Goal: Task Accomplishment & Management: Complete application form

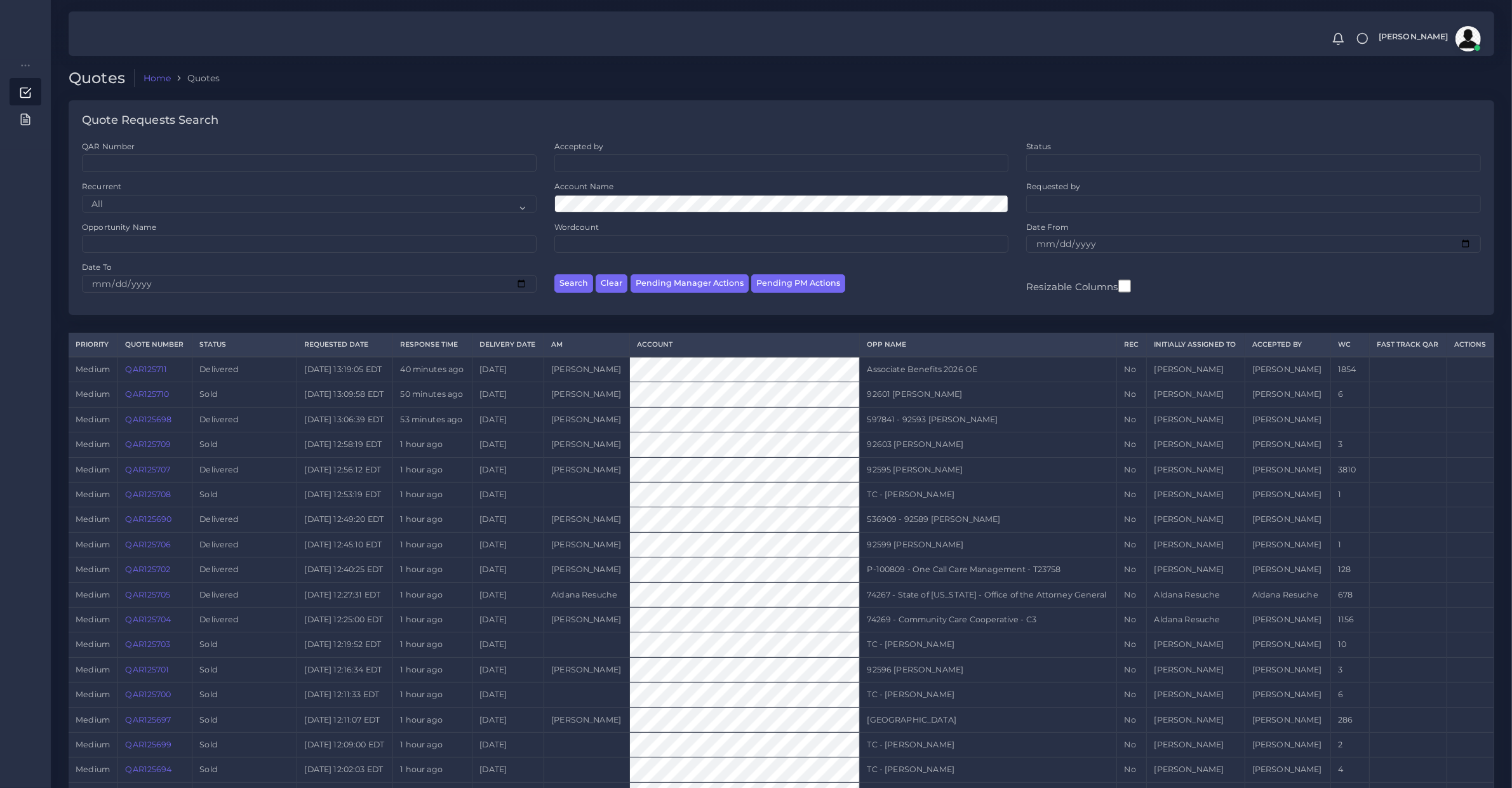
click at [690, 272] on div "Search Clear Pending Manager Actions Pending PM Actions" at bounding box center [782, 282] width 472 height 40
click at [690, 285] on button "Pending Manager Actions" at bounding box center [689, 283] width 118 height 18
select select "awaiting_manager_initial_review"
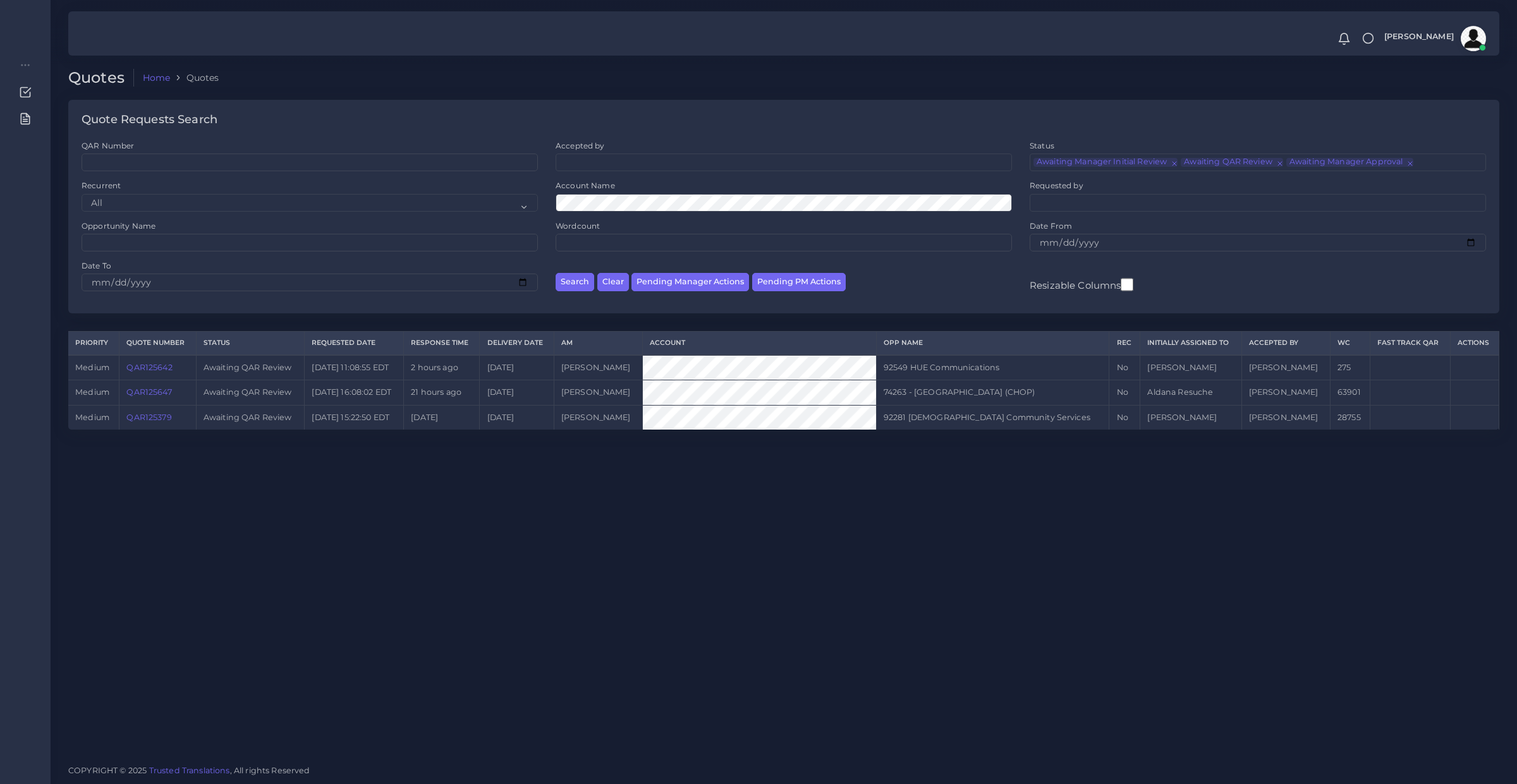
click at [139, 391] on link "QAR125647" at bounding box center [148, 392] width 45 height 10
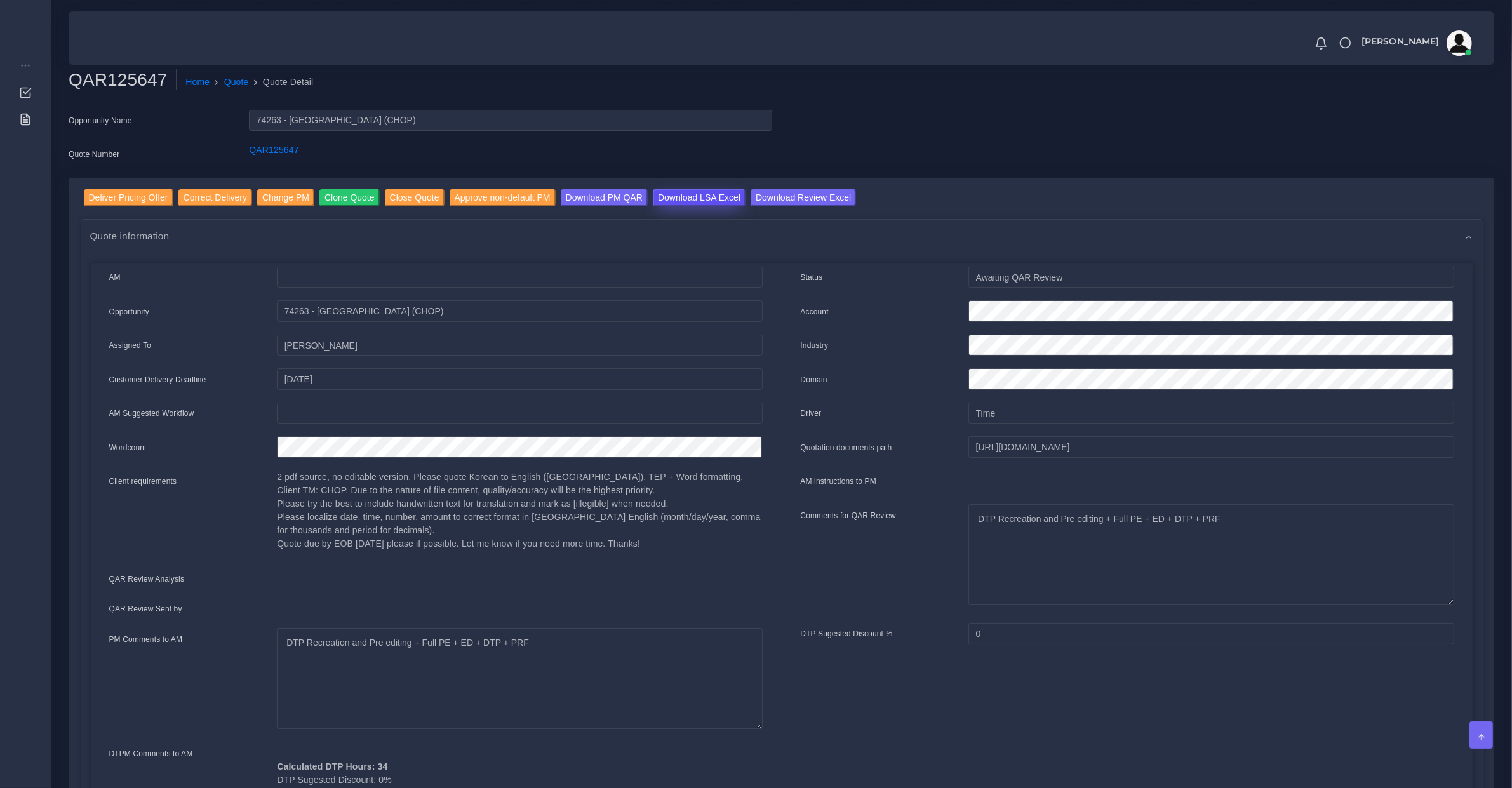
click at [671, 201] on input "Download LSA Excel" at bounding box center [699, 198] width 93 height 17
click at [149, 198] on input "Deliver Pricing Offer" at bounding box center [128, 198] width 90 height 17
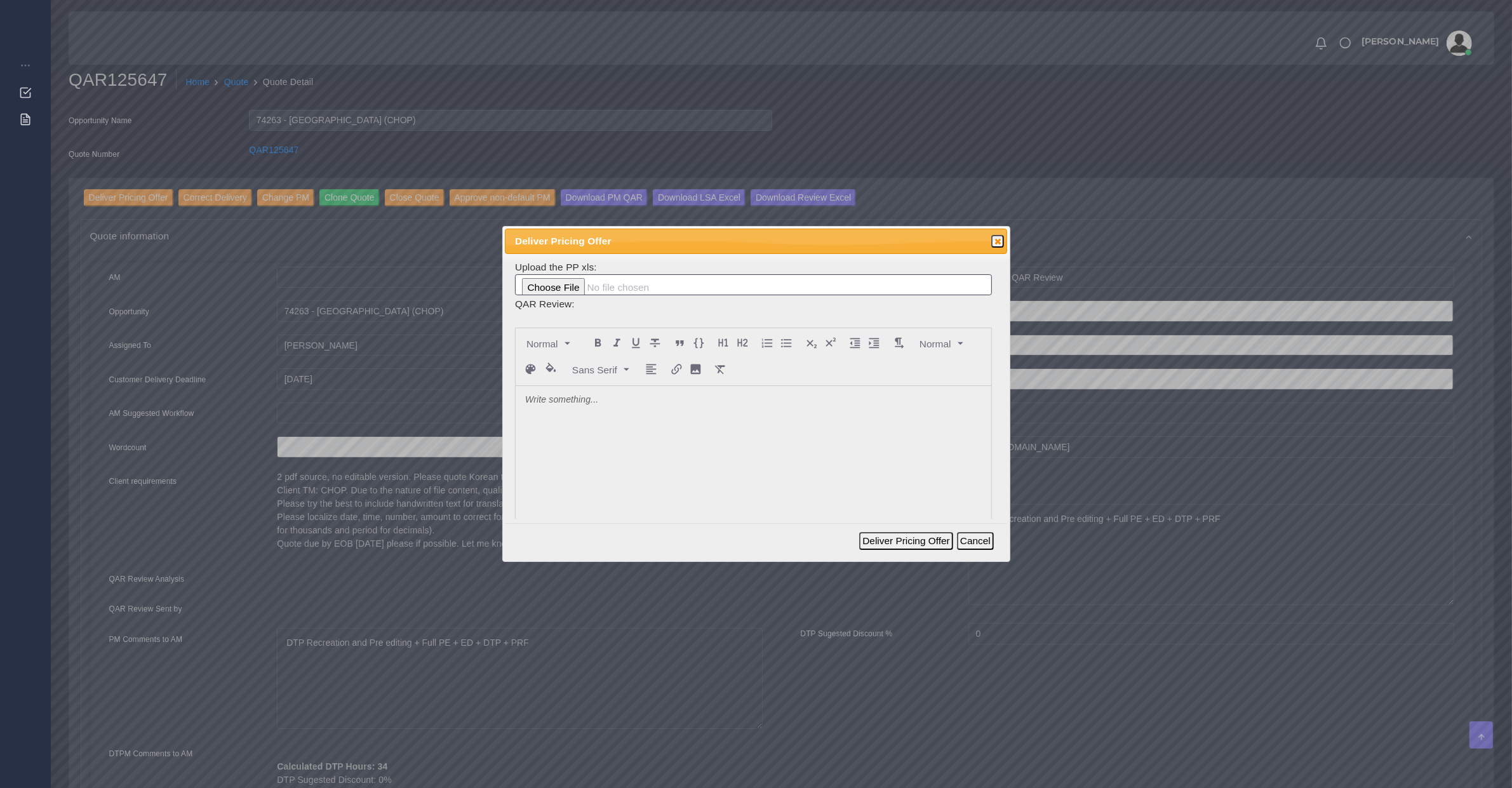
click at [576, 432] on div at bounding box center [753, 481] width 476 height 190
click at [932, 544] on button "Deliver Pricing Offer" at bounding box center [905, 541] width 93 height 18
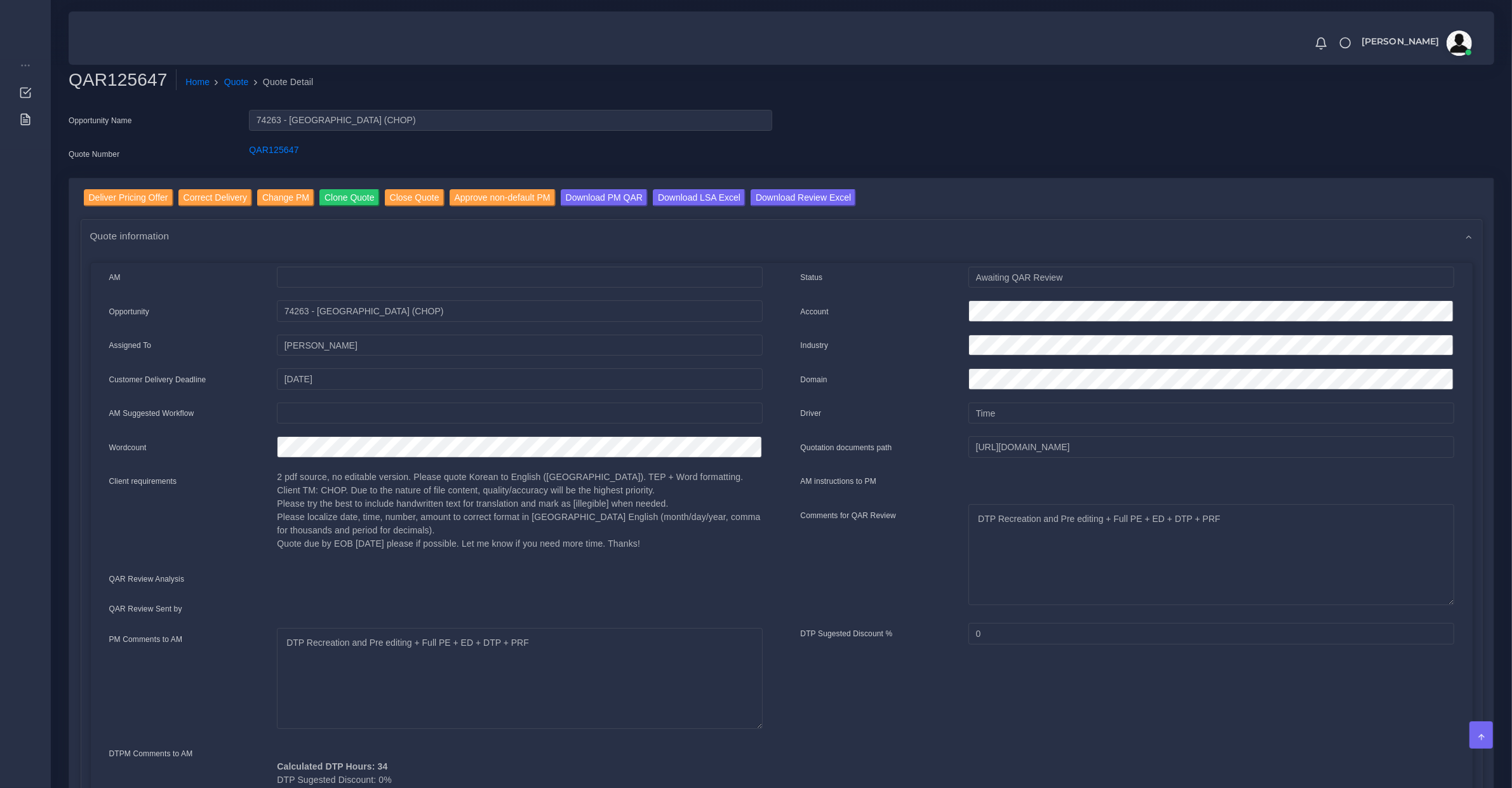
click at [305, 513] on p "2 pdf source, no editable version. Please quote Korean to English (US). TEP + W…" at bounding box center [519, 511] width 485 height 80
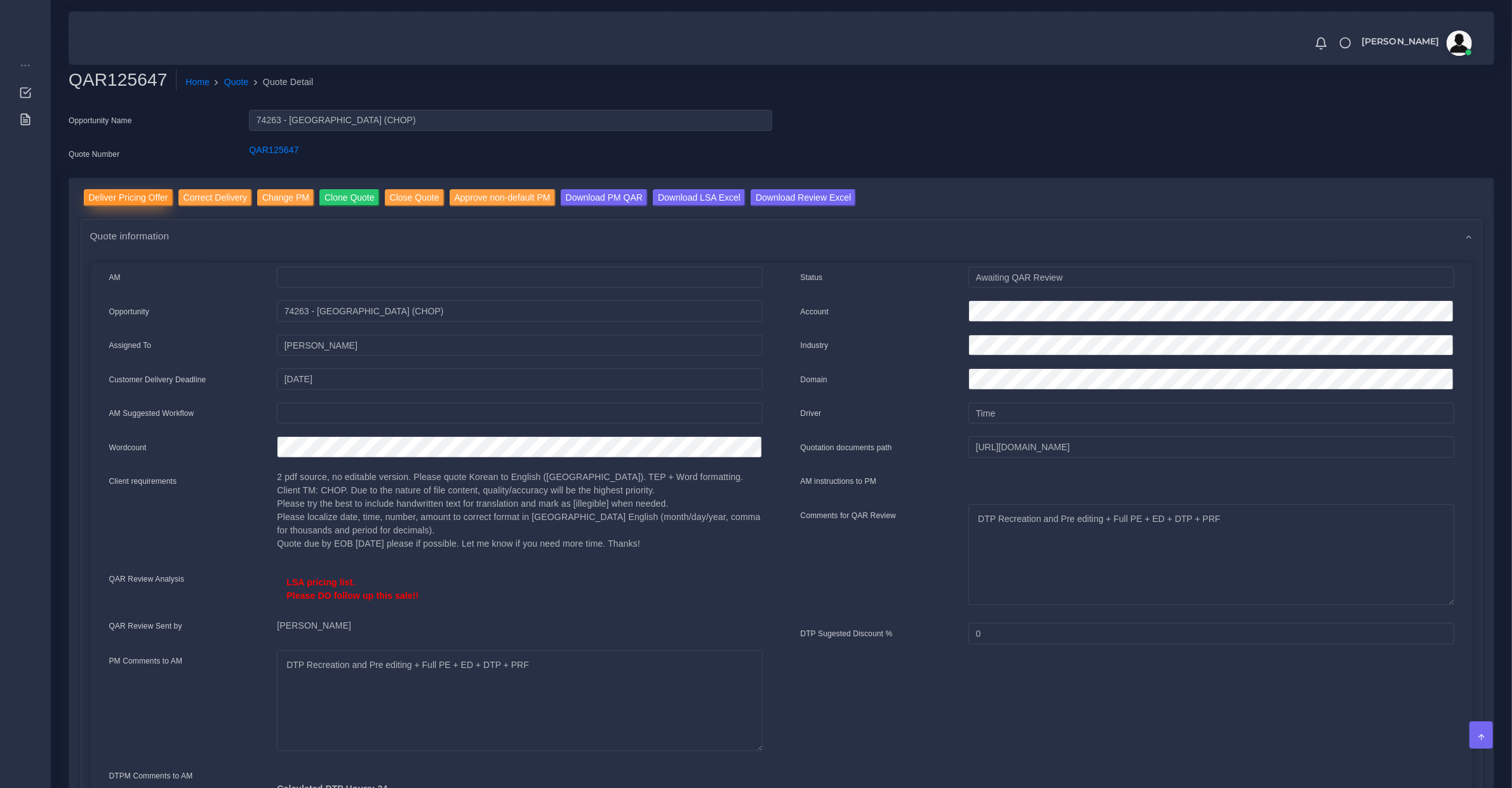
click at [145, 202] on input "Deliver Pricing Offer" at bounding box center [128, 198] width 90 height 17
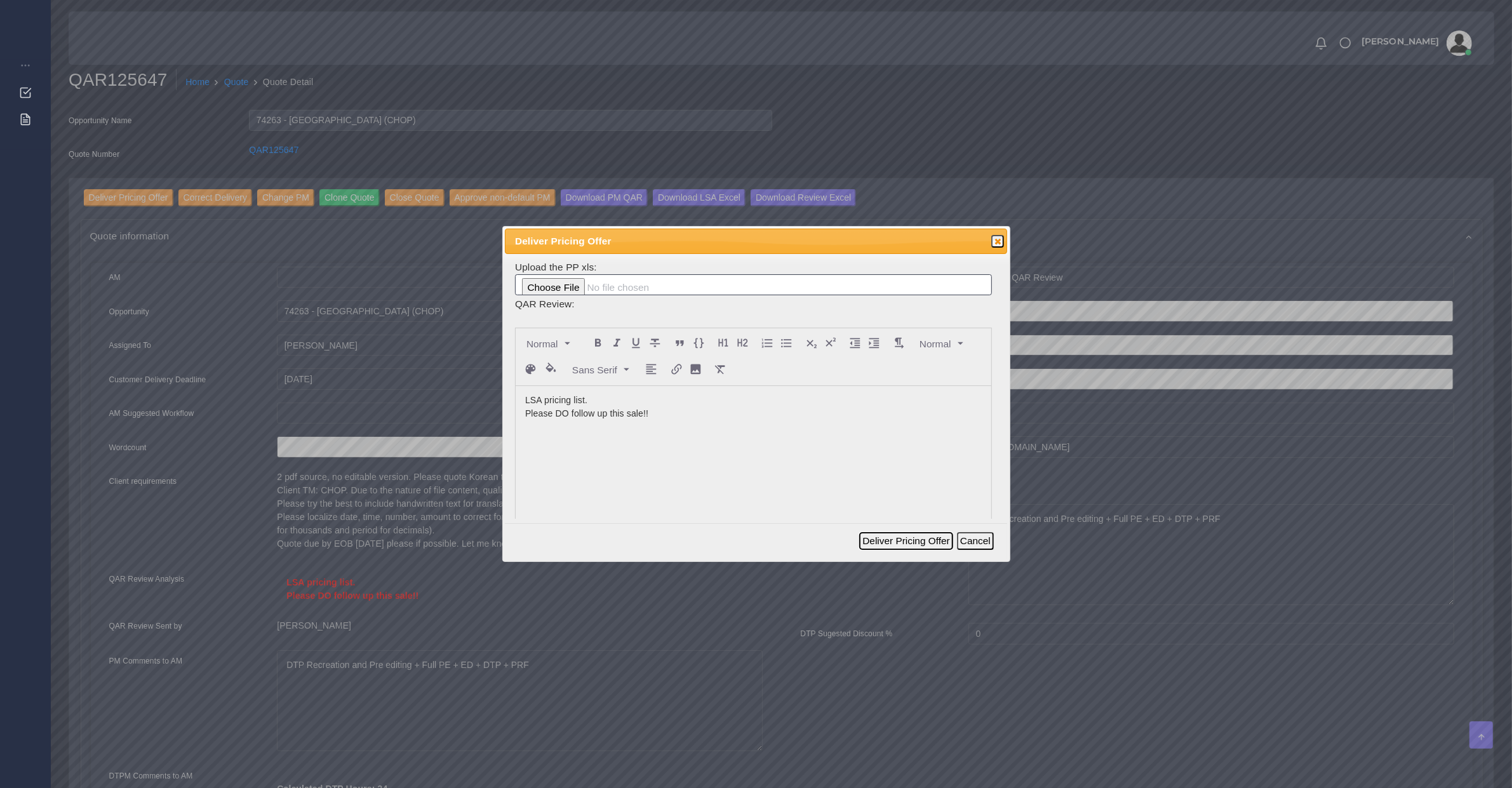
click at [892, 546] on button "Deliver Pricing Offer" at bounding box center [905, 541] width 93 height 18
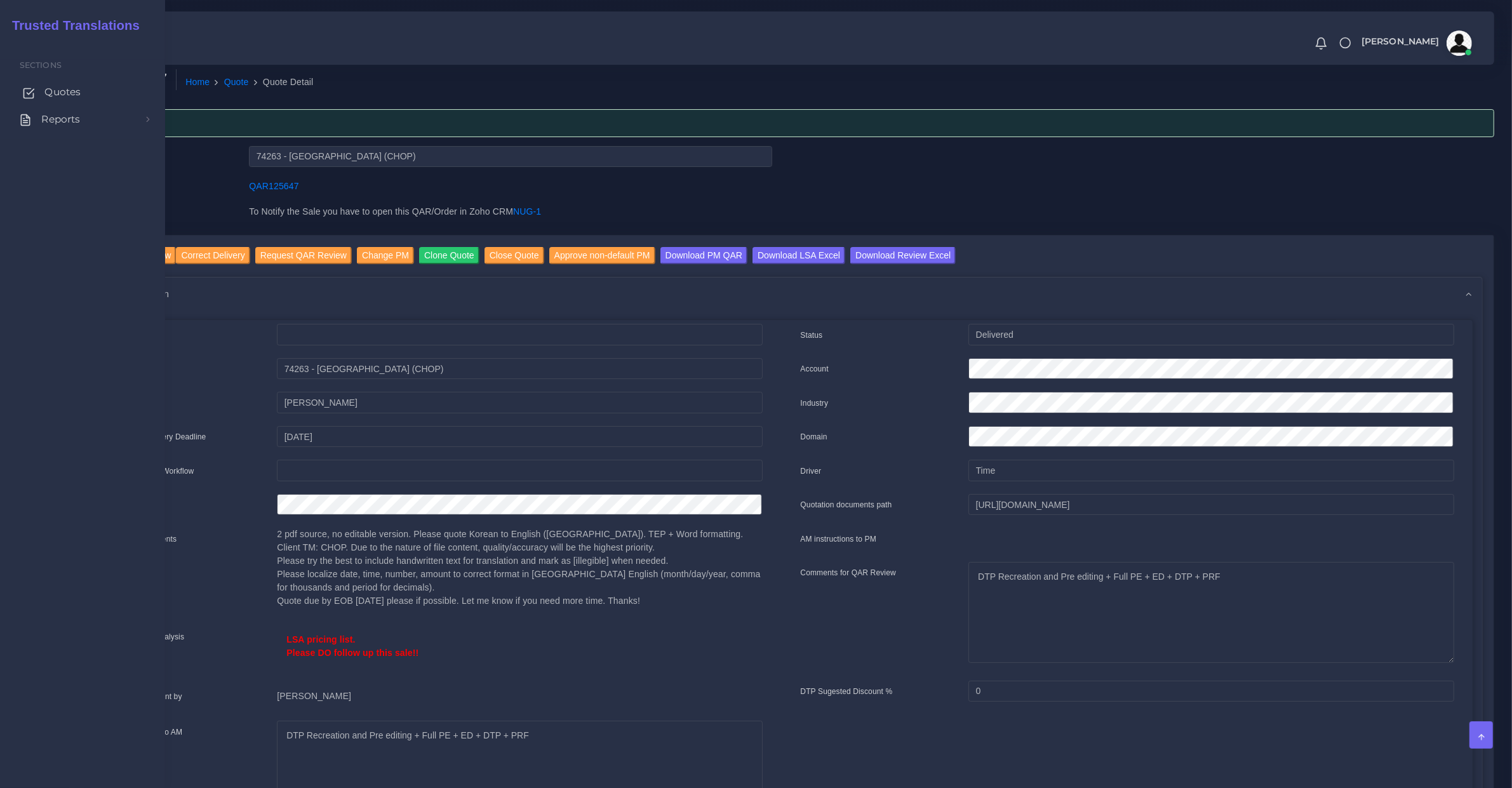
click at [46, 93] on span "Quotes" at bounding box center [63, 91] width 36 height 14
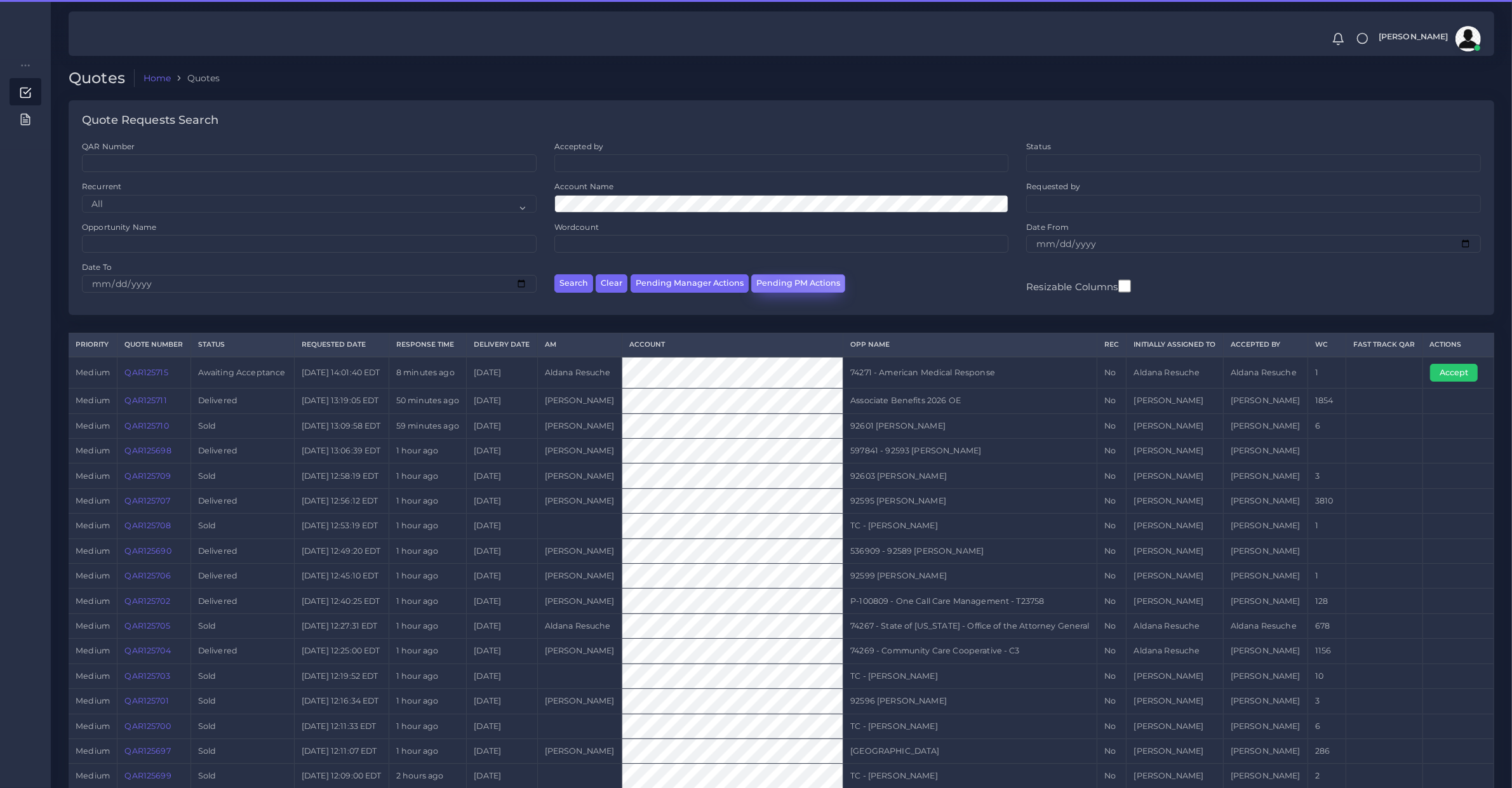
click at [770, 274] on button "Pending PM Actions" at bounding box center [798, 283] width 94 height 18
select select "awaiting_acceptance"
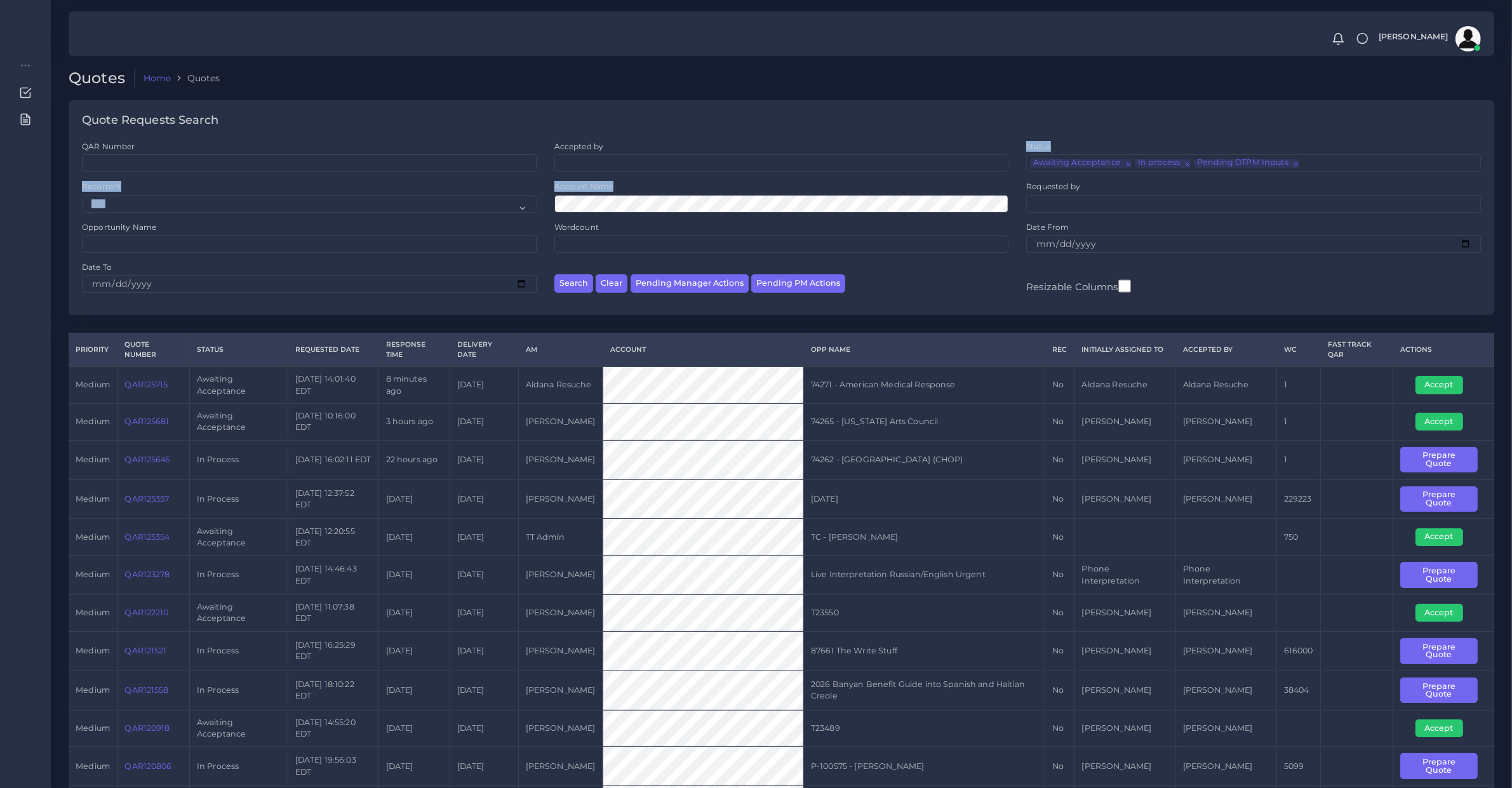
click at [638, 180] on div "QAR Number Accepted by All Donaldo Barahona Ricardo Mejia Andrea Poblete Valeri…" at bounding box center [781, 221] width 1417 height 161
click at [634, 166] on ul at bounding box center [781, 161] width 454 height 14
type input "diego"
click at [684, 285] on button "Pending Manager Actions" at bounding box center [689, 283] width 118 height 18
select select "awaiting_manager_initial_review"
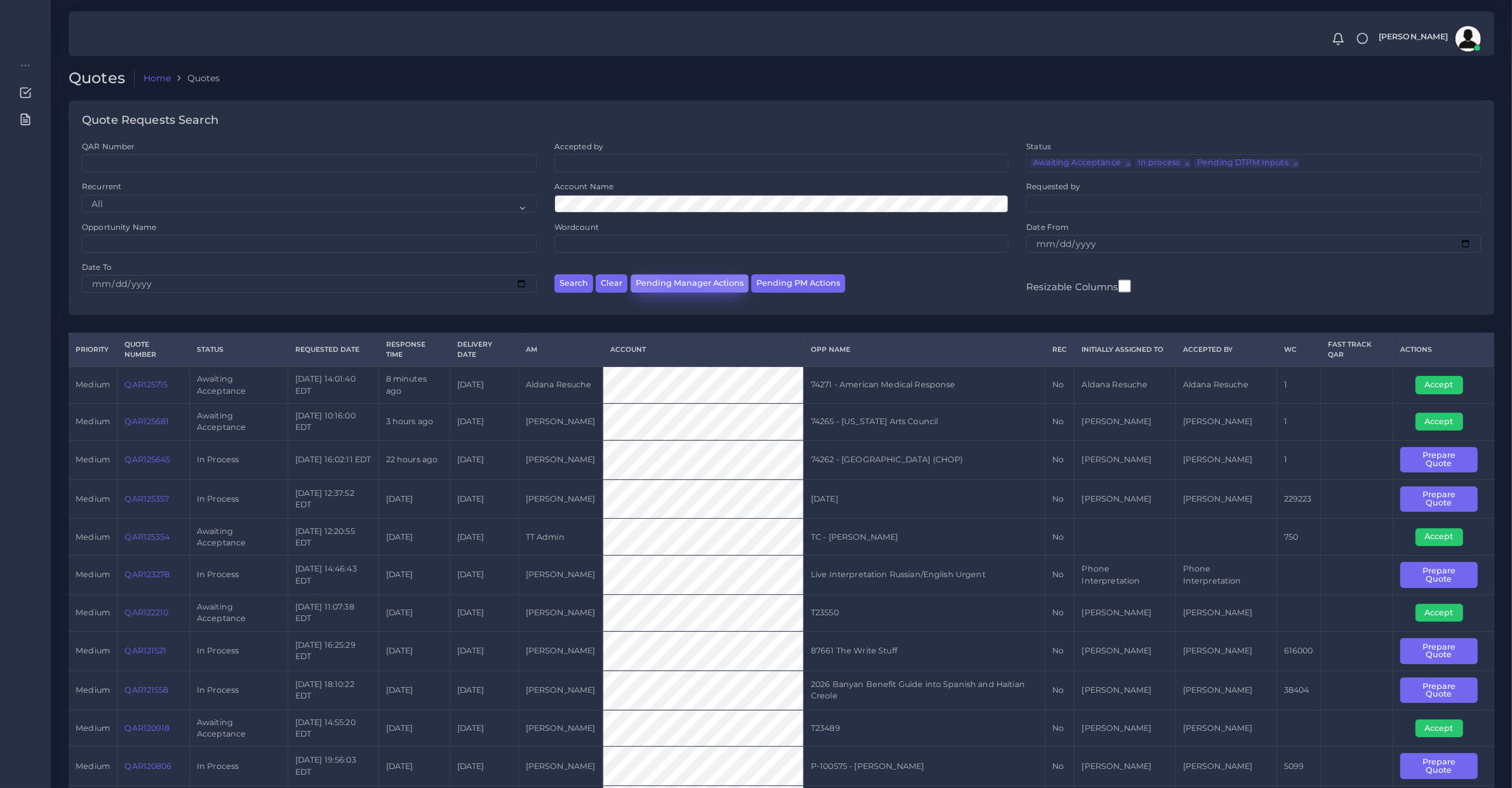
scroll to position [17, 0]
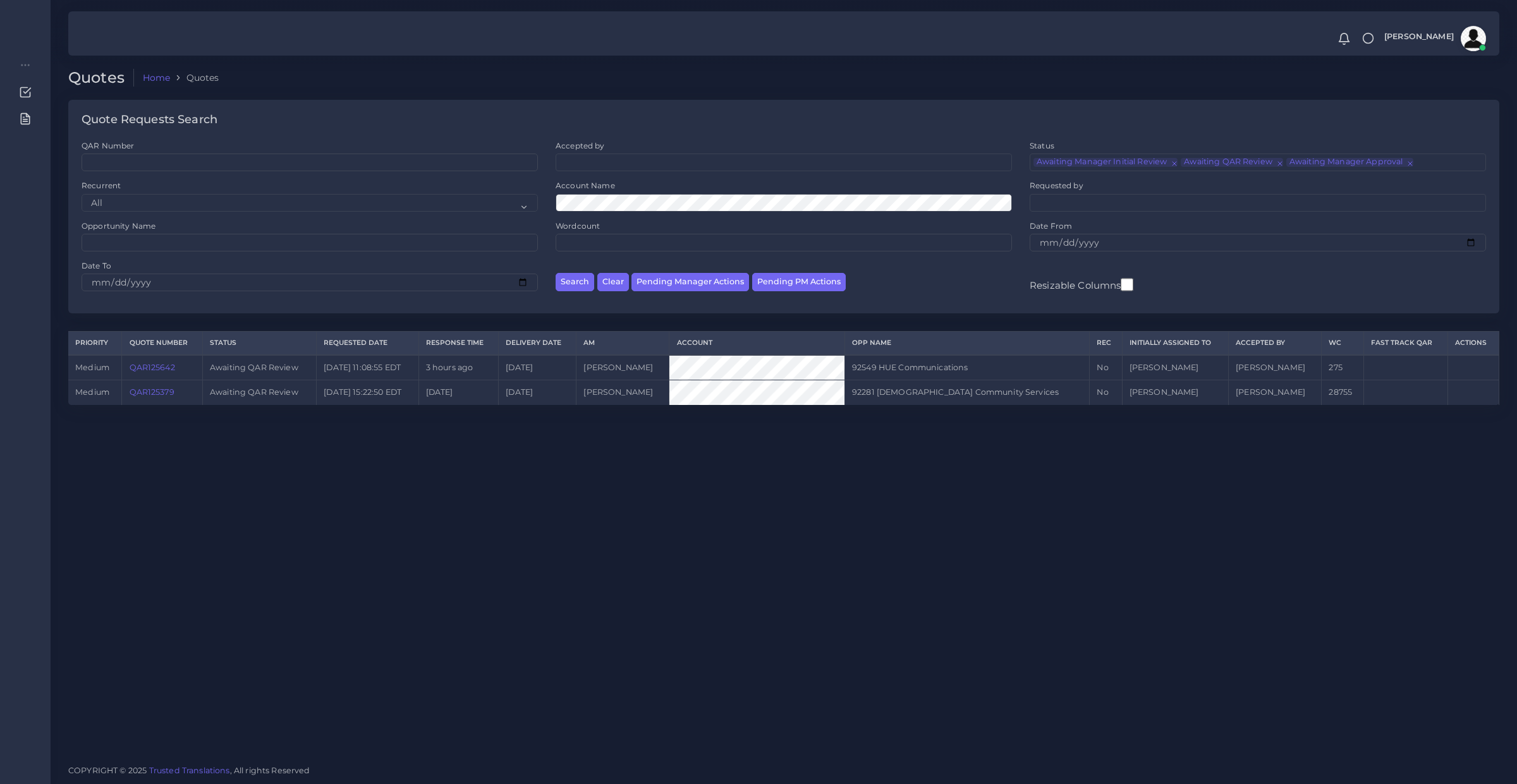
click at [761, 430] on div "Quotes Home Quotes Quote Requests Search QAR Number Accepted by All Mirta Zoia" at bounding box center [783, 377] width 1466 height 755
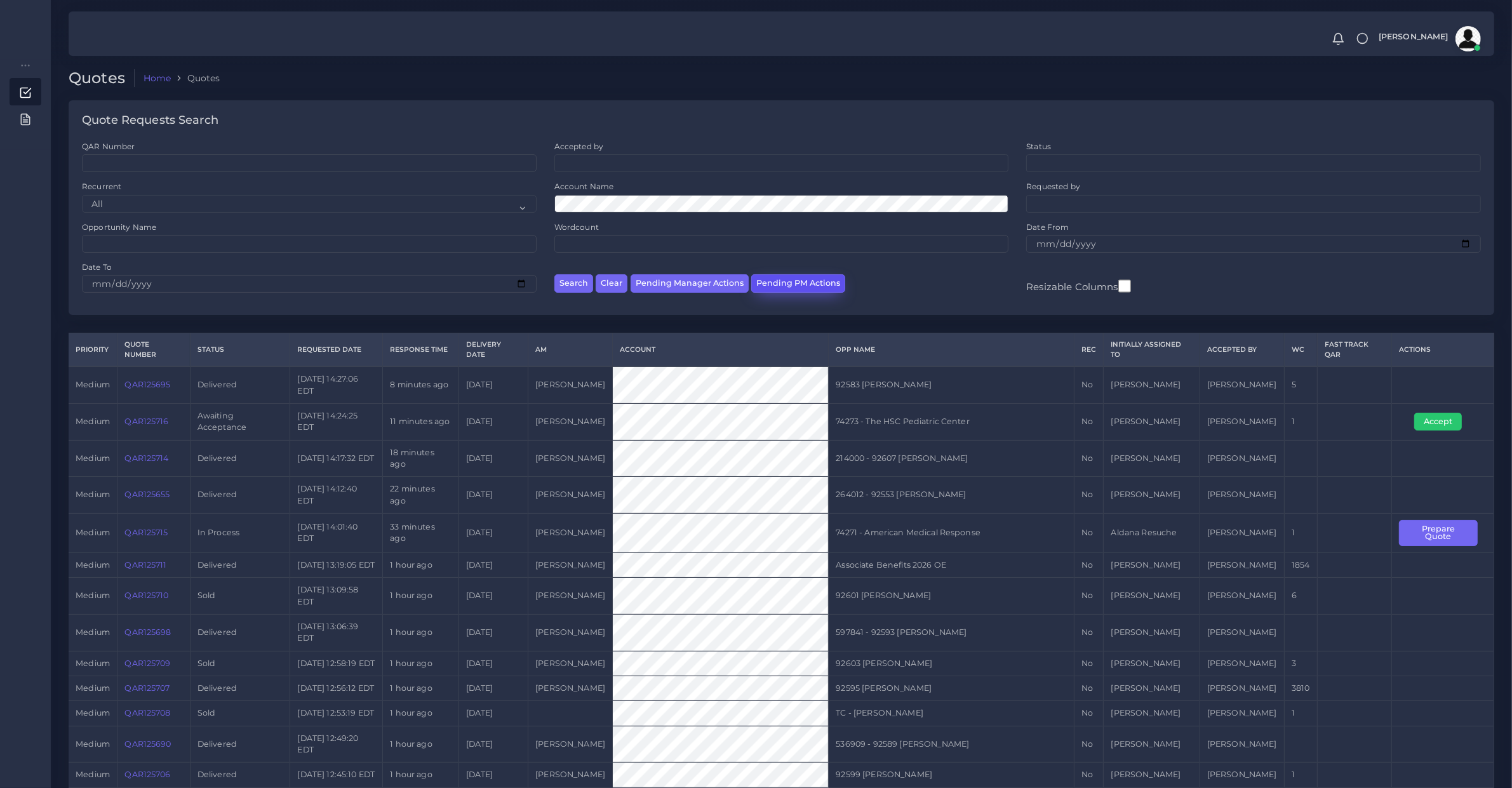
click at [803, 292] on button "Pending PM Actions" at bounding box center [798, 283] width 94 height 18
select select "awaiting_acceptance"
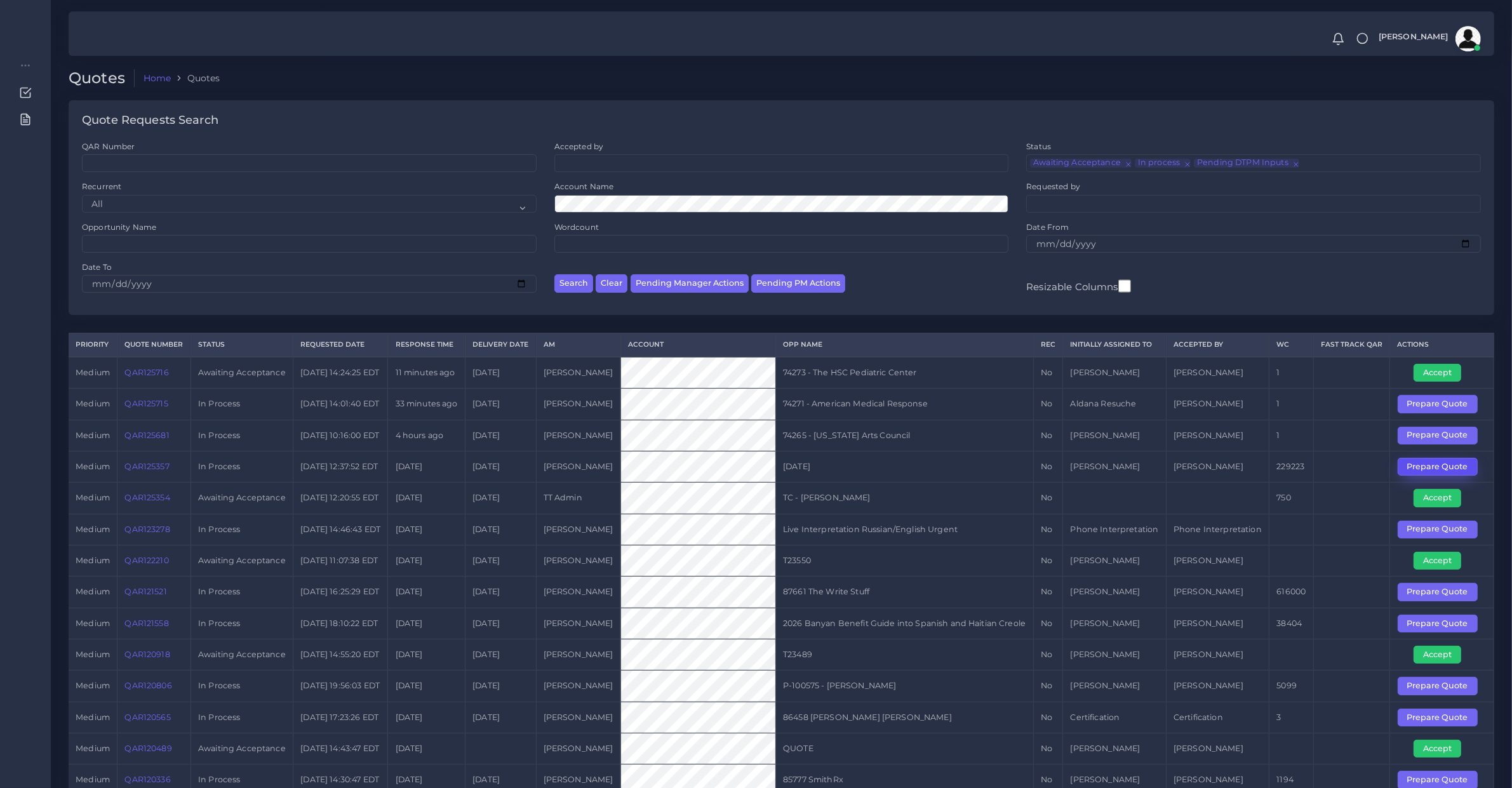
click at [1404, 476] on button "Prepare Quote" at bounding box center [1437, 467] width 80 height 18
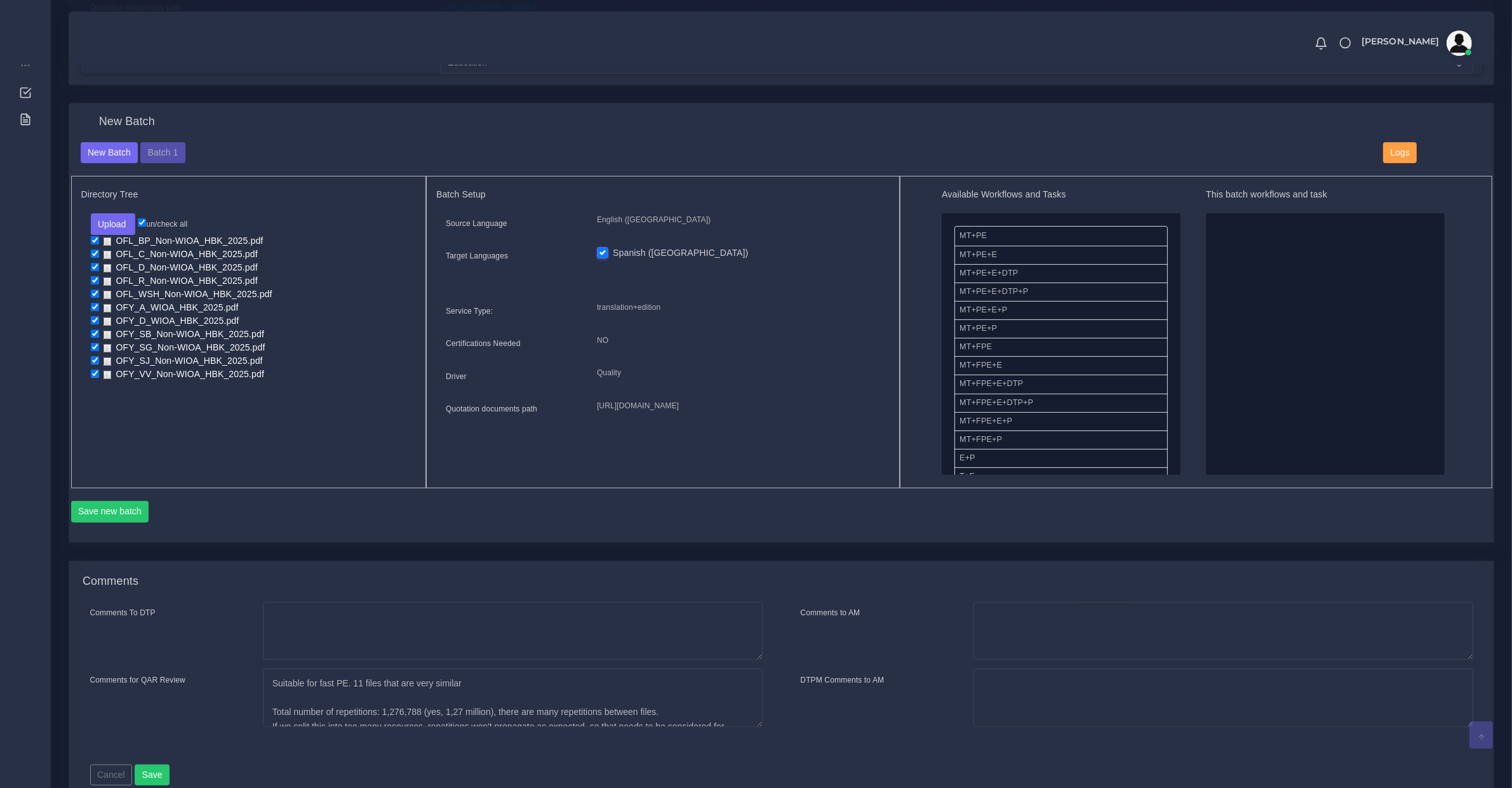
scroll to position [264, 0]
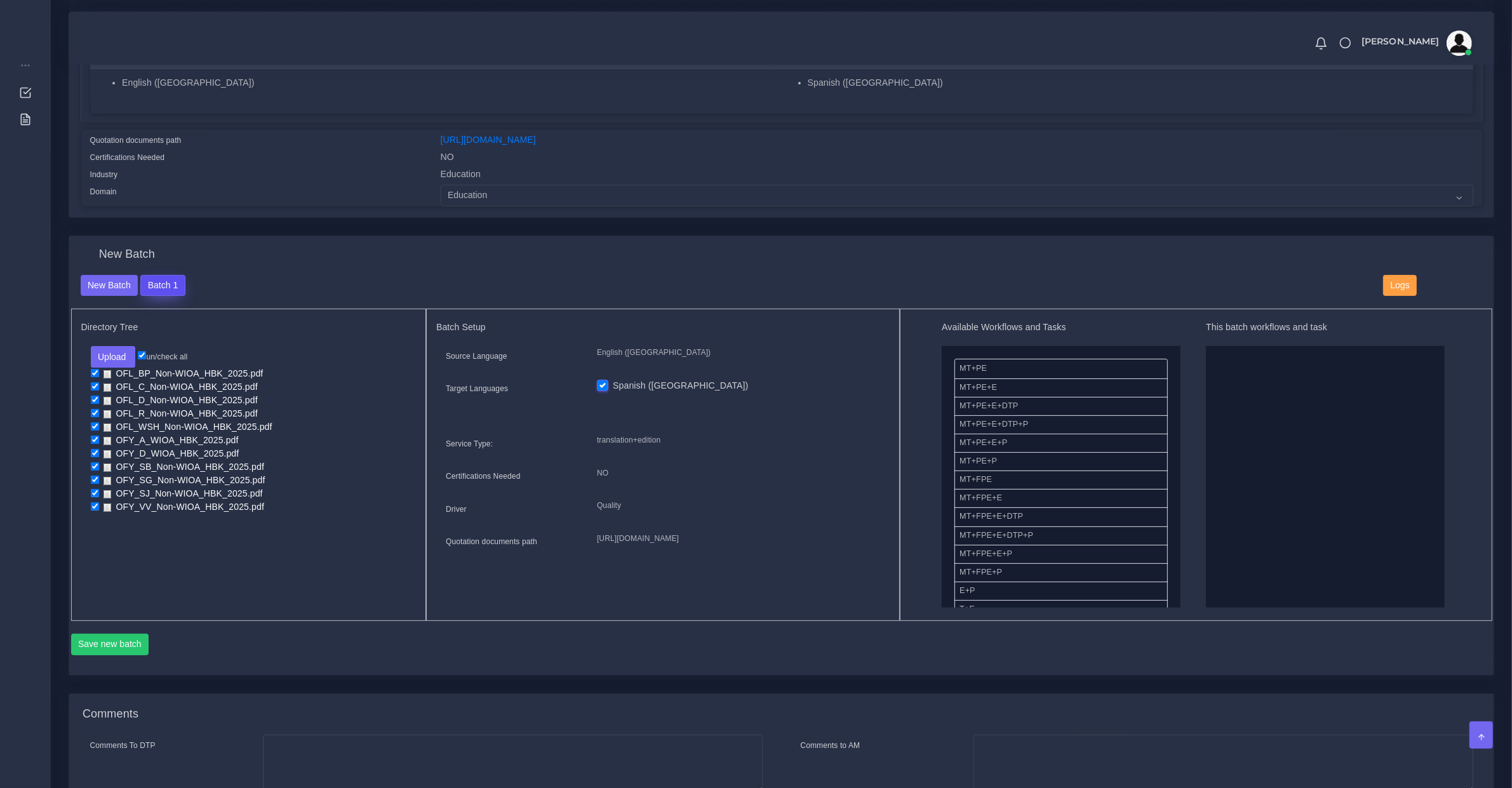
click at [170, 281] on button "Batch 1" at bounding box center [162, 286] width 44 height 21
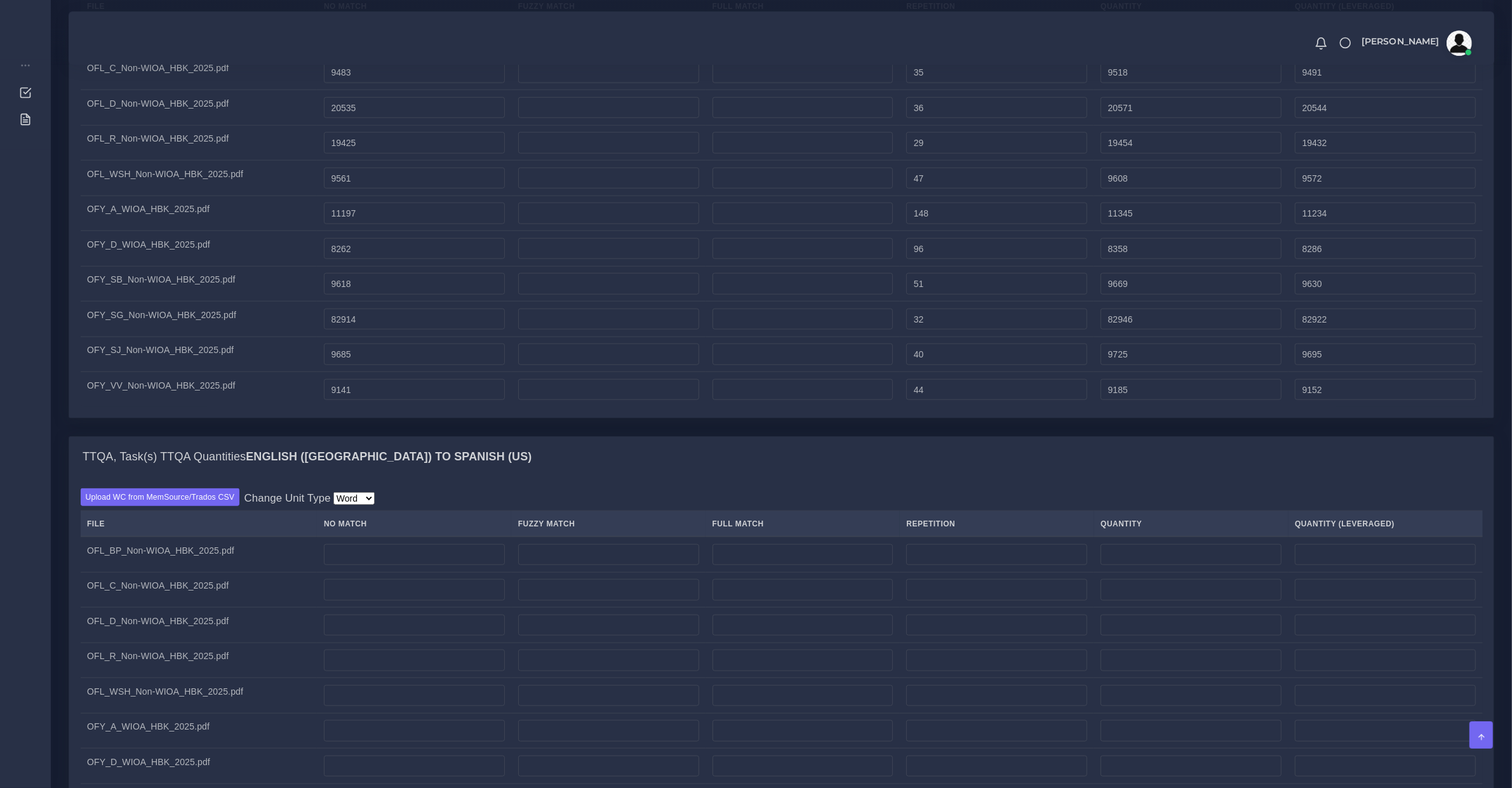
scroll to position [1058, 0]
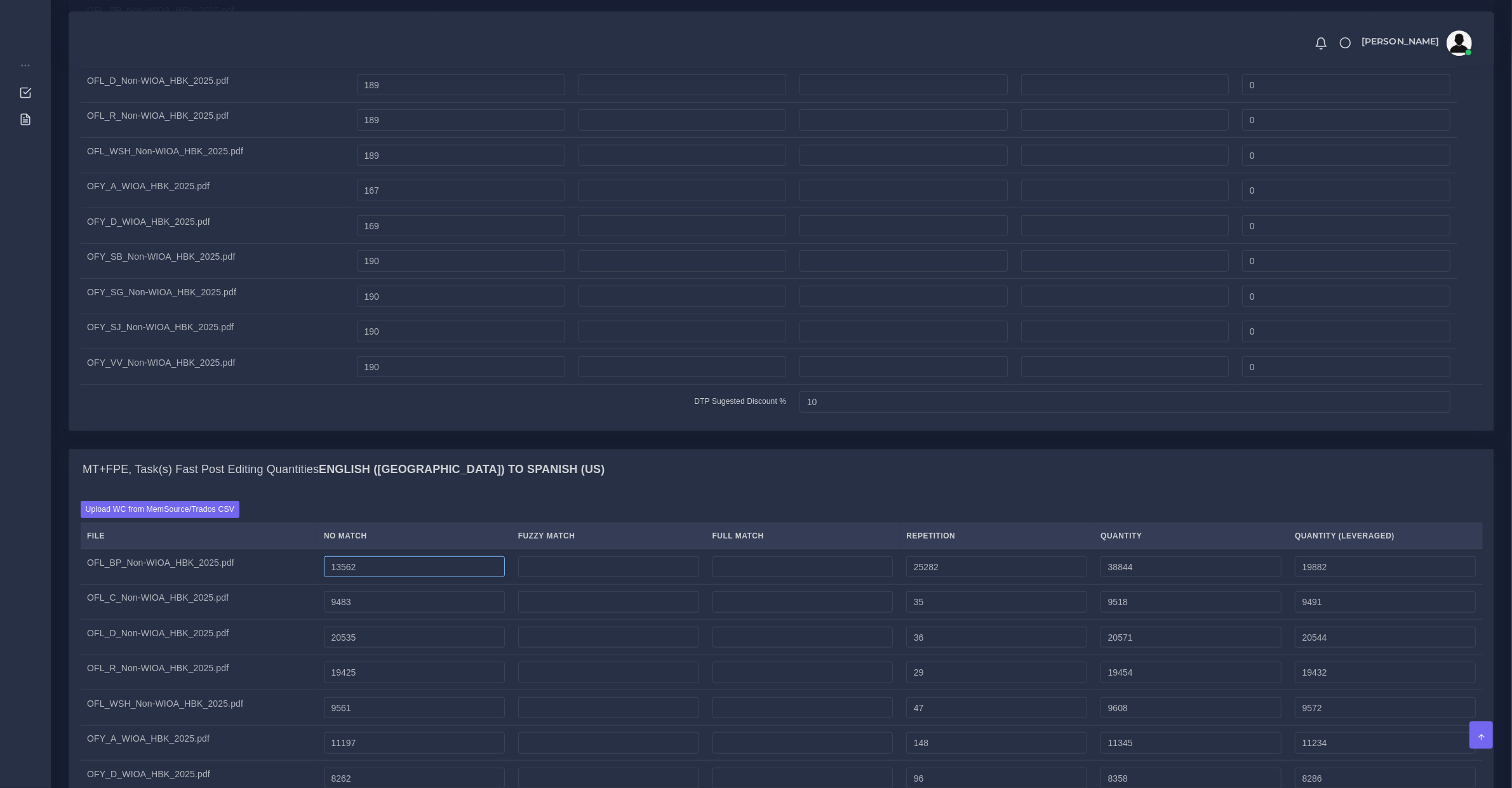
click at [343, 578] on input "13562" at bounding box center [414, 567] width 181 height 21
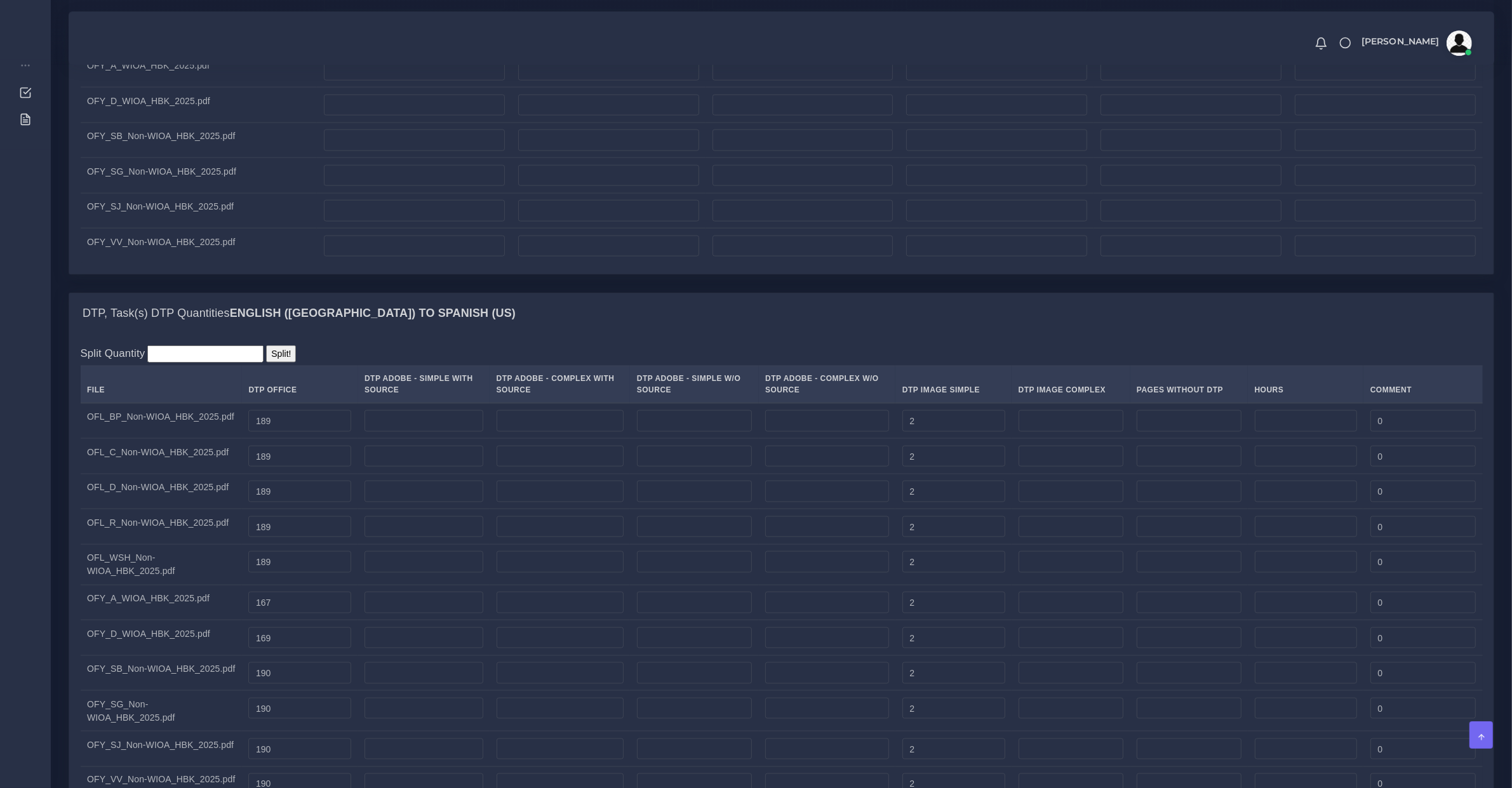
scroll to position [2381, 0]
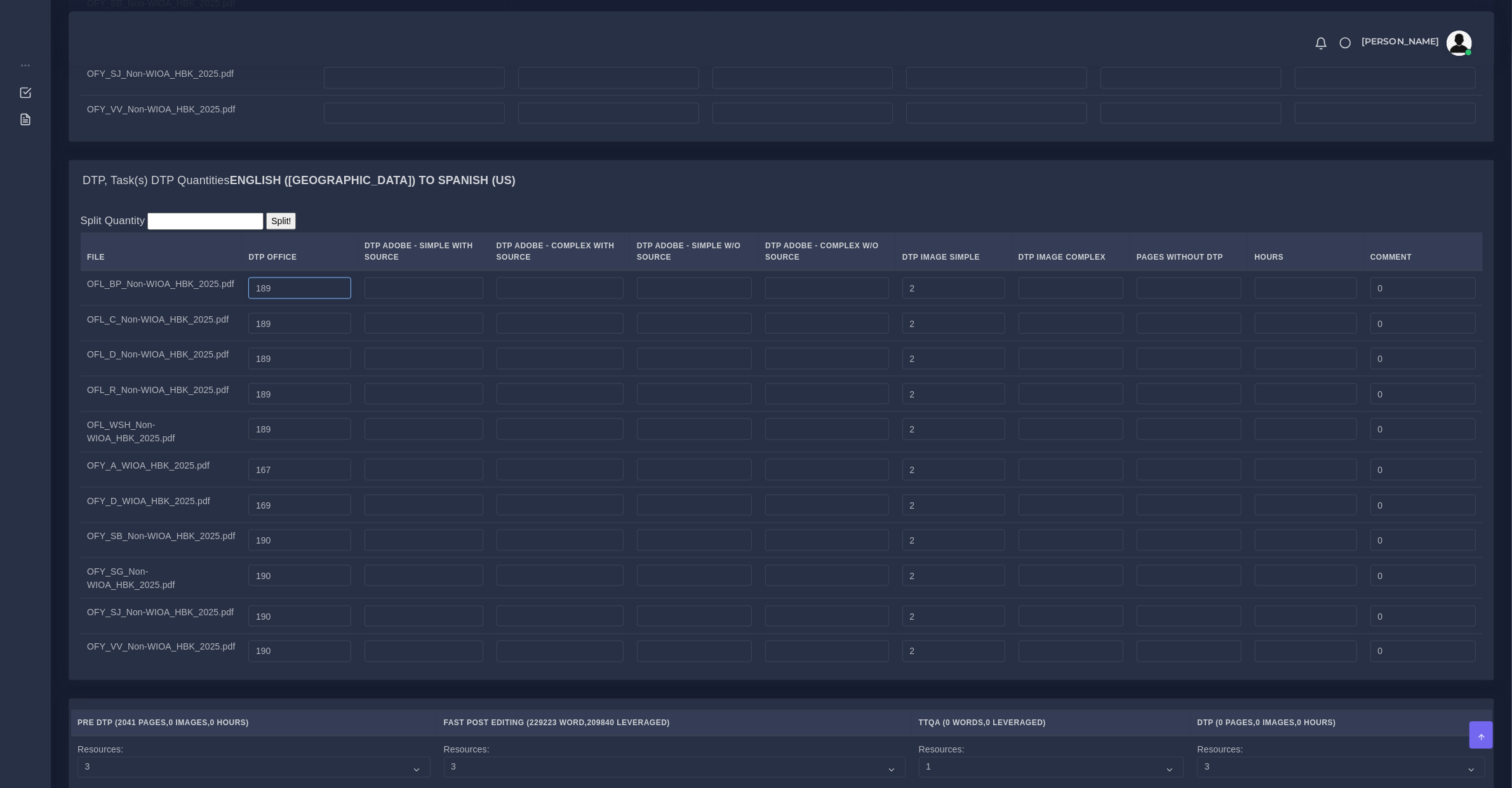
click at [306, 296] on input "189" at bounding box center [300, 288] width 103 height 21
click at [384, 299] on input "number" at bounding box center [424, 288] width 119 height 21
paste input "189"
type input "189"
click at [319, 334] on input "189" at bounding box center [300, 324] width 103 height 21
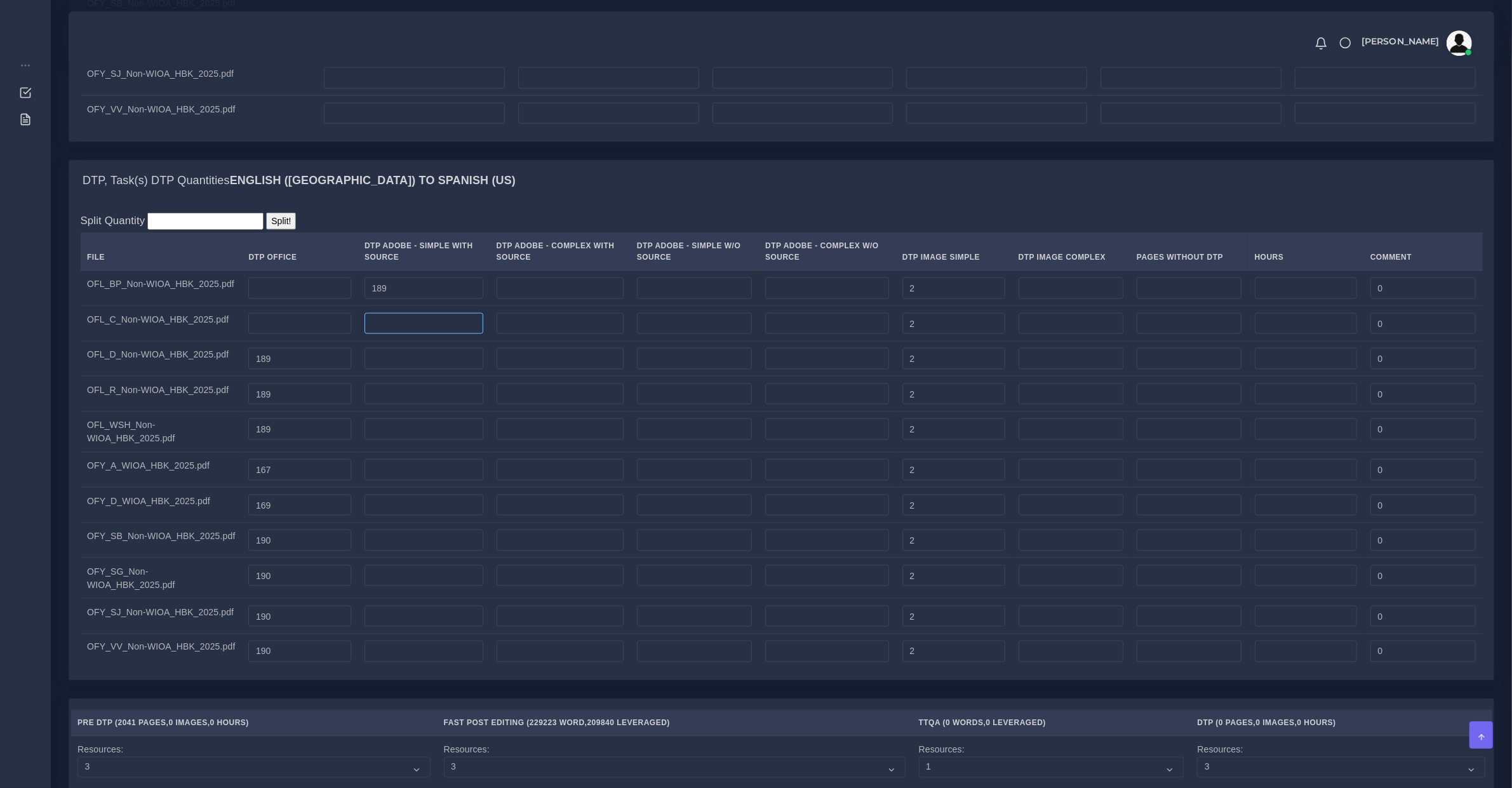
click at [386, 334] on input "number" at bounding box center [424, 324] width 119 height 21
paste input "189"
type input "189"
click at [293, 370] on input "189" at bounding box center [300, 359] width 103 height 21
click at [371, 370] on input "number" at bounding box center [424, 359] width 119 height 21
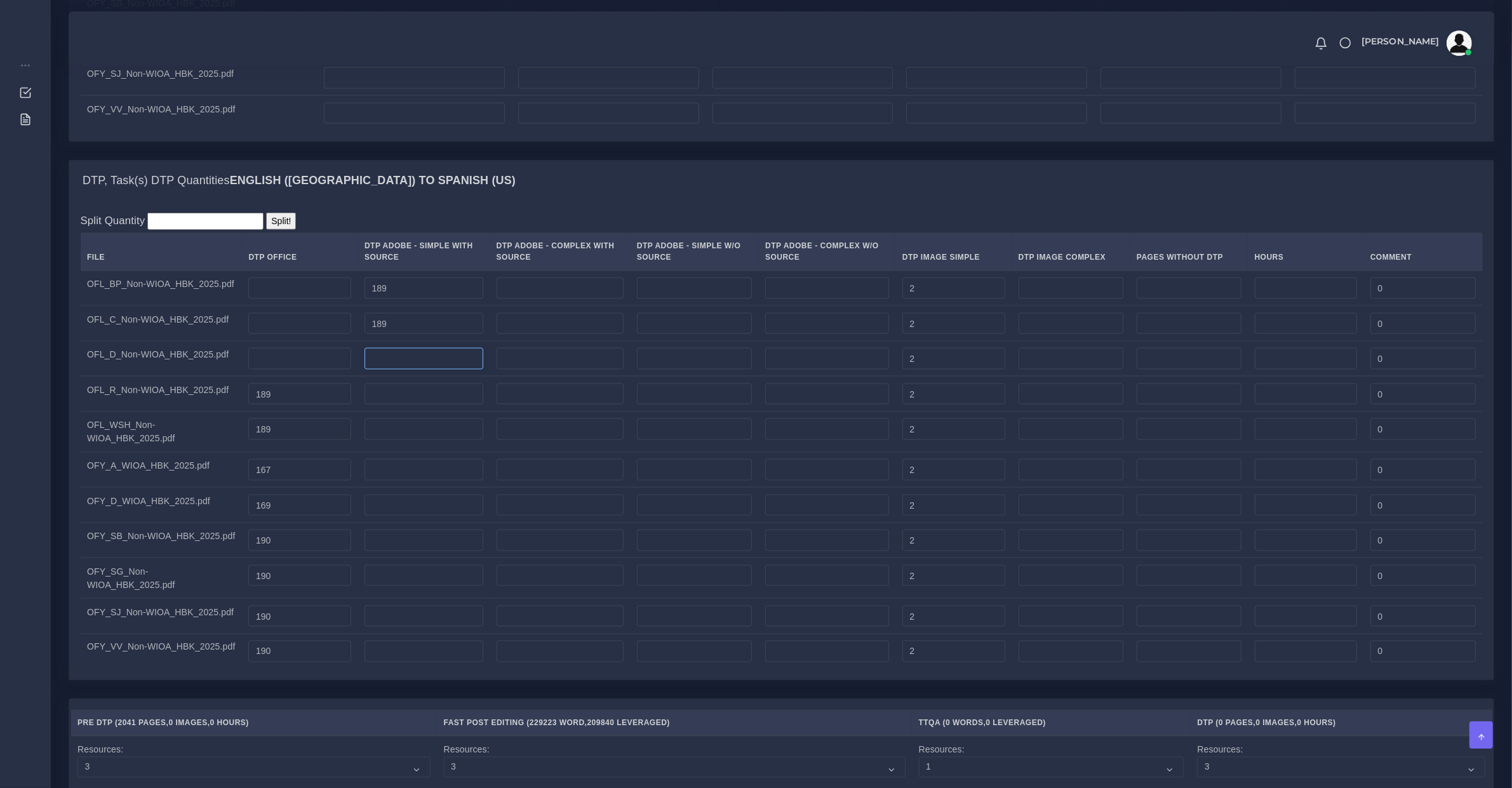
paste input "189"
type input "189"
click at [388, 405] on input "number" at bounding box center [424, 394] width 119 height 21
paste input "189"
type input "189"
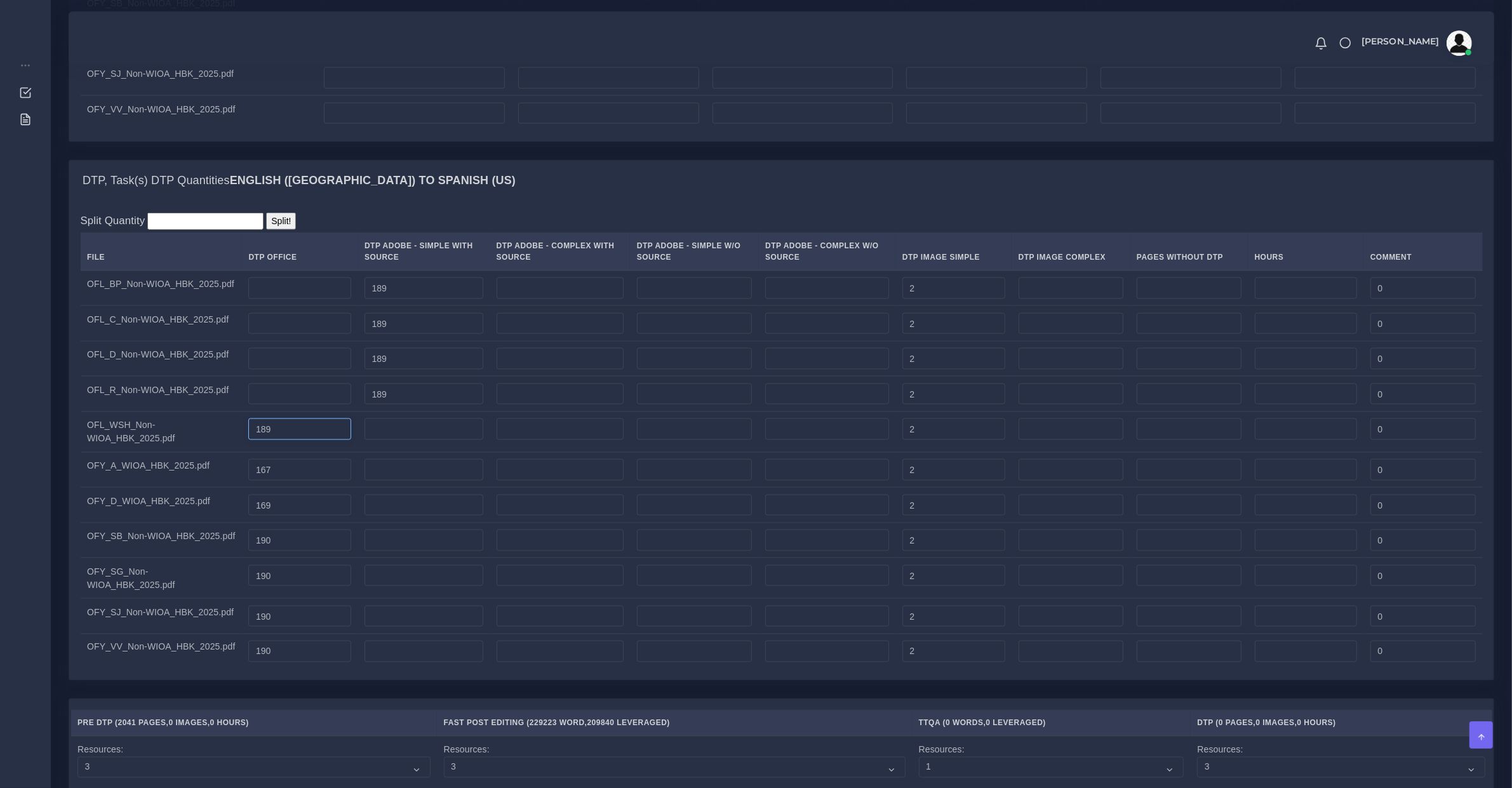
drag, startPoint x: 287, startPoint y: 449, endPoint x: 349, endPoint y: 451, distance: 62.0
click at [293, 441] on input "189" at bounding box center [300, 429] width 103 height 21
click at [386, 440] on input "number" at bounding box center [424, 429] width 119 height 21
paste input "189"
type input "189"
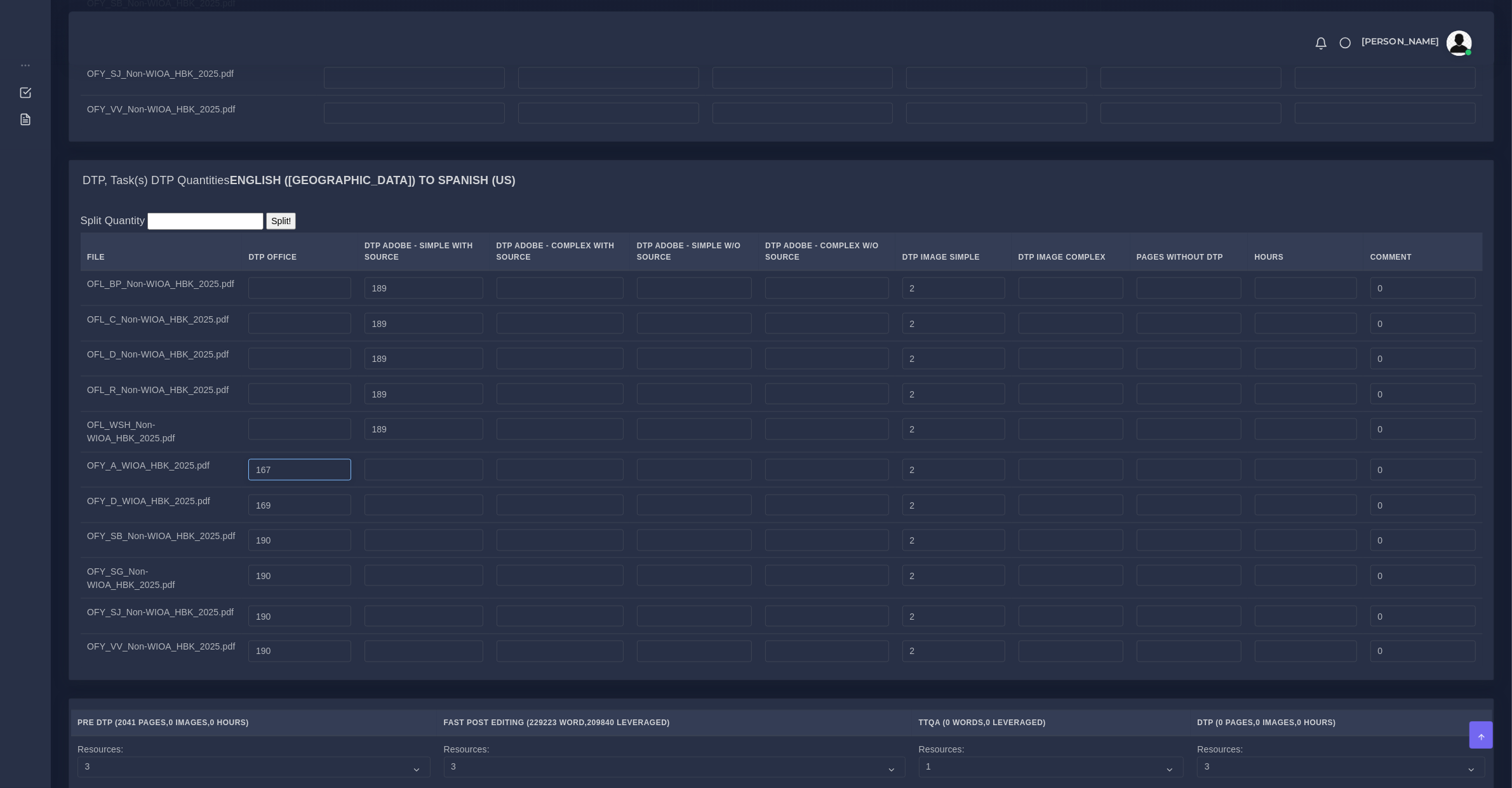
click at [290, 481] on input "167" at bounding box center [300, 470] width 103 height 21
click at [382, 481] on input "number" at bounding box center [424, 470] width 119 height 21
paste input "167"
type input "167"
click at [299, 516] on input "169" at bounding box center [300, 506] width 103 height 21
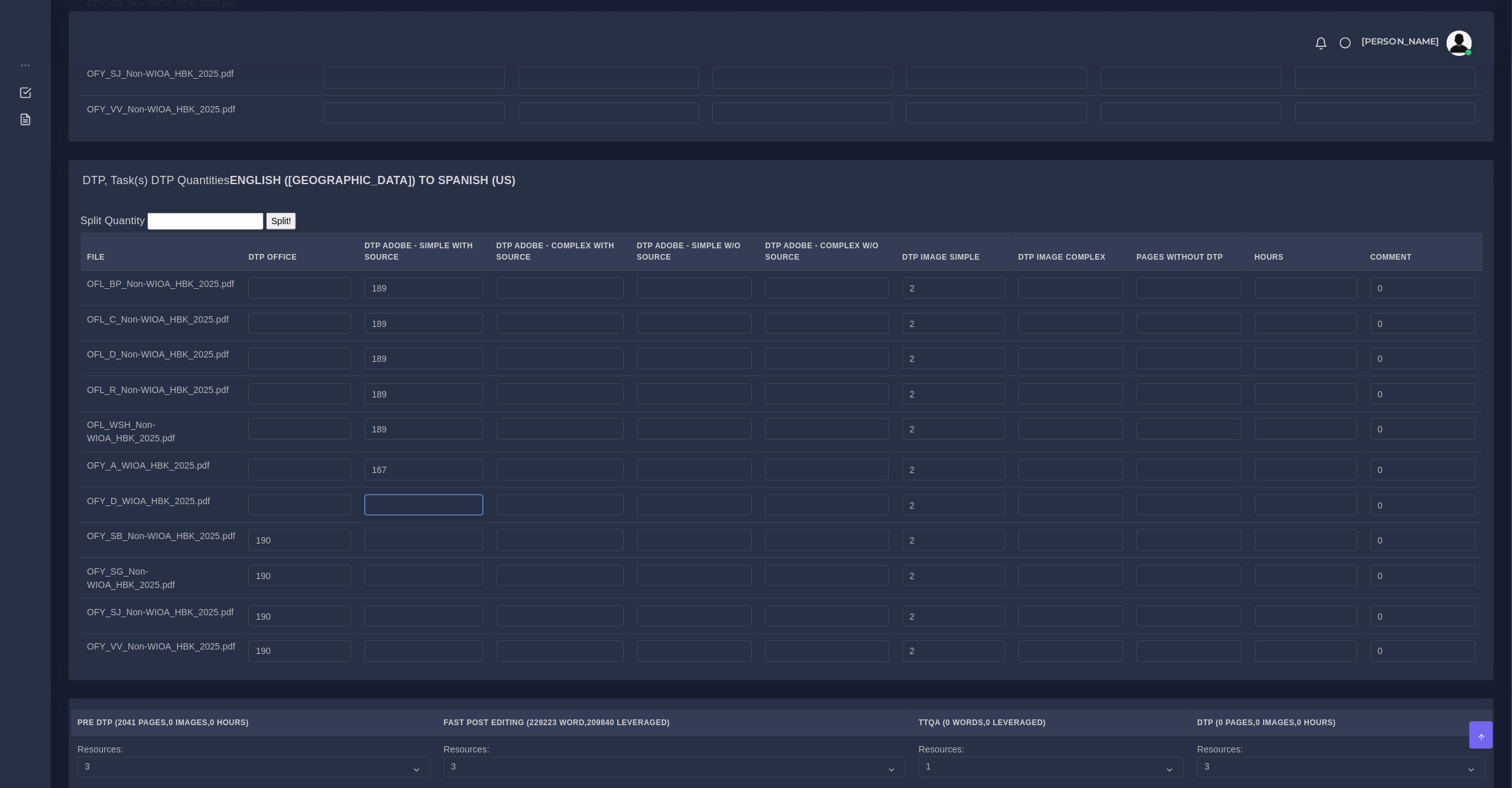
drag, startPoint x: 372, startPoint y: 520, endPoint x: 333, endPoint y: 548, distance: 48.0
click at [370, 516] on input "number" at bounding box center [424, 506] width 119 height 21
paste input "169"
type input "169"
click at [392, 552] on input "number" at bounding box center [424, 540] width 119 height 21
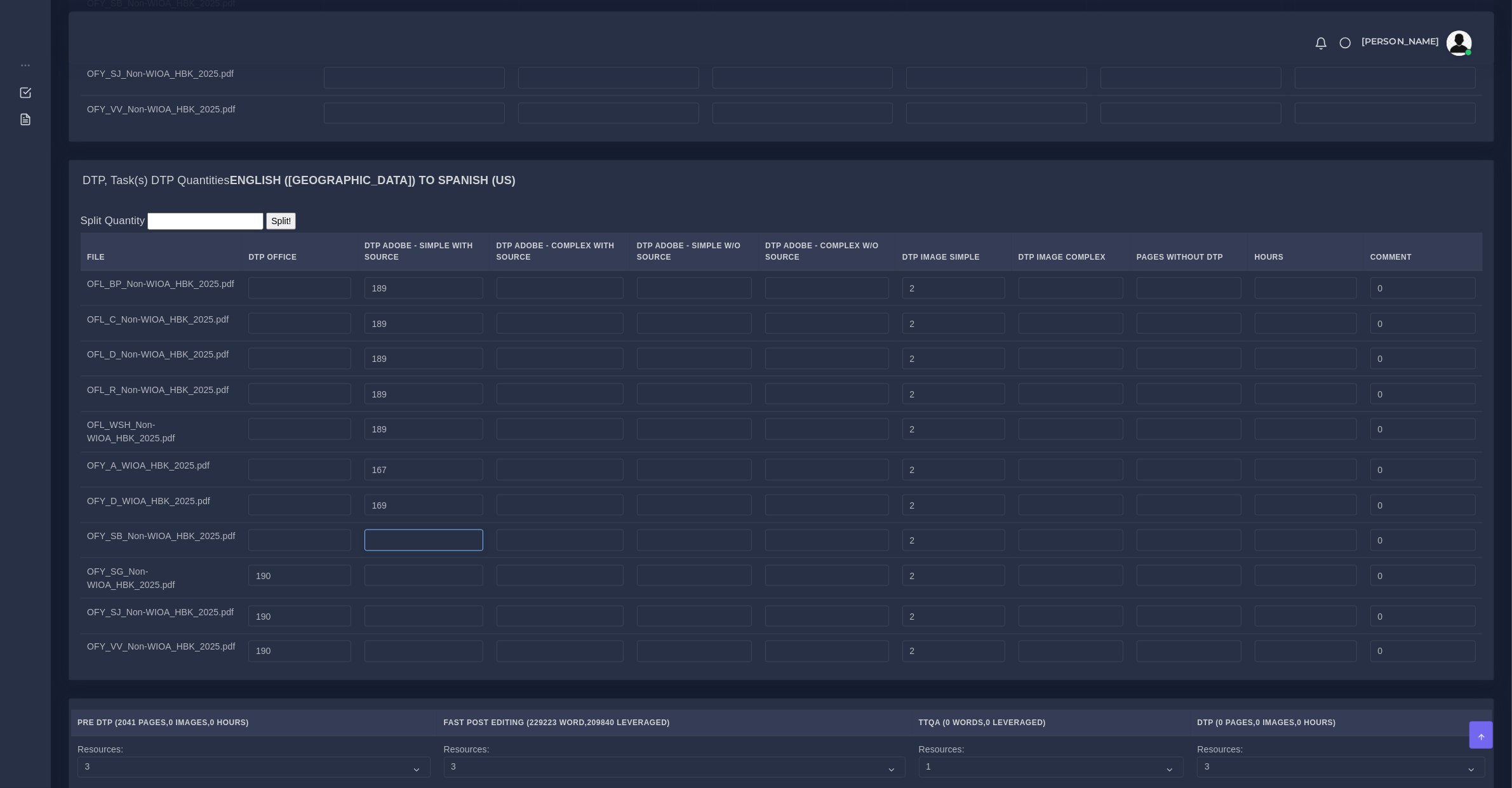
paste input "190"
type input "190"
click at [299, 587] on input "190" at bounding box center [300, 576] width 103 height 21
click at [381, 587] on input "number" at bounding box center [424, 576] width 119 height 21
paste input "190"
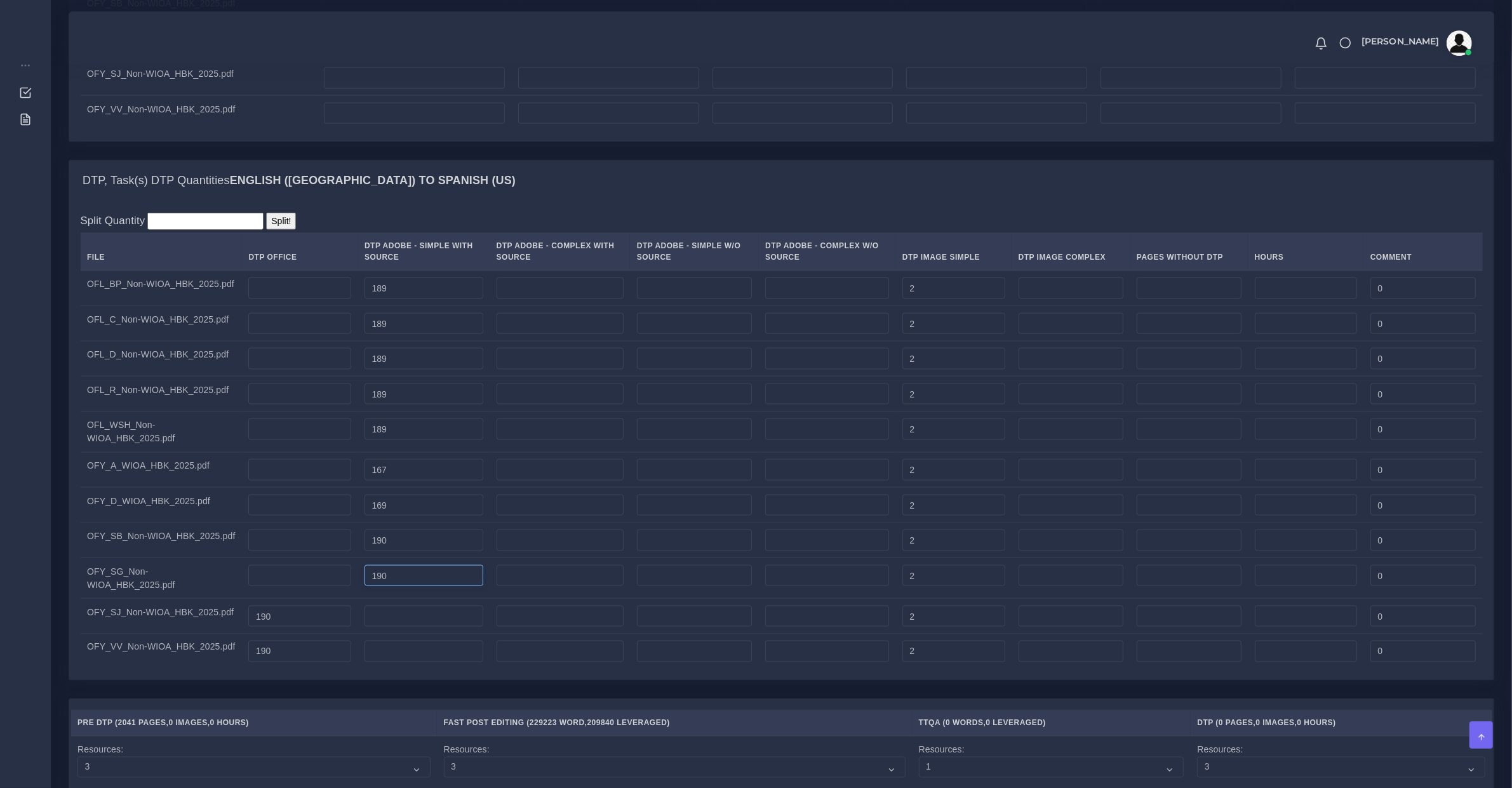
type input "190"
drag, startPoint x: 322, startPoint y: 627, endPoint x: 340, endPoint y: 627, distance: 18.0
click at [322, 627] on input "190" at bounding box center [300, 617] width 103 height 21
click at [391, 623] on input "number" at bounding box center [424, 617] width 119 height 21
paste input "190"
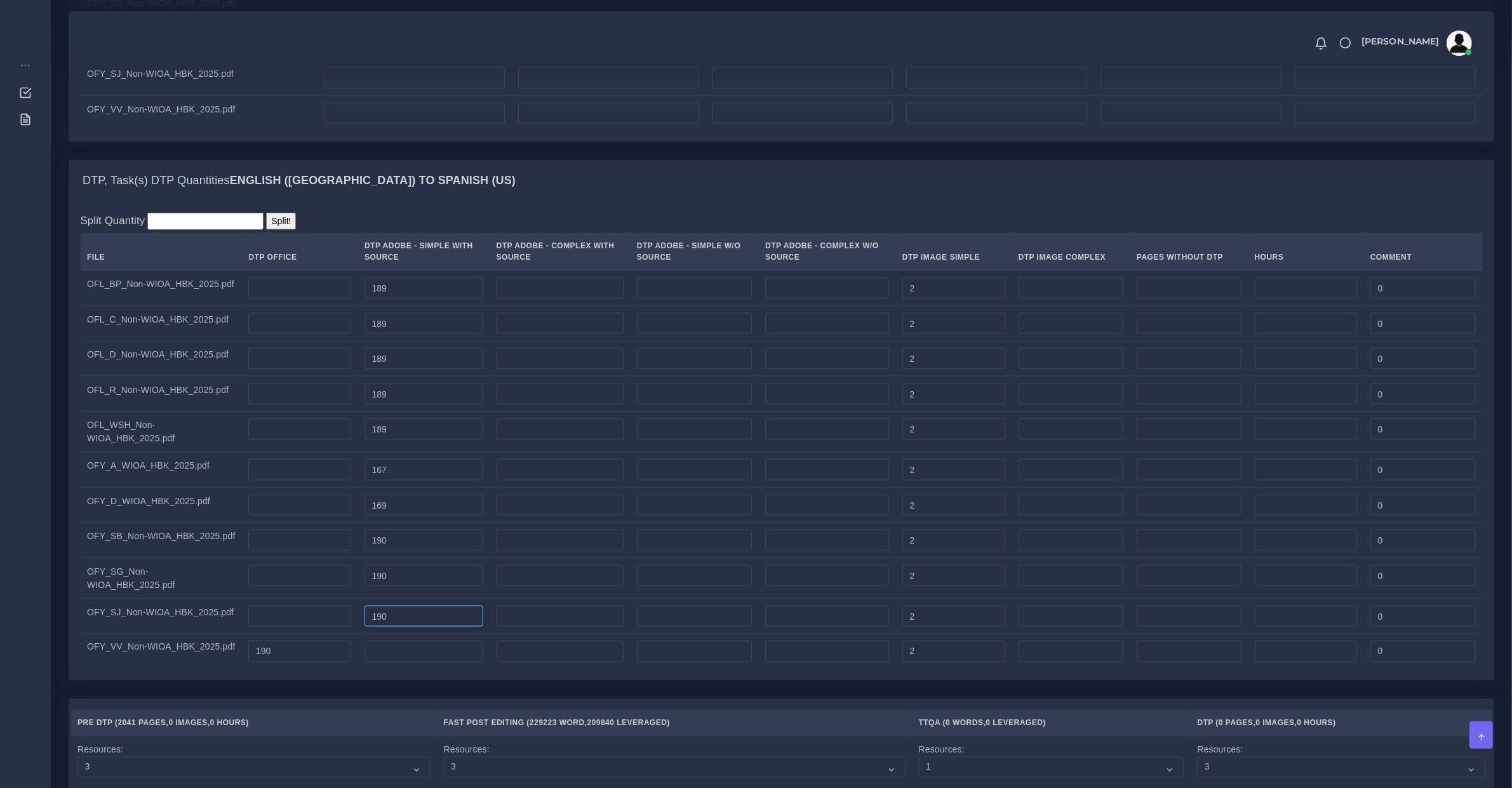
type input "190"
drag, startPoint x: 315, startPoint y: 660, endPoint x: 347, endPoint y: 664, distance: 32.2
click at [321, 662] on input "190" at bounding box center [300, 651] width 103 height 21
click at [381, 662] on input "number" at bounding box center [424, 651] width 119 height 21
paste input "190"
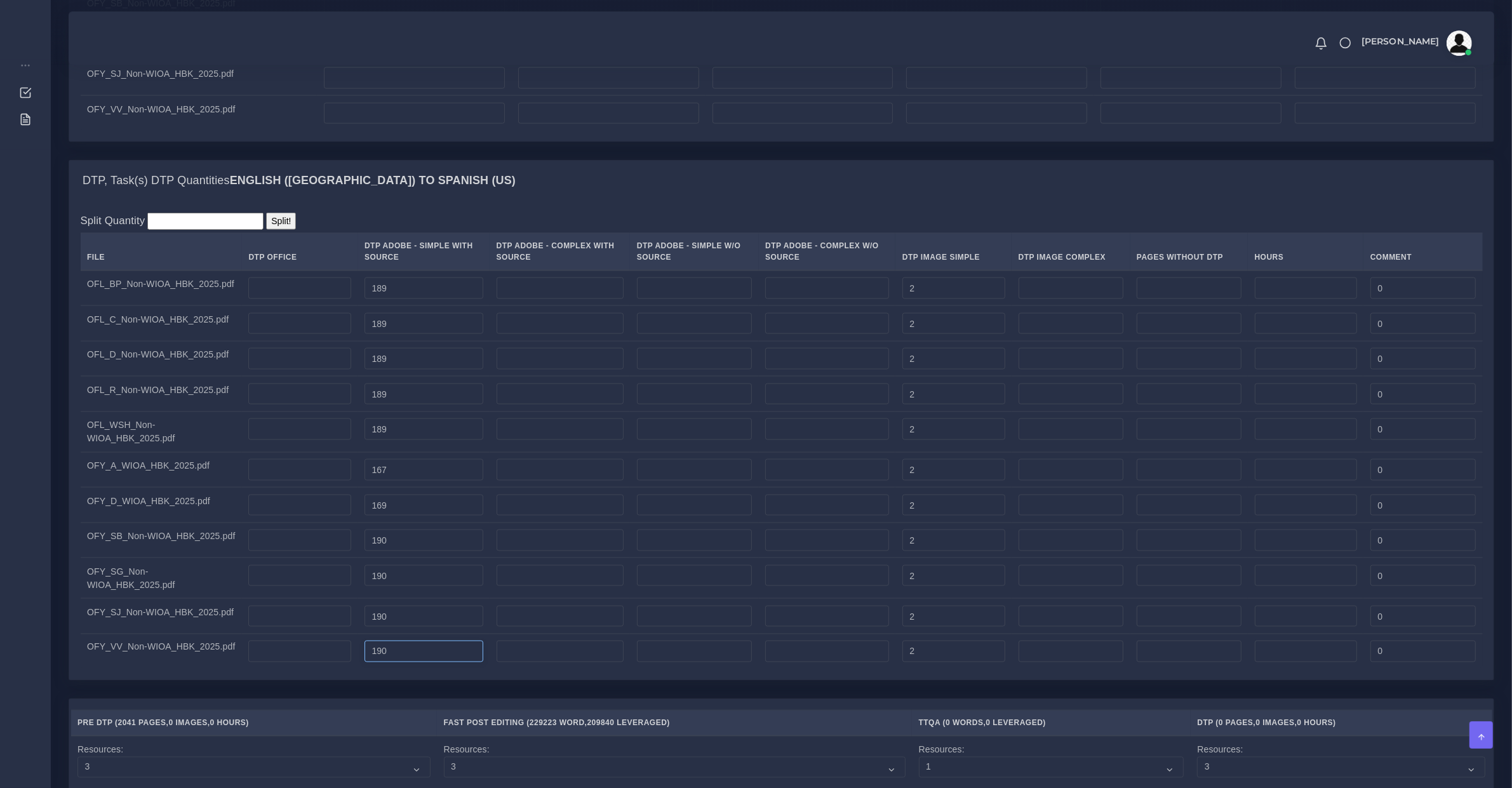
type input "190"
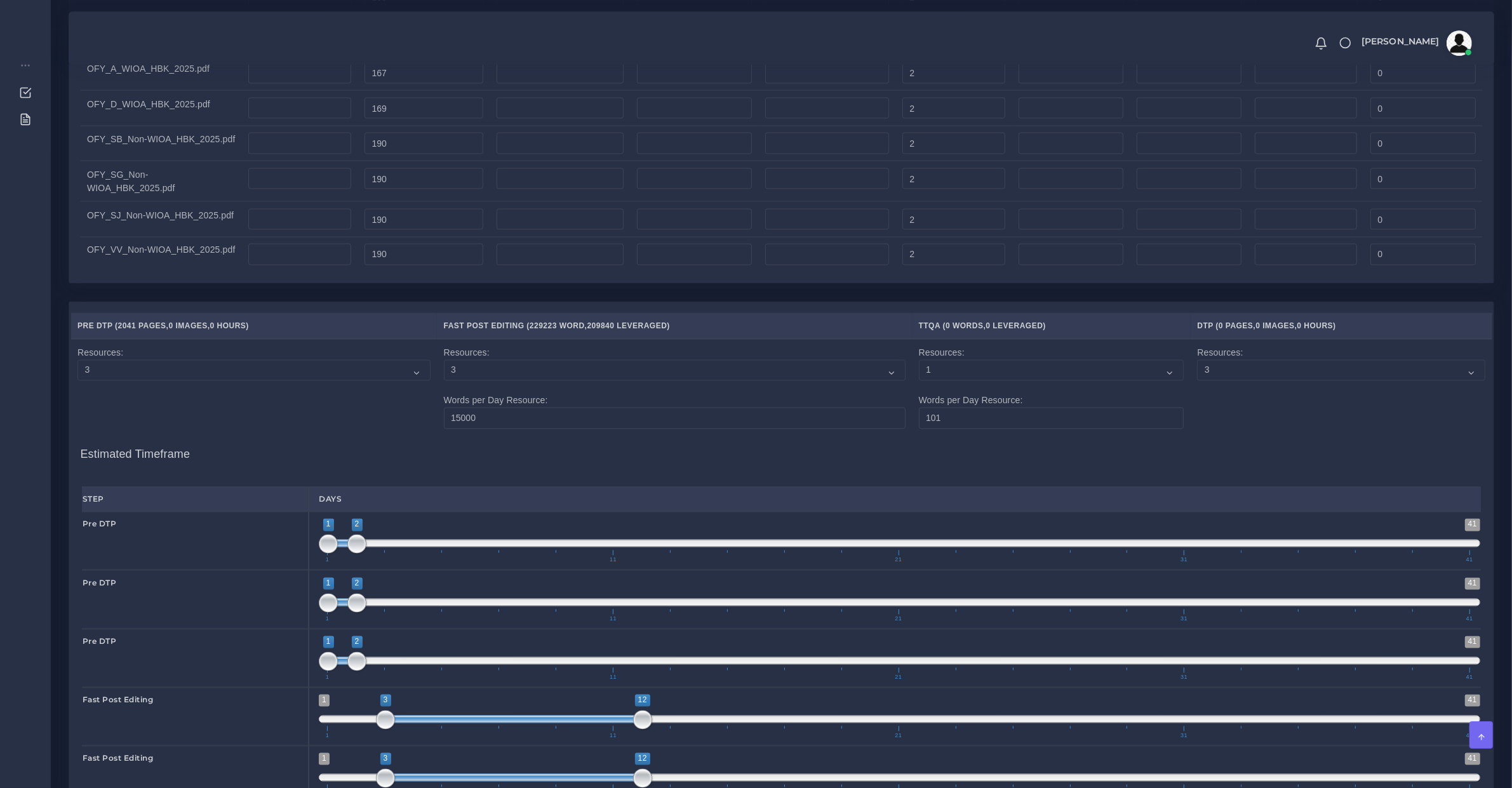
scroll to position [3042, 0]
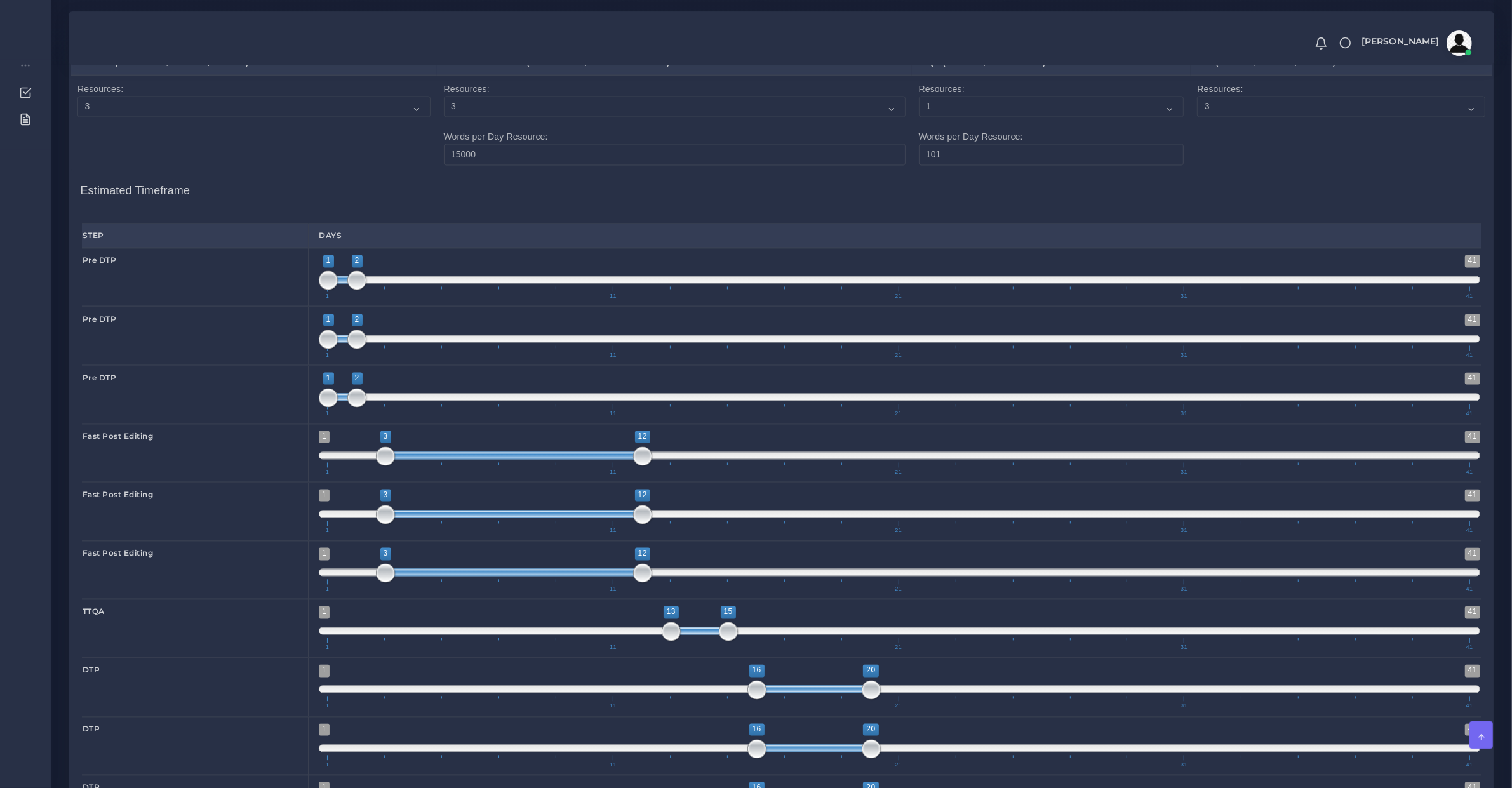
type input "1;1"
drag, startPoint x: 338, startPoint y: 296, endPoint x: 295, endPoint y: 301, distance: 43.3
click at [299, 300] on div "Pre DTP 1 41 1 1 1 — 1 1 11 21 31 41 1;1" at bounding box center [781, 277] width 1417 height 58
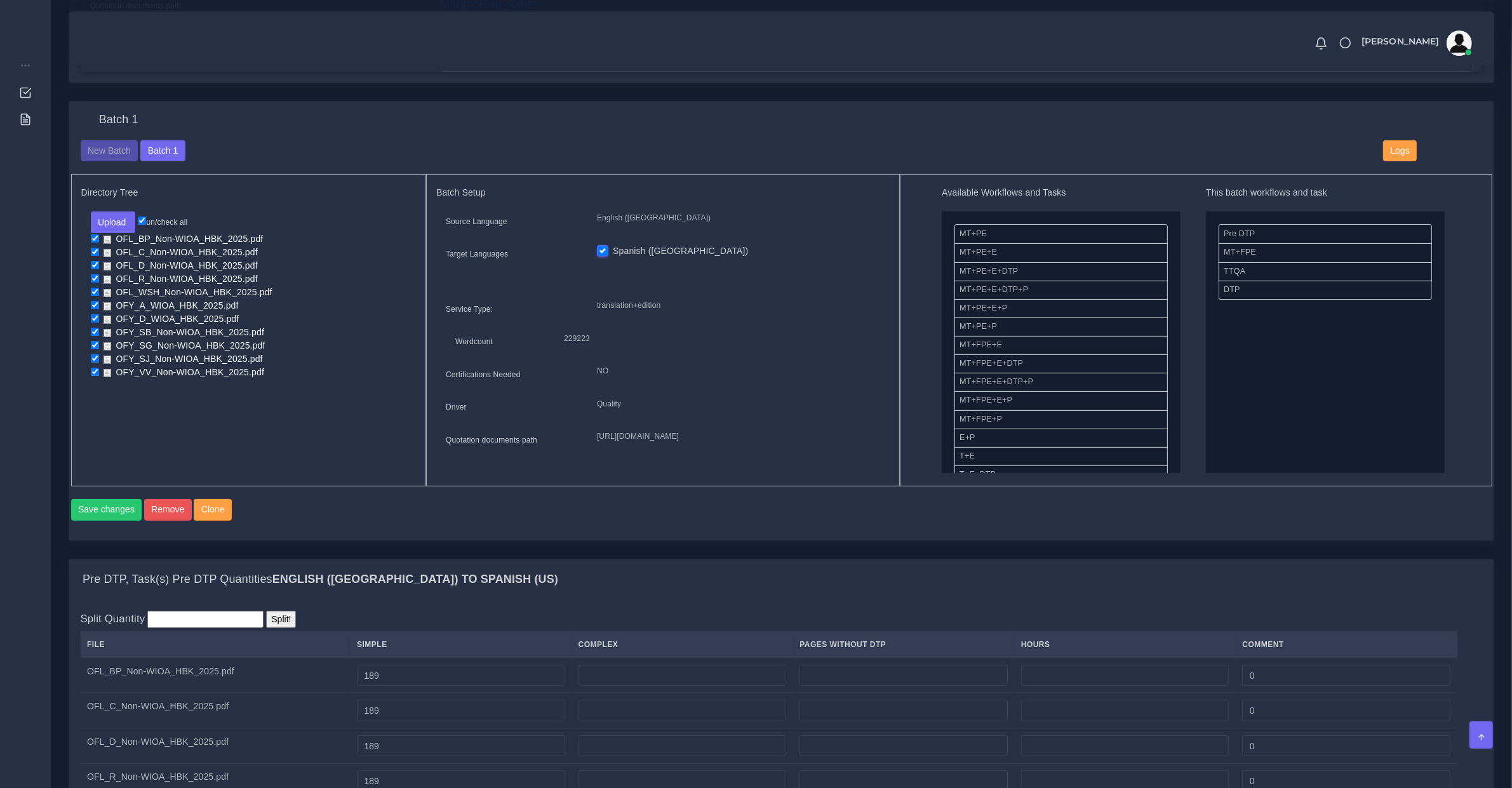
scroll to position [264, 0]
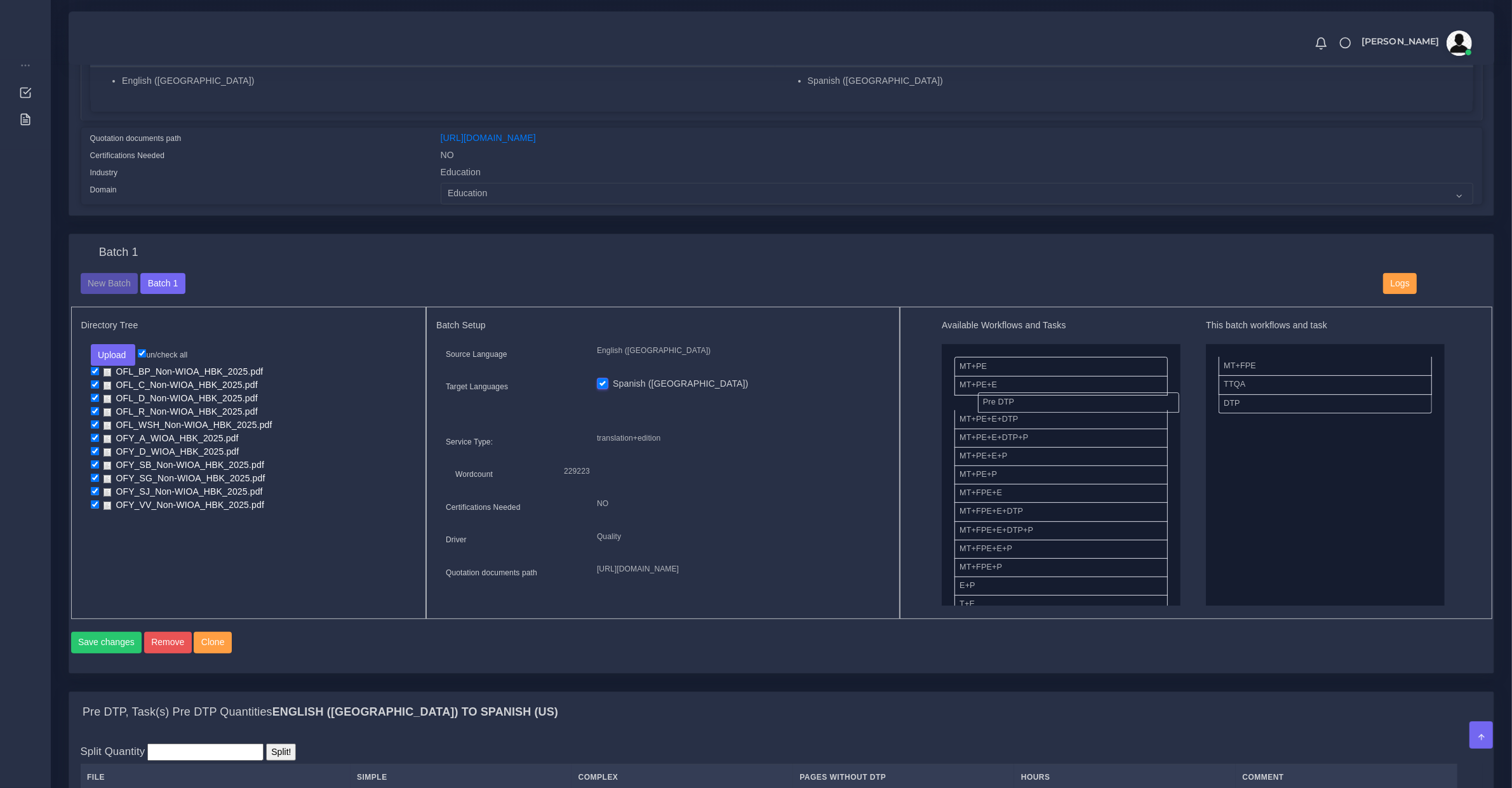
drag, startPoint x: 1238, startPoint y: 362, endPoint x: 984, endPoint y: 399, distance: 256.7
click at [123, 649] on button "Save changes" at bounding box center [106, 642] width 71 height 21
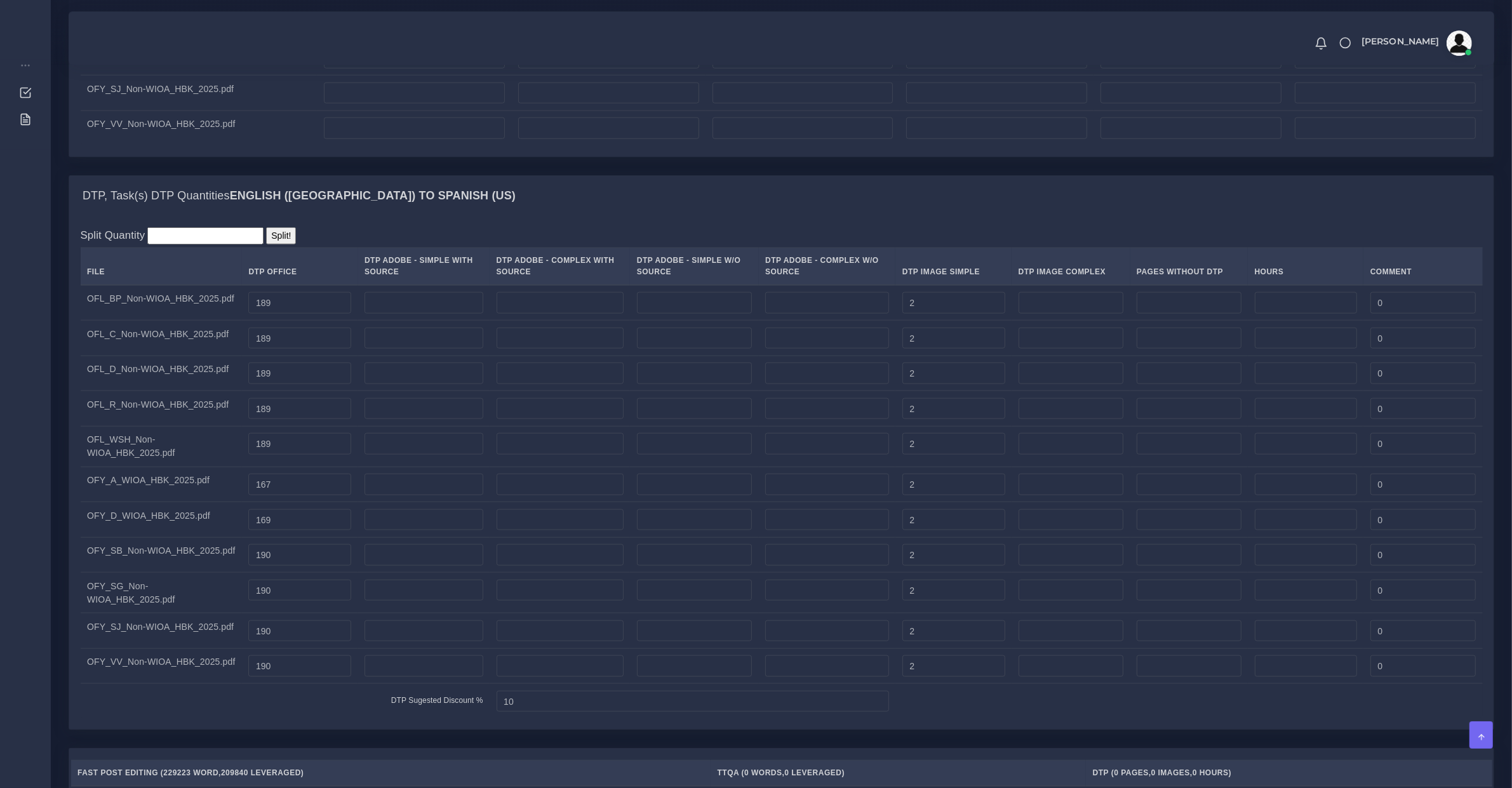
scroll to position [1984, 0]
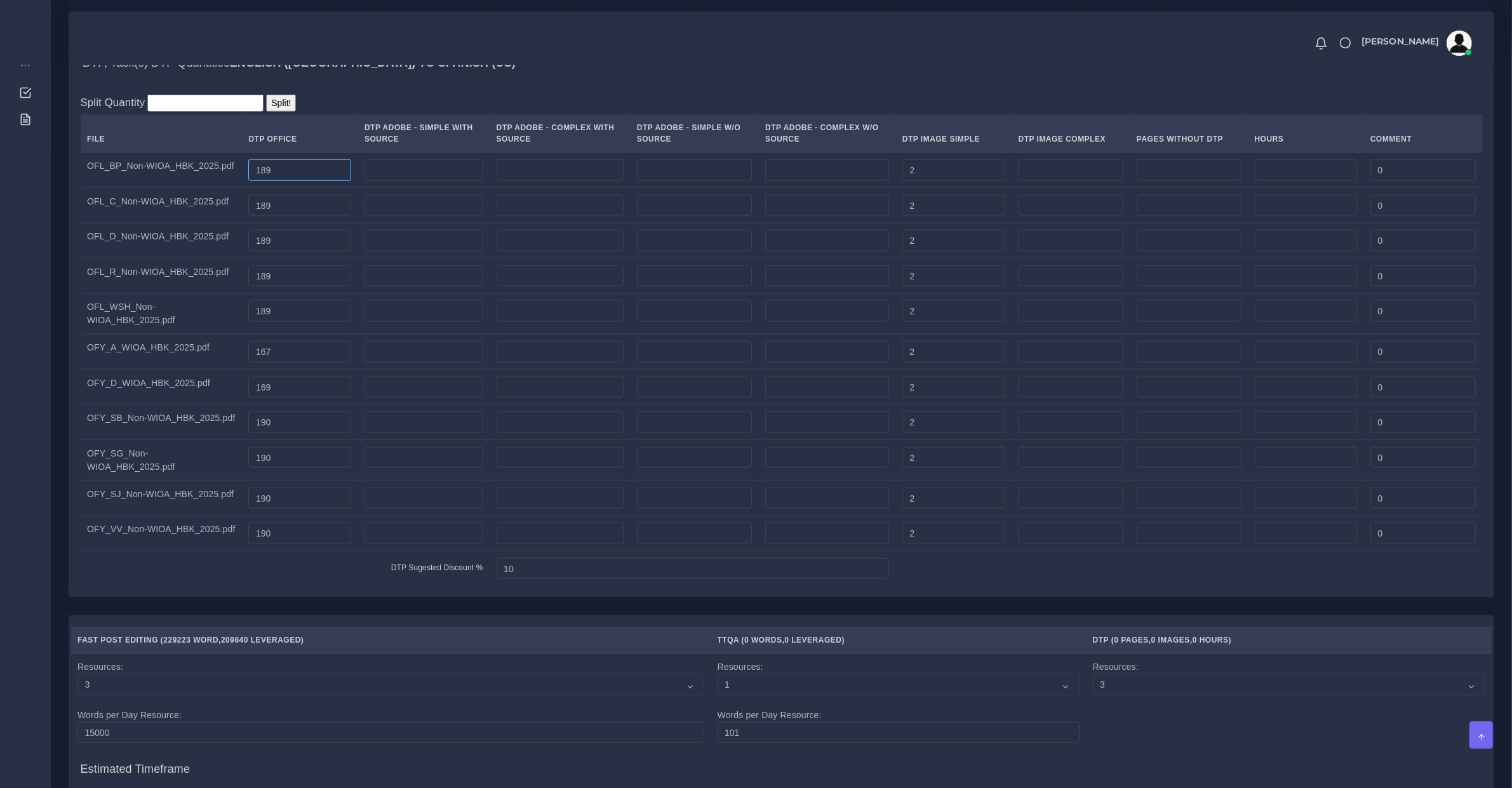
click at [293, 181] on input "189" at bounding box center [300, 170] width 103 height 21
click at [394, 181] on input "number" at bounding box center [424, 170] width 119 height 21
paste input "189"
type input "189"
click at [321, 217] on input "189" at bounding box center [300, 206] width 103 height 21
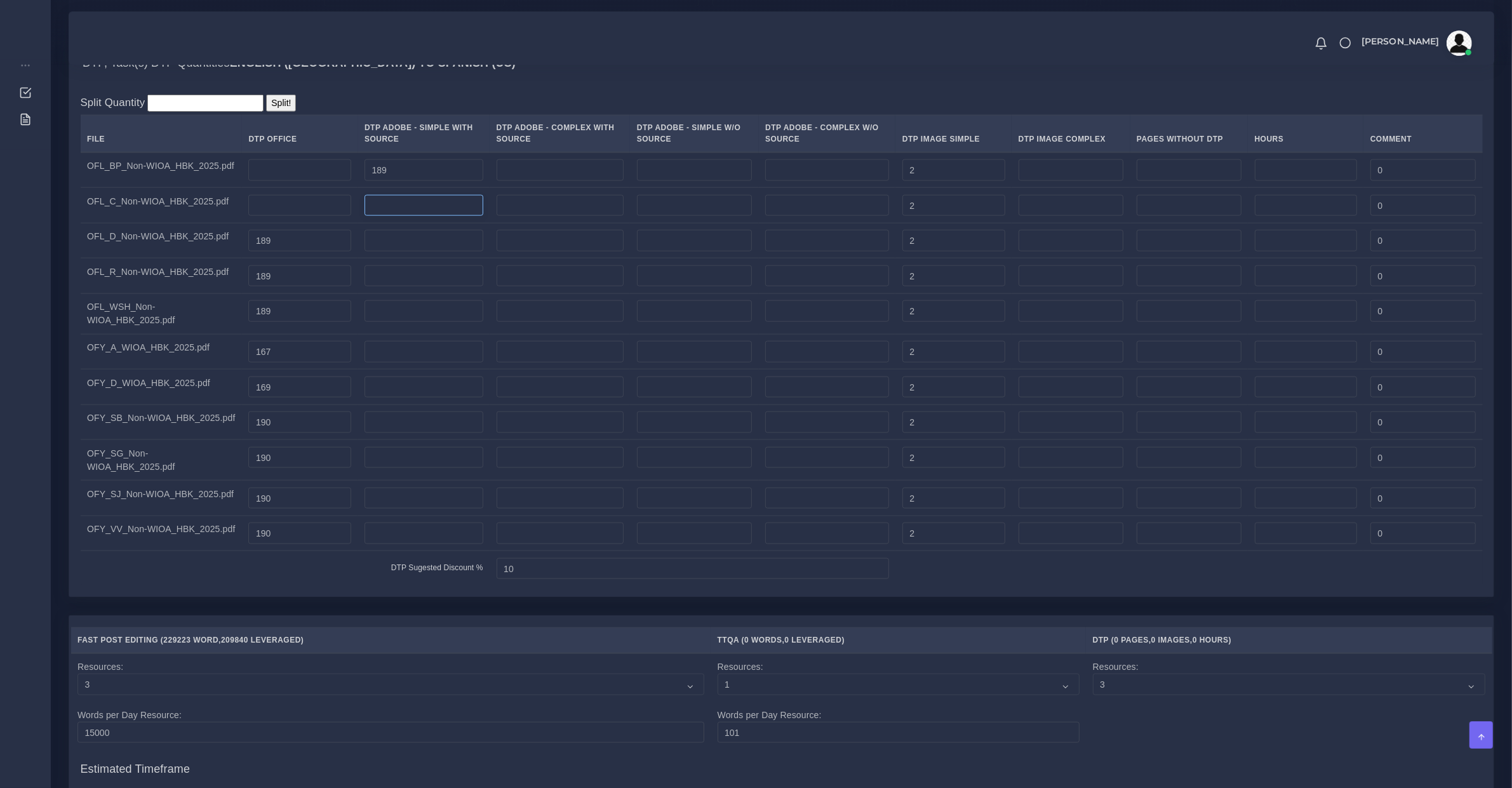
click at [381, 217] on input "number" at bounding box center [424, 206] width 119 height 21
paste input "189"
type input "189"
click at [308, 251] on input "189" at bounding box center [300, 240] width 103 height 21
click at [379, 251] on input "number" at bounding box center [424, 240] width 119 height 21
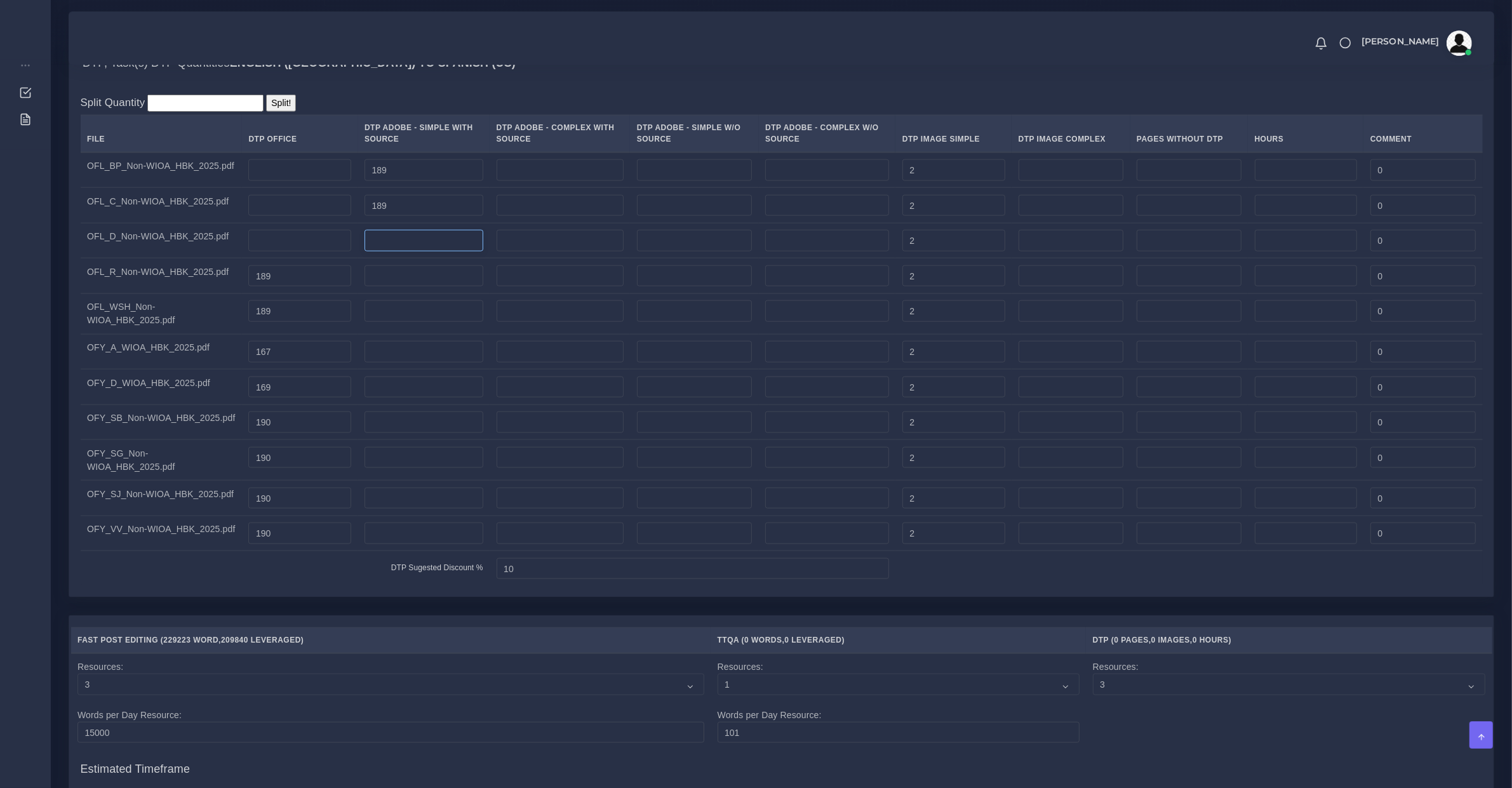
paste input "189"
type input "189"
click at [308, 287] on input "189" at bounding box center [300, 276] width 103 height 21
drag, startPoint x: 388, startPoint y: 291, endPoint x: 302, endPoint y: 341, distance: 99.5
click at [388, 287] on input "number" at bounding box center [424, 276] width 119 height 21
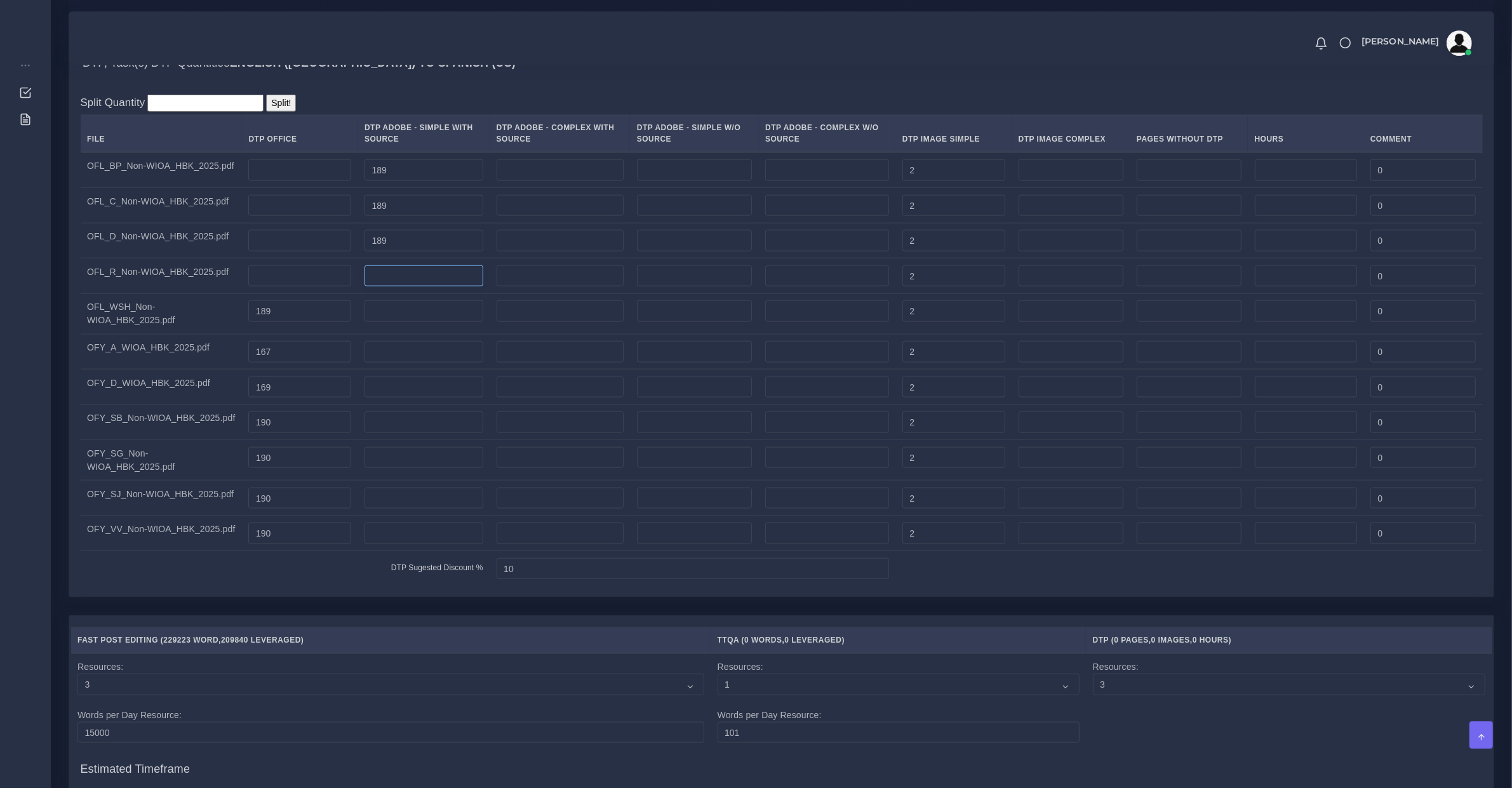
paste input "189"
type input "189"
drag, startPoint x: 294, startPoint y: 338, endPoint x: 314, endPoint y: 334, distance: 20.4
click at [299, 322] on input "189" at bounding box center [300, 311] width 103 height 21
click at [383, 322] on input "number" at bounding box center [424, 311] width 119 height 21
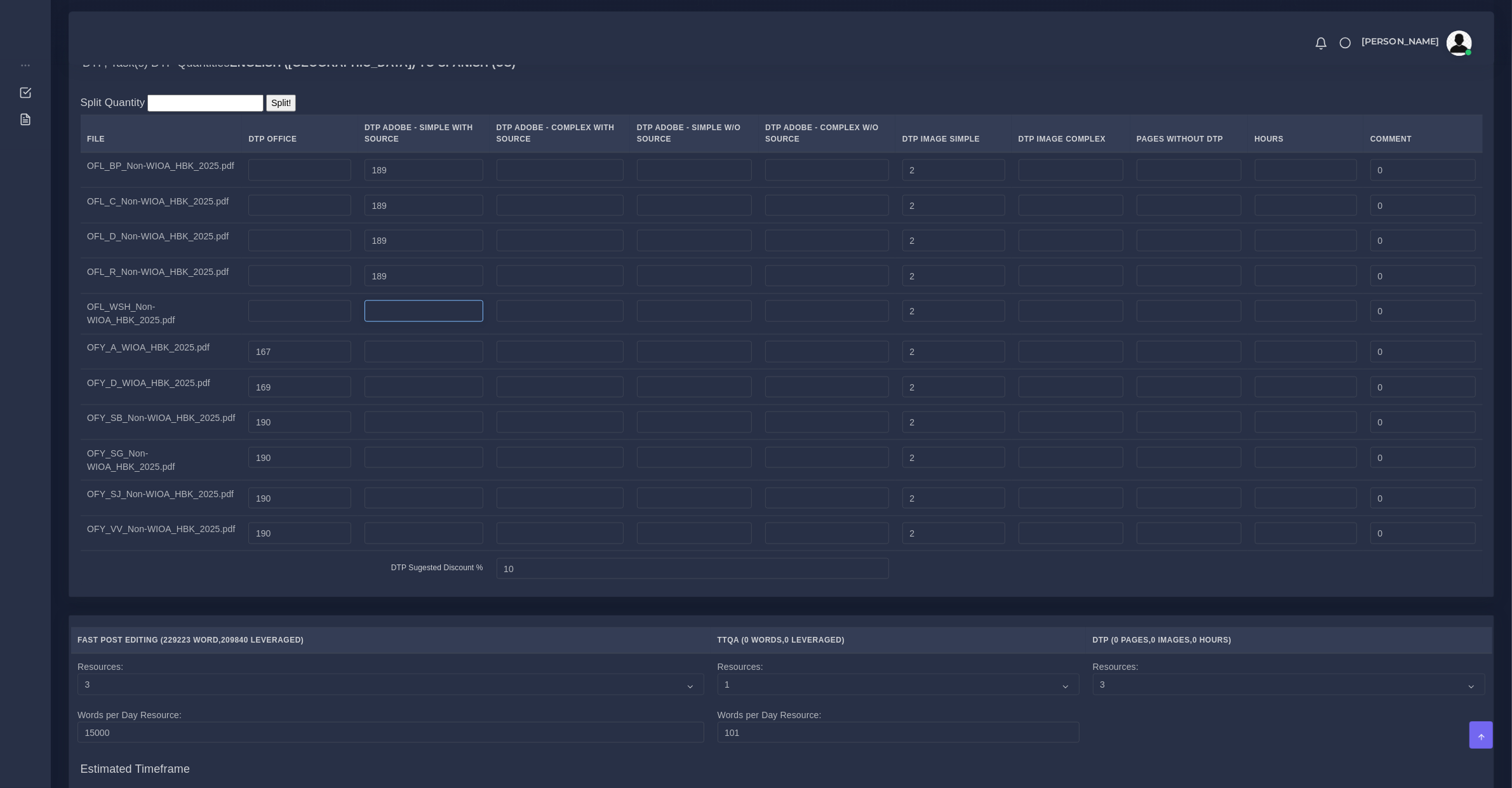
paste input "189"
type input "189"
click at [319, 357] on input "167" at bounding box center [300, 352] width 103 height 21
click at [401, 362] on input "number" at bounding box center [424, 352] width 119 height 21
paste input "167"
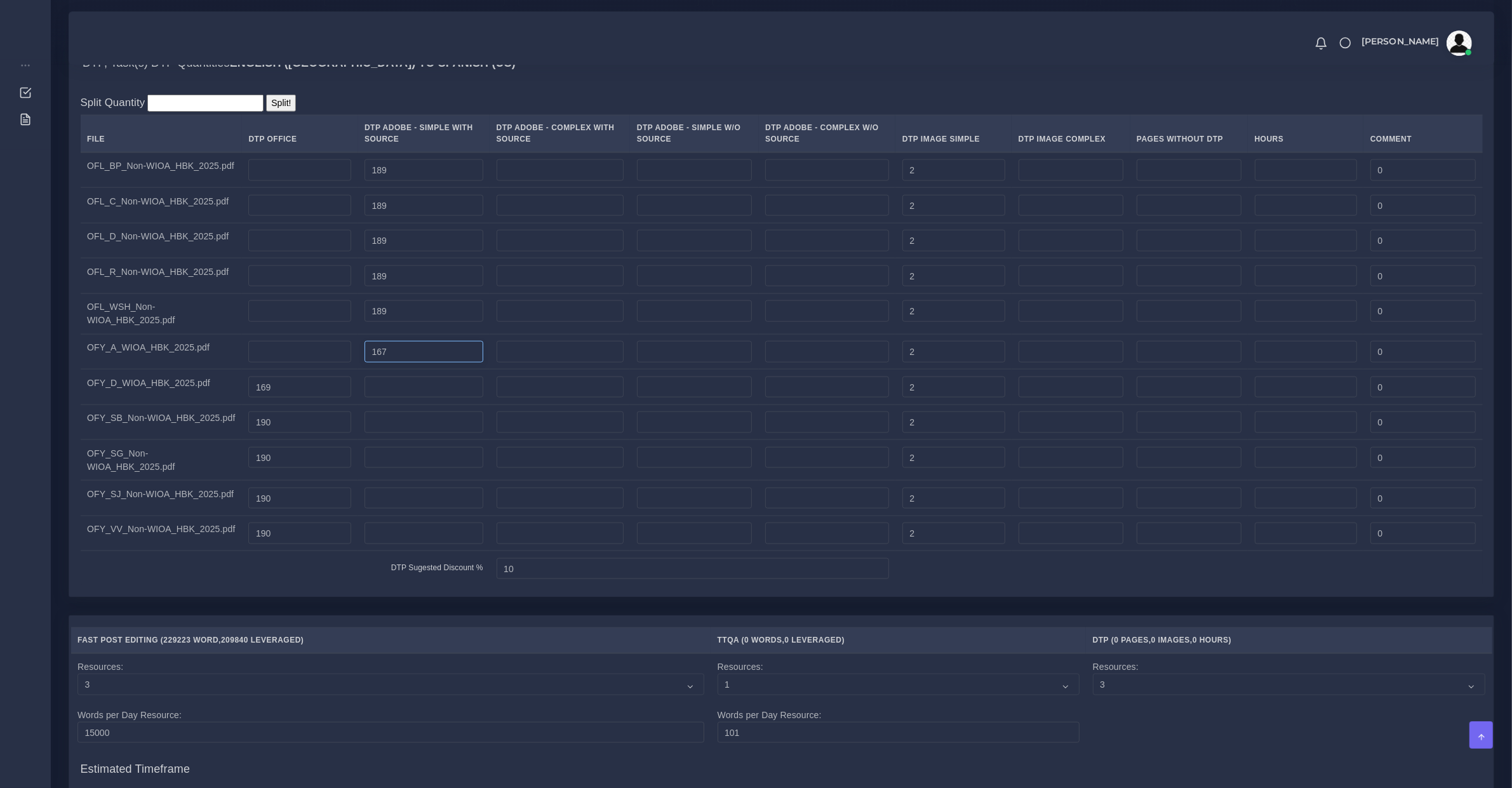
type input "167"
drag, startPoint x: 295, startPoint y: 415, endPoint x: 304, endPoint y: 415, distance: 9.0
click at [299, 405] on td "169" at bounding box center [300, 387] width 116 height 35
click at [309, 399] on input "169" at bounding box center [300, 387] width 103 height 21
click at [385, 399] on input "number" at bounding box center [424, 387] width 119 height 21
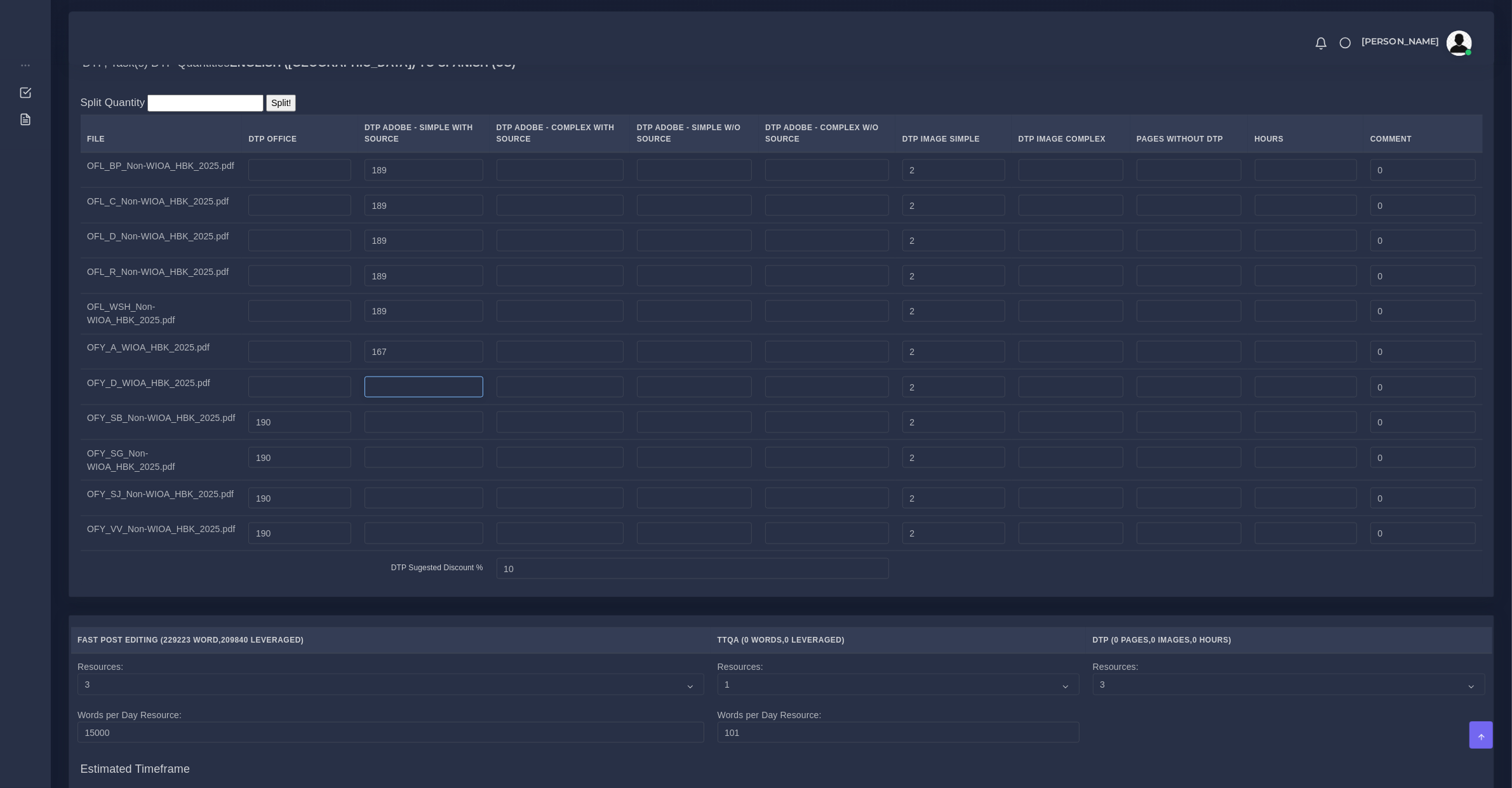
paste input "169"
type input "169"
click at [281, 433] on input "190" at bounding box center [300, 422] width 103 height 21
click at [366, 427] on td at bounding box center [424, 422] width 132 height 35
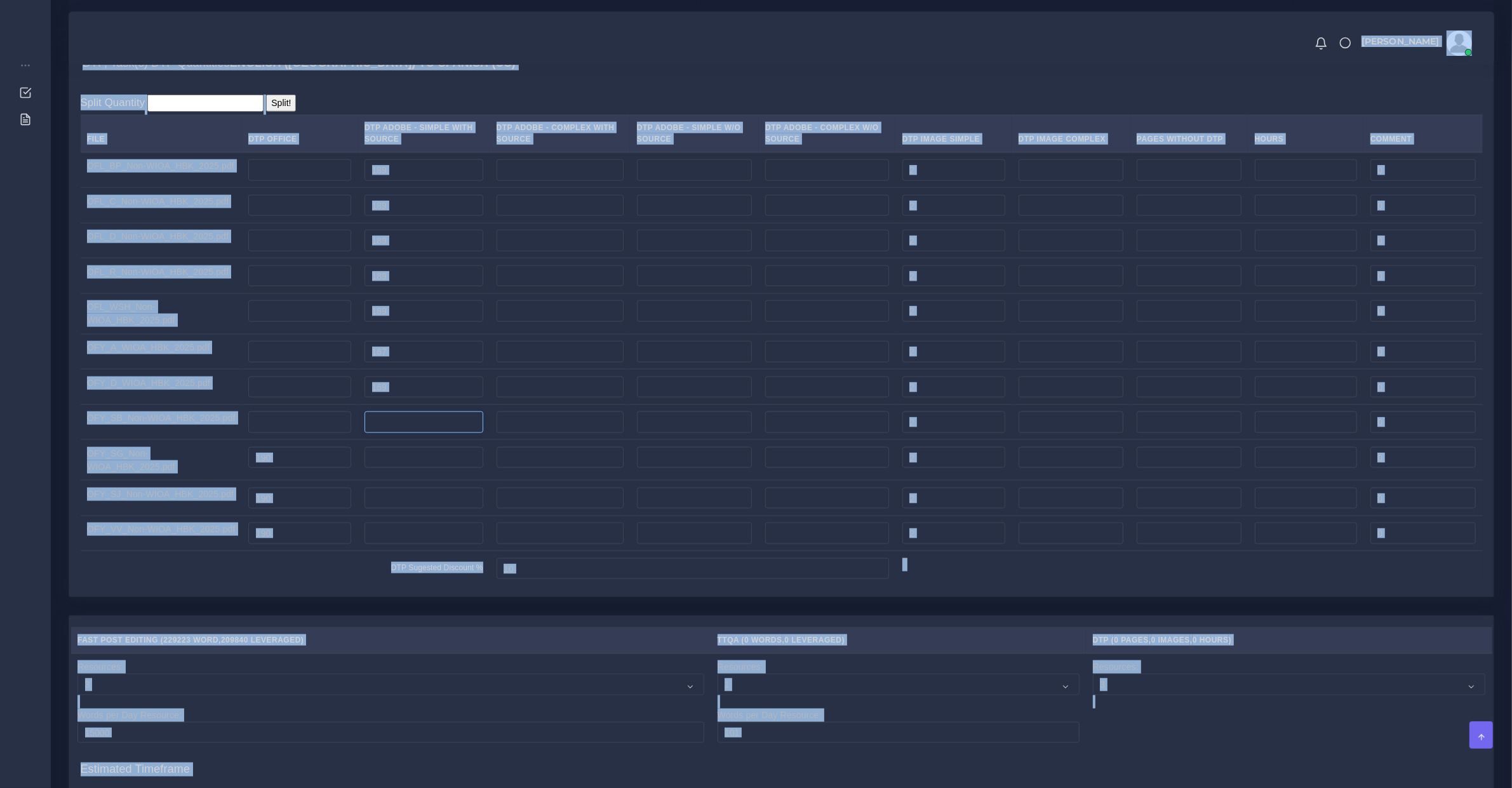
click at [367, 433] on input "number" at bounding box center [424, 422] width 119 height 21
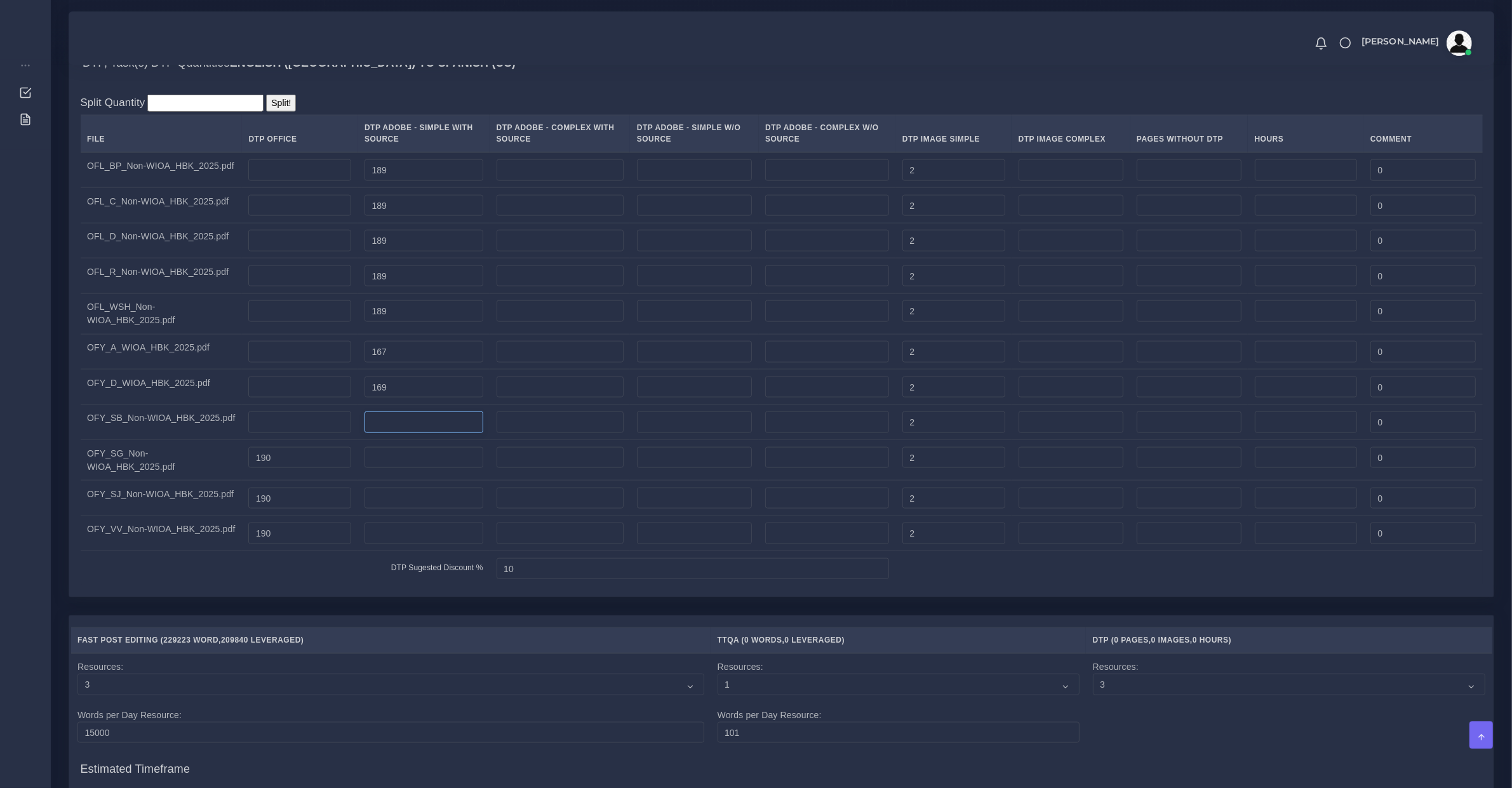
paste input "190"
type input "190"
click at [309, 468] on input "190" at bounding box center [300, 458] width 103 height 21
click at [379, 469] on input "number" at bounding box center [424, 458] width 119 height 21
paste input "190"
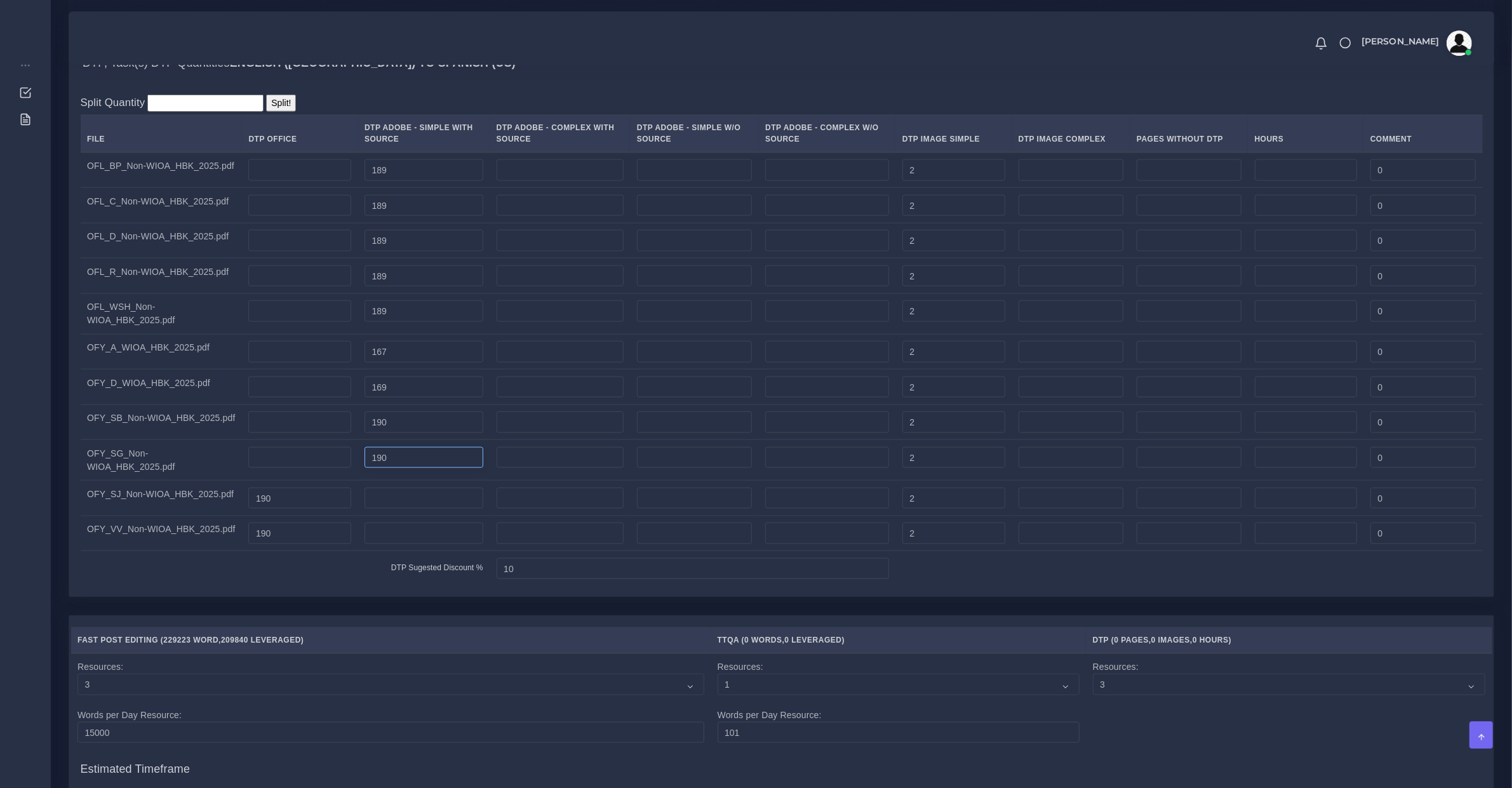
type input "190"
click at [337, 506] on input "190" at bounding box center [300, 498] width 103 height 21
drag, startPoint x: 388, startPoint y: 509, endPoint x: 346, endPoint y: 529, distance: 46.5
click at [388, 510] on input "number" at bounding box center [424, 498] width 119 height 21
paste input "190"
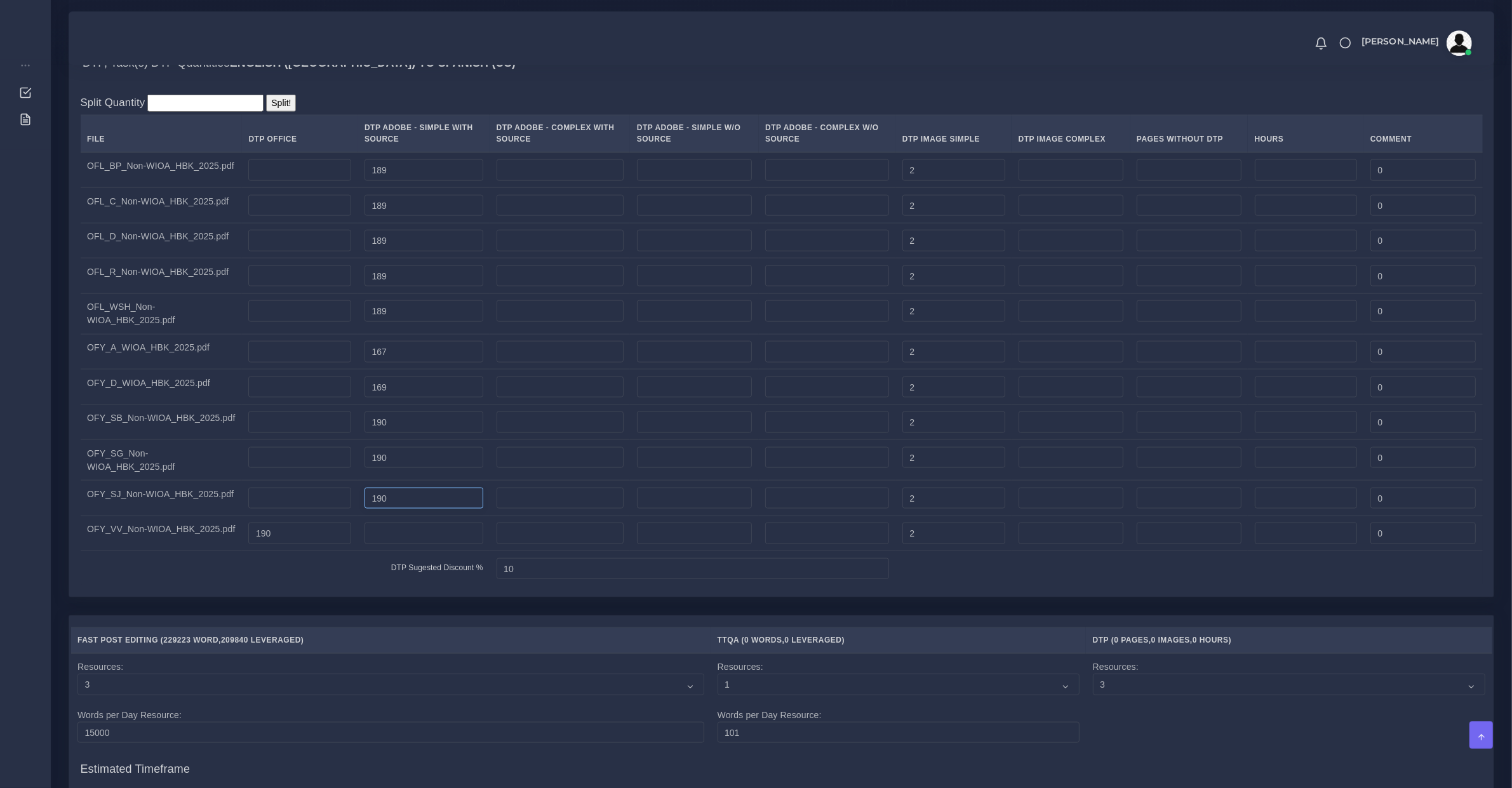
type input "190"
drag, startPoint x: 305, startPoint y: 552, endPoint x: 345, endPoint y: 554, distance: 40.0
click at [305, 544] on input "190" at bounding box center [300, 534] width 103 height 21
click at [374, 544] on input "number" at bounding box center [424, 534] width 119 height 21
paste input "190"
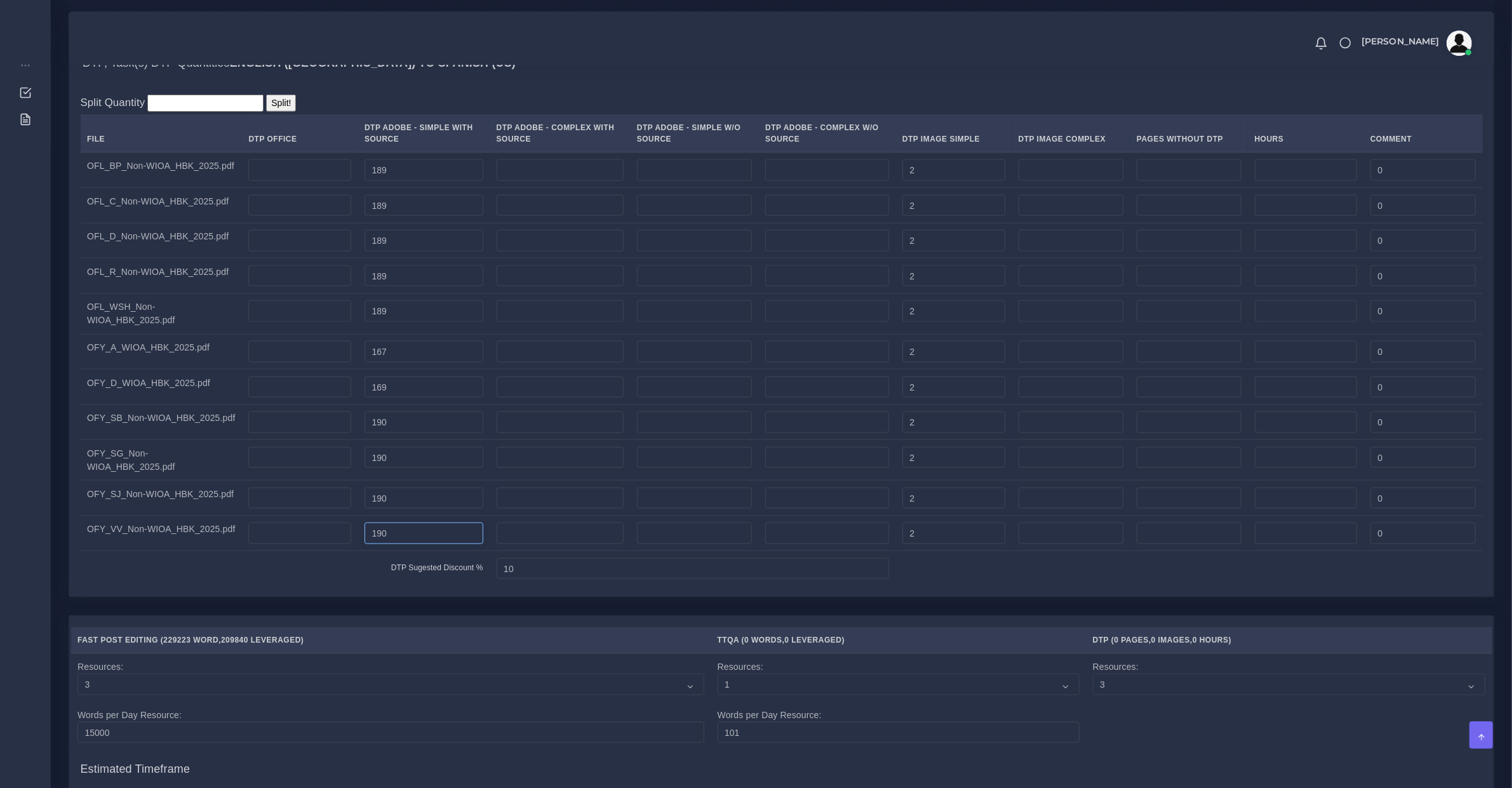
type input "190"
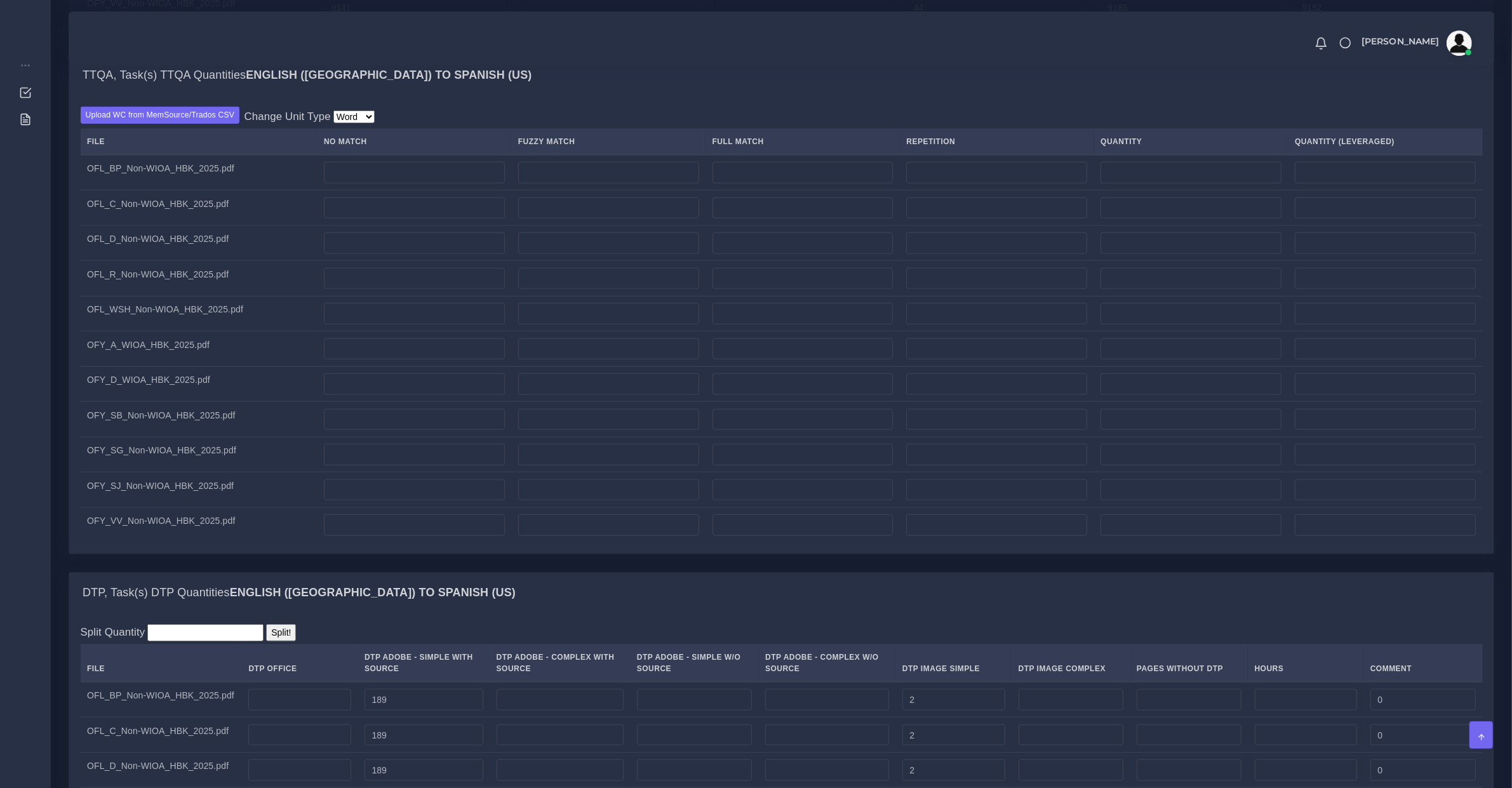
scroll to position [2117, 0]
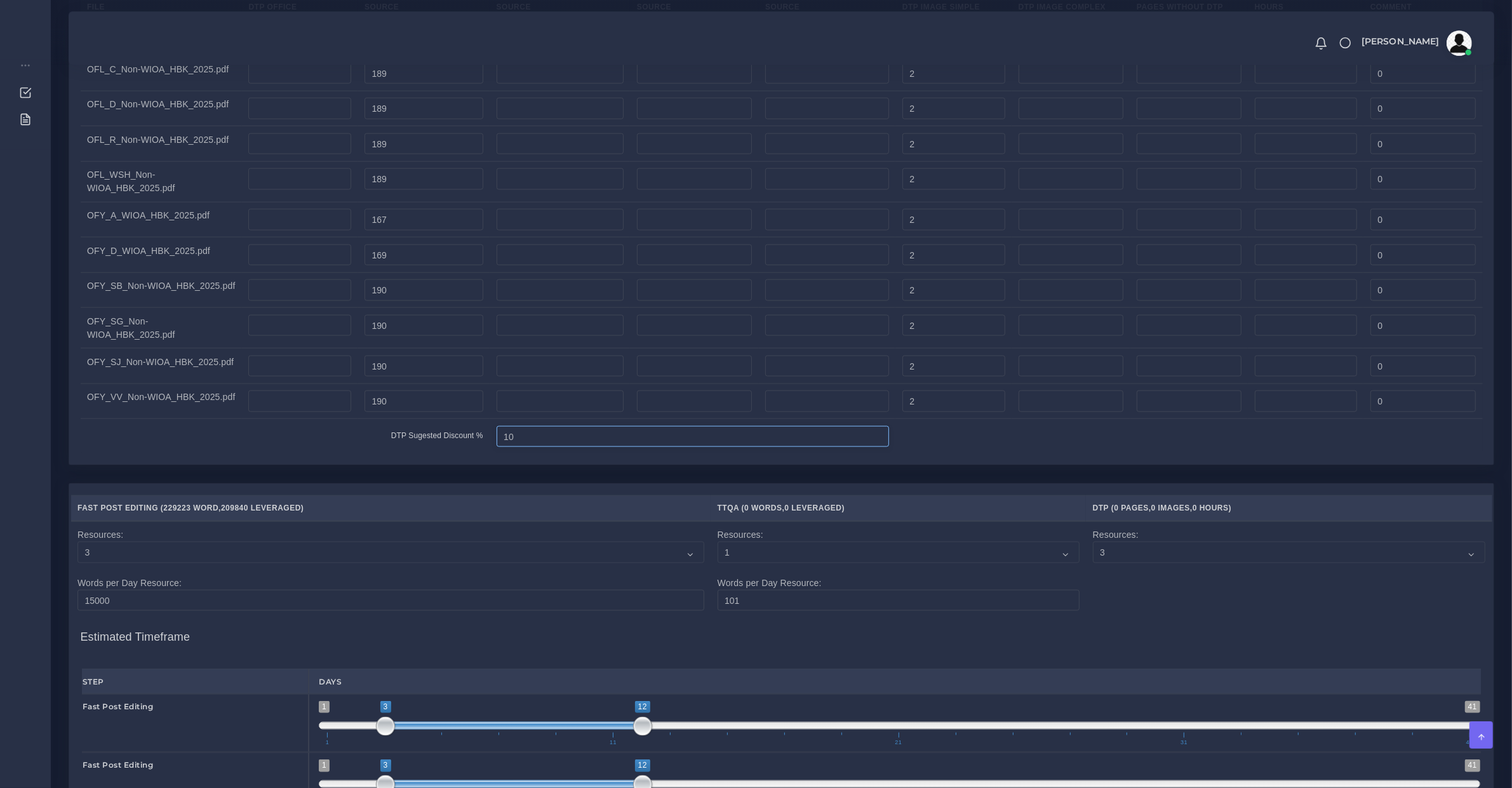
drag, startPoint x: 511, startPoint y: 451, endPoint x: 243, endPoint y: 465, distance: 268.4
click at [243, 465] on div "Split Quantity Split! File DTP Office DTP Adobe - Simple With Source DTP Adobe …" at bounding box center [781, 208] width 1424 height 514
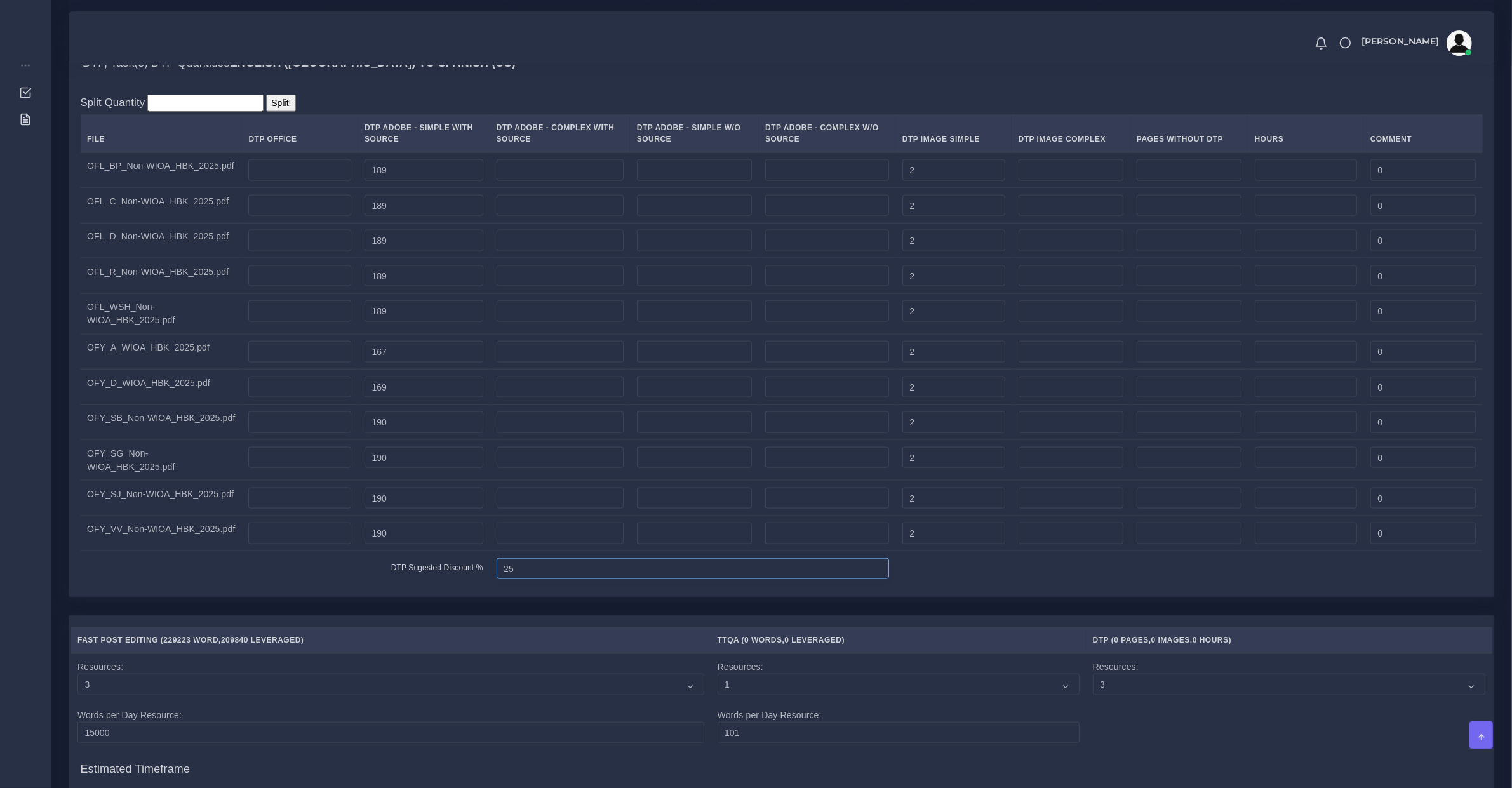
scroll to position [2770, 0]
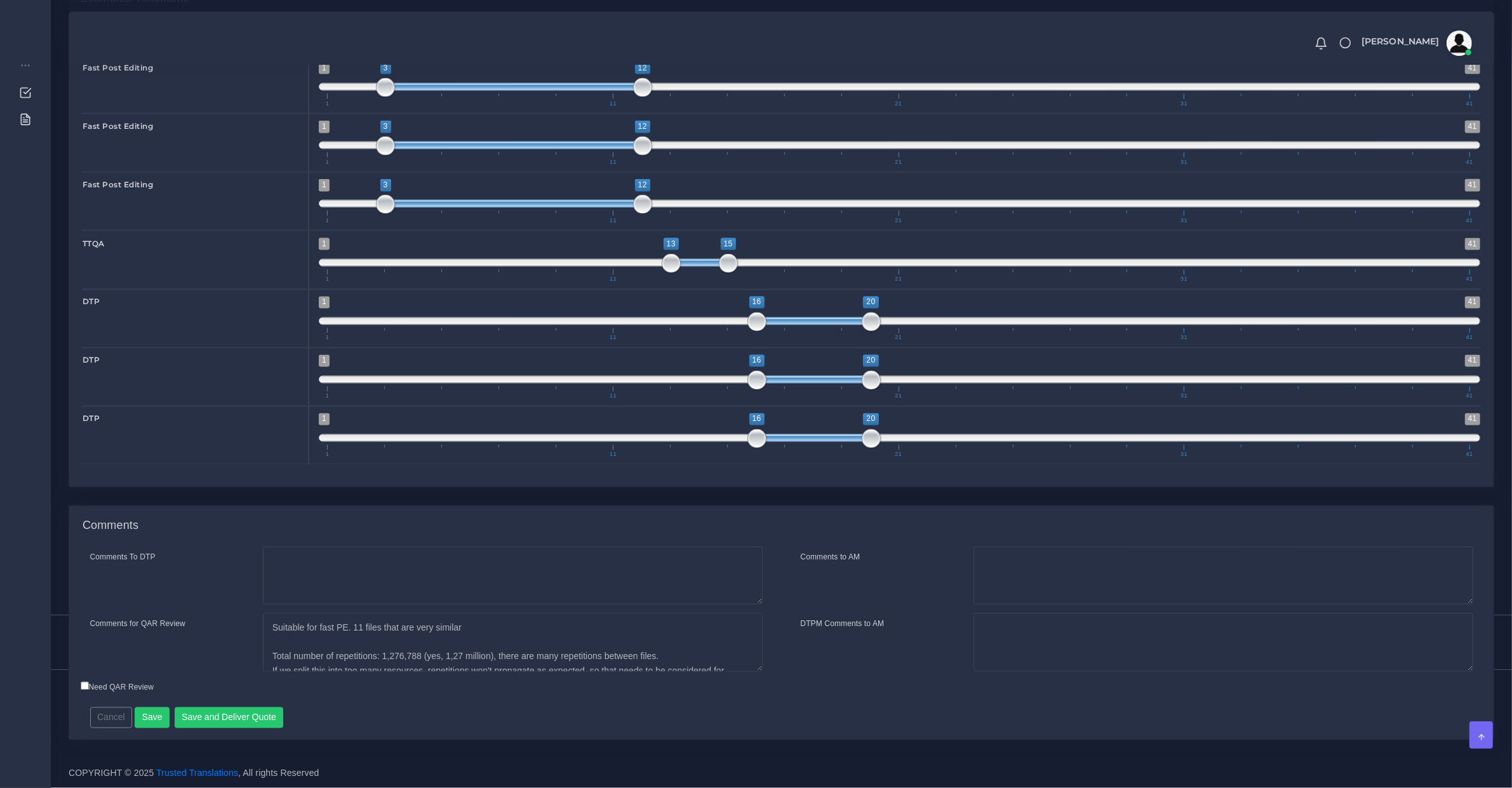
type input "25"
click at [386, 582] on textarea "Comments To DTP" at bounding box center [512, 576] width 500 height 58
click at [421, 646] on textarea "Suitable for fast PE. 11 files that are very similar Total number of repetition…" at bounding box center [512, 642] width 500 height 58
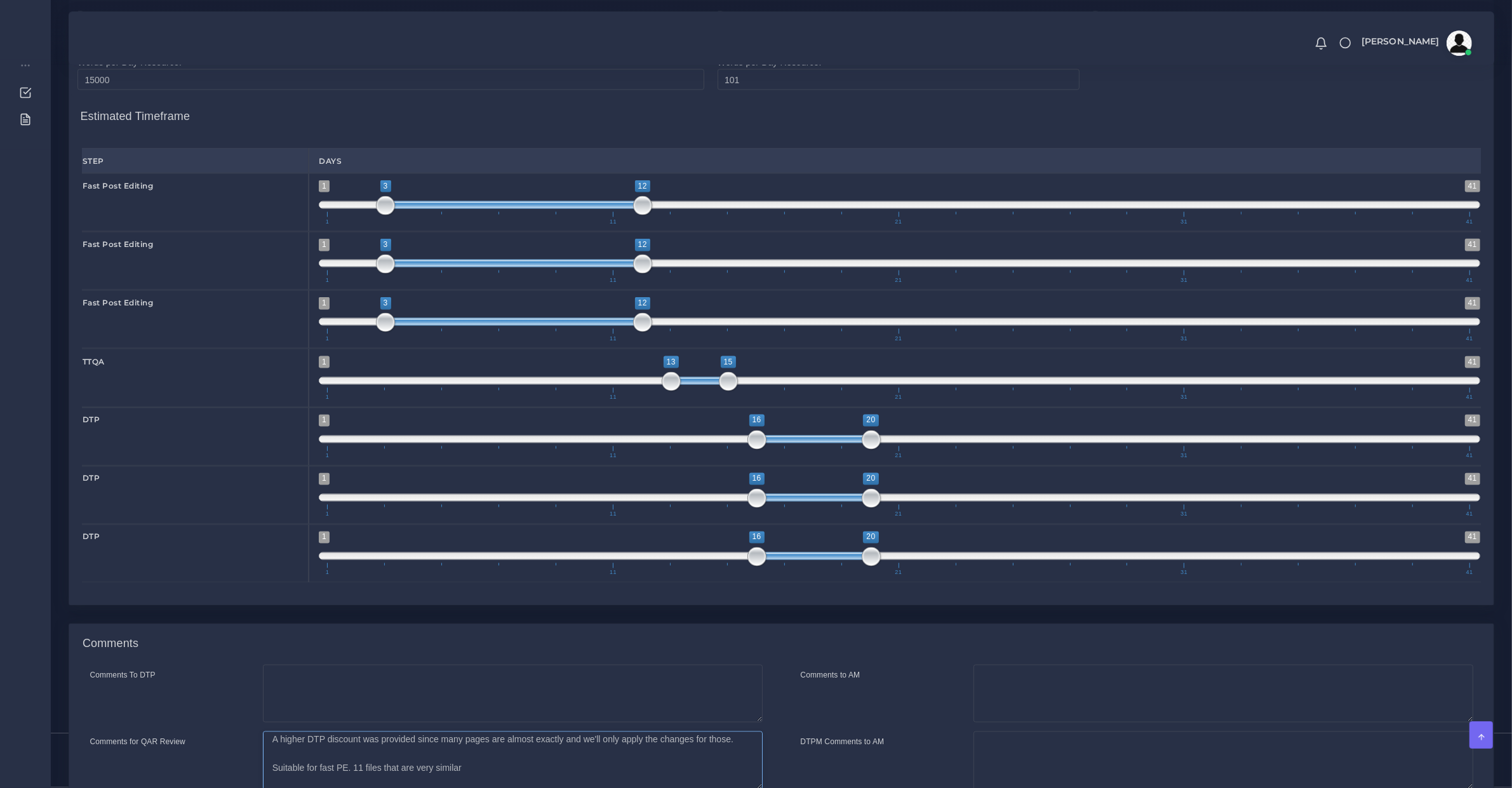
scroll to position [2506, 0]
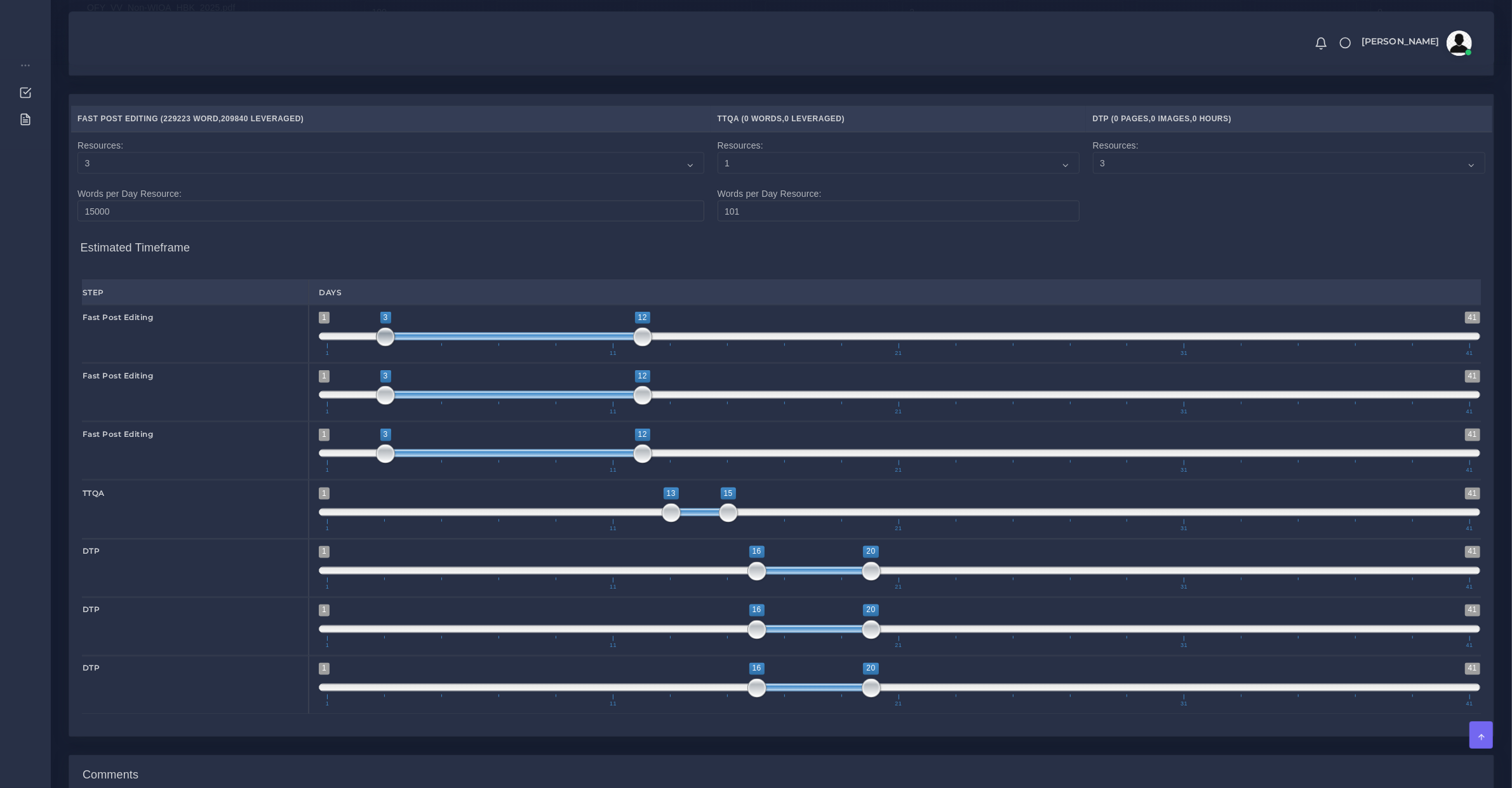
type textarea "ONLY CHANGE: WE RECEIVED NATIVE INDD FILES (no recreation needed) A higher DTP …"
type input "1;12"
drag, startPoint x: 386, startPoint y: 349, endPoint x: 263, endPoint y: 343, distance: 123.1
click at [263, 343] on div "Fast Post Editing 1 41 1 12 1 — 12 1 11 21 31 41 1;12" at bounding box center [781, 333] width 1417 height 58
type input "1;12"
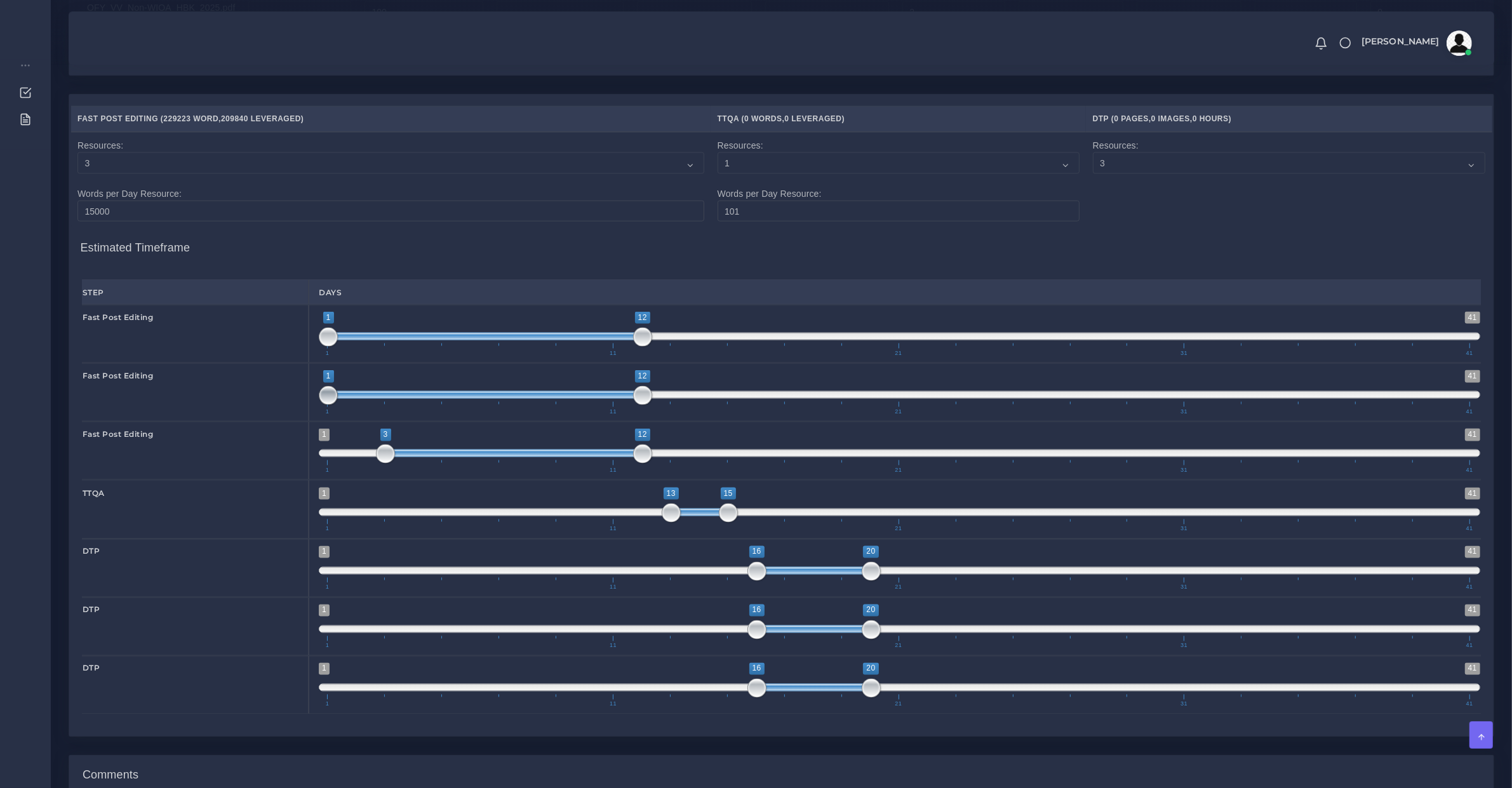
drag, startPoint x: 312, startPoint y: 404, endPoint x: 235, endPoint y: 408, distance: 77.1
click at [237, 404] on div "Fast Post Editing 1 41 1 12 1 — 12 1 11 21 31 41 1;12" at bounding box center [781, 392] width 1417 height 58
type input "1;12"
drag, startPoint x: 370, startPoint y: 464, endPoint x: 175, endPoint y: 454, distance: 195.3
click at [179, 457] on div "Fast Post Editing 1 41 2 12 2 — 12 1 11 21 31 41 1;12" at bounding box center [781, 450] width 1417 height 58
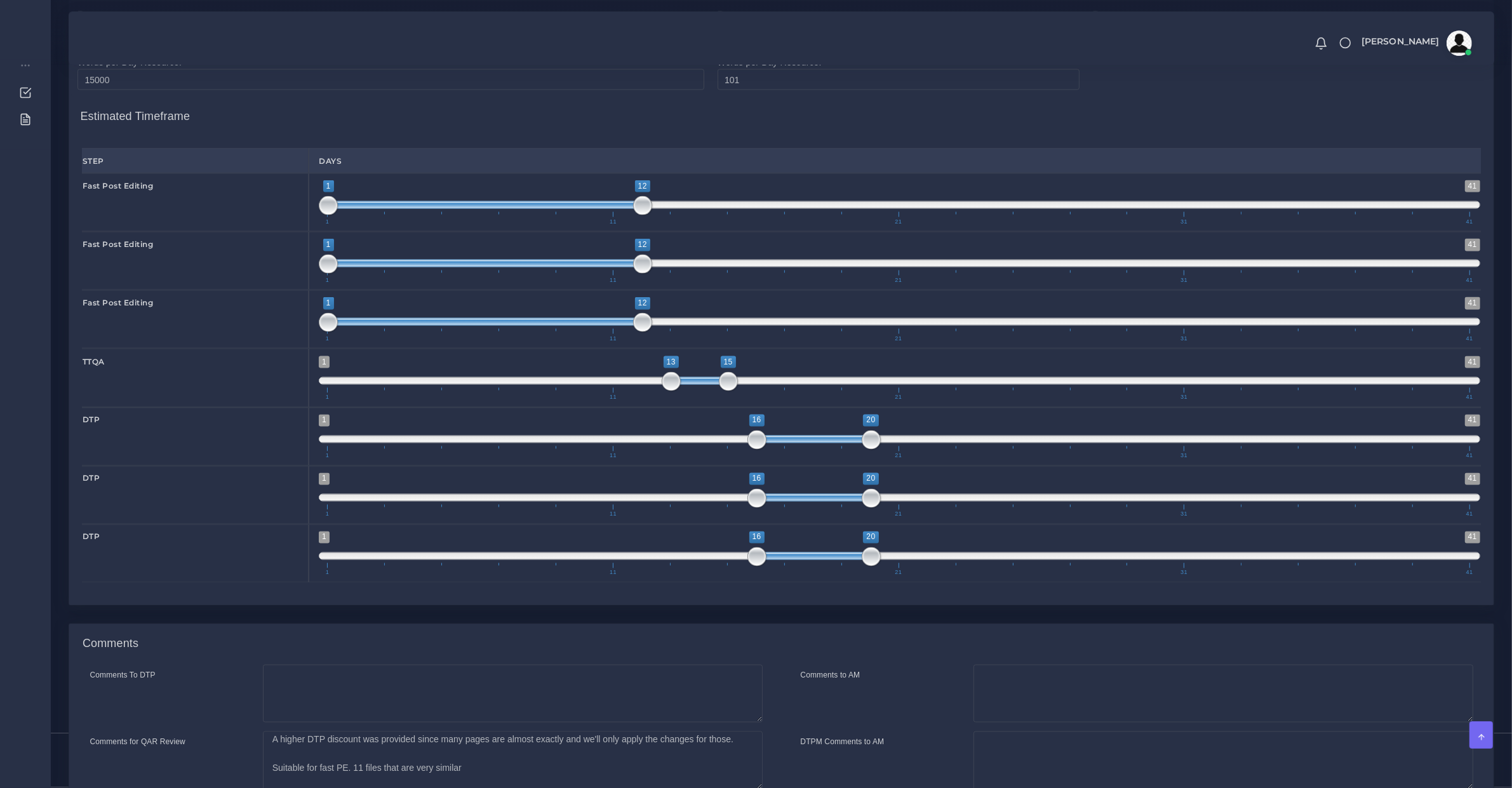
scroll to position [71, 0]
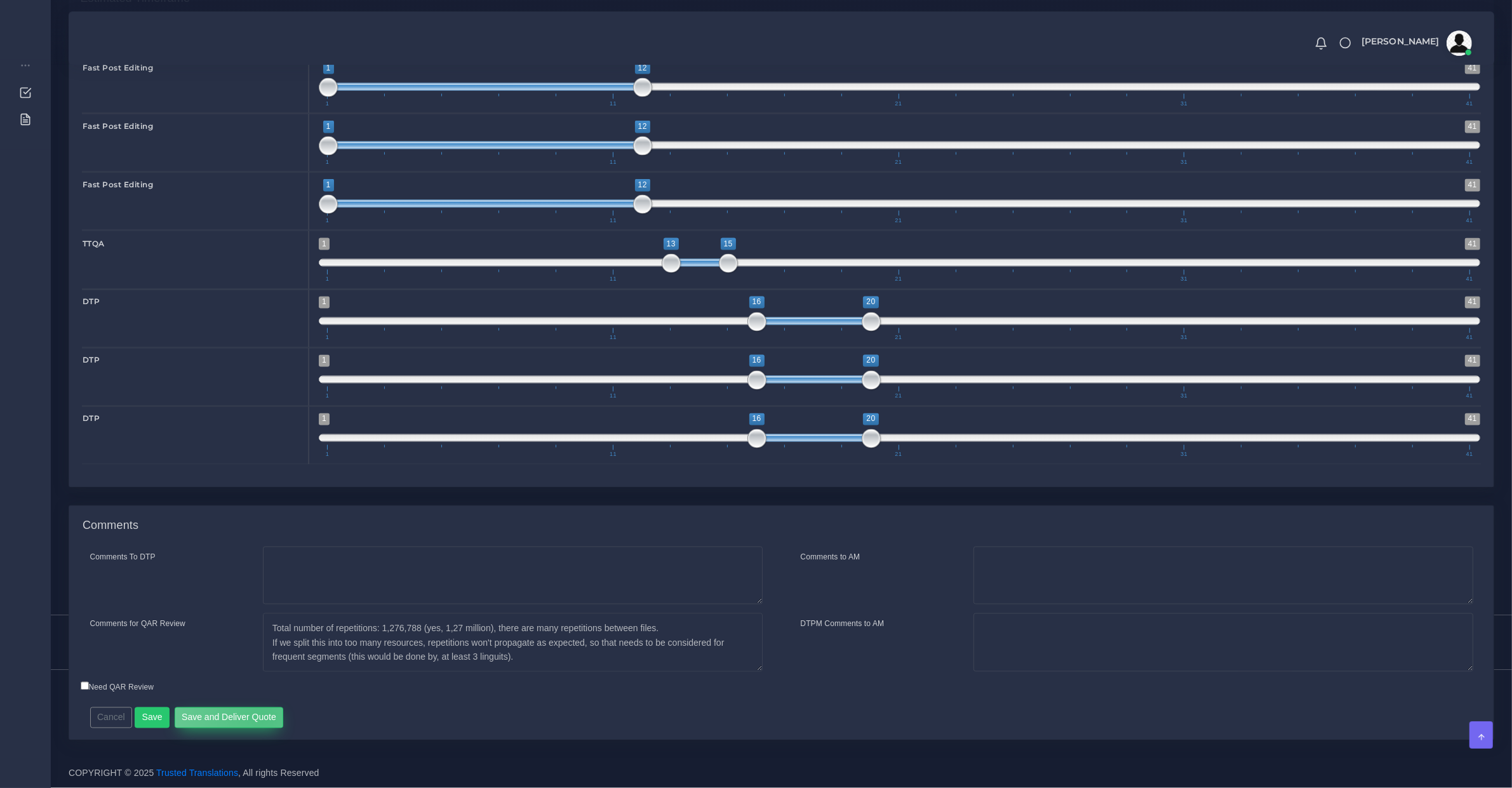
click at [259, 718] on button "Save and Deliver Quote" at bounding box center [229, 718] width 109 height 21
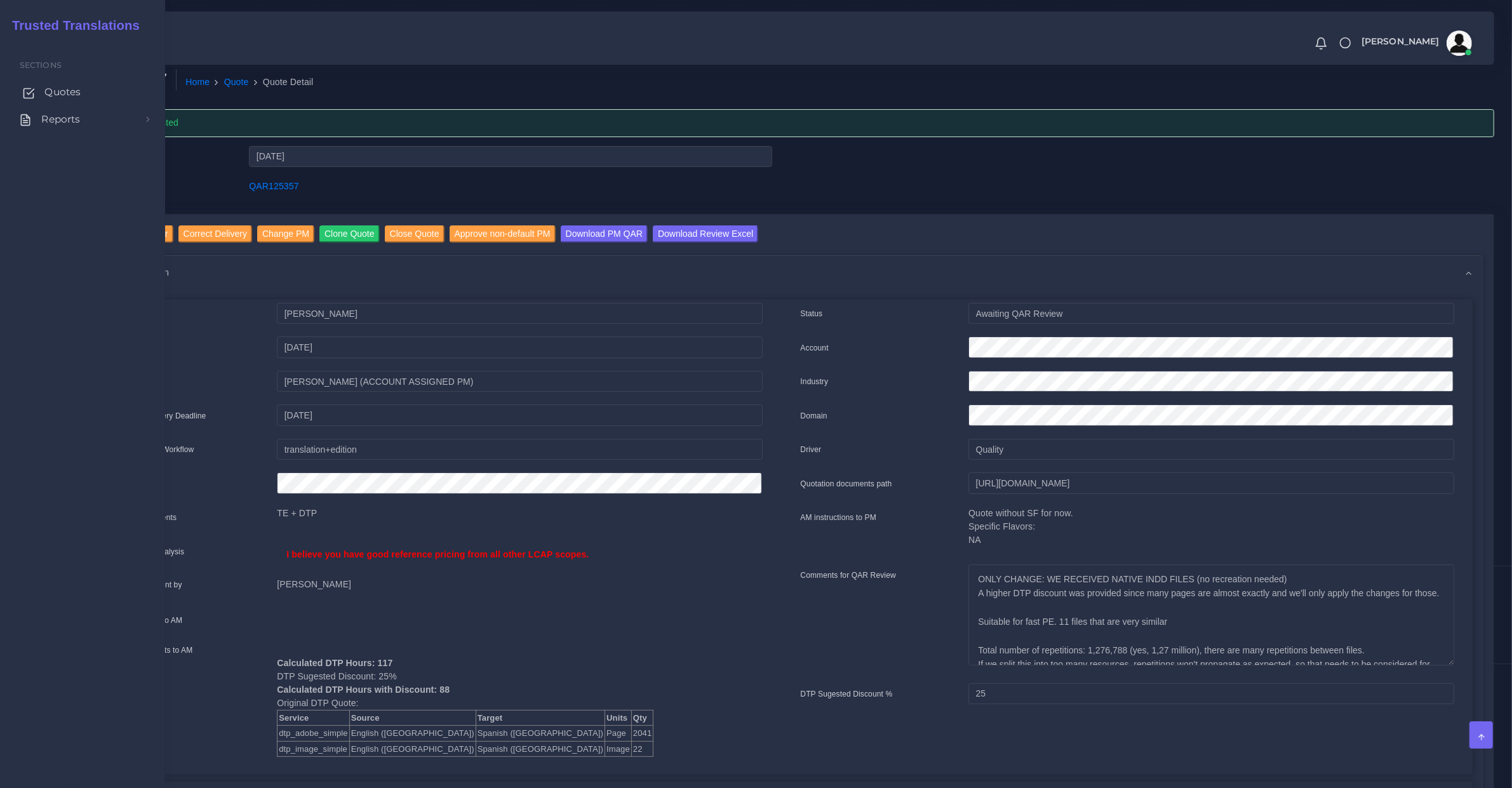
click at [26, 96] on icon at bounding box center [28, 93] width 12 height 12
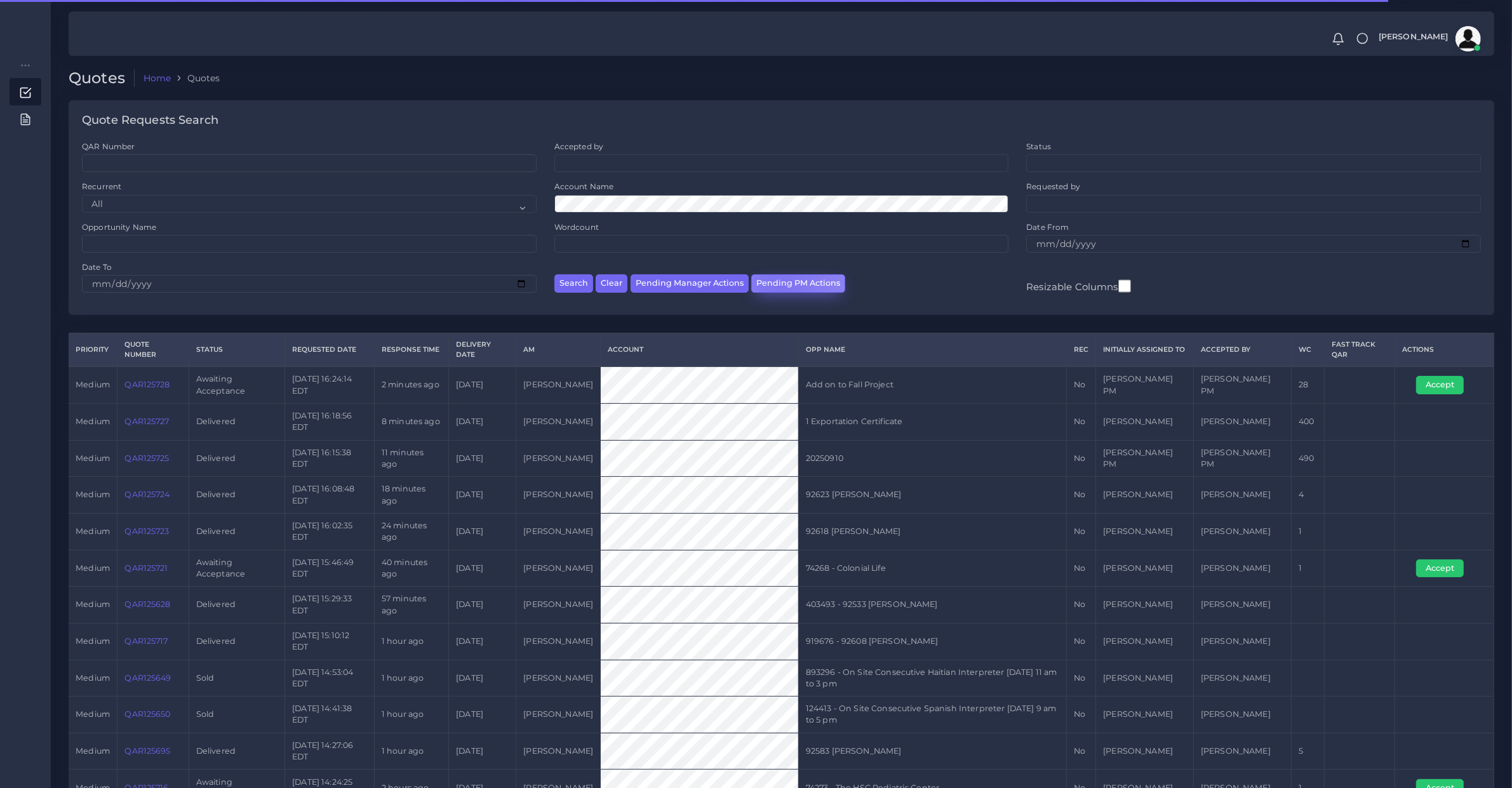
click at [778, 287] on button "Pending PM Actions" at bounding box center [798, 283] width 94 height 18
select select "awaiting_acceptance"
